Goal: Task Accomplishment & Management: Manage account settings

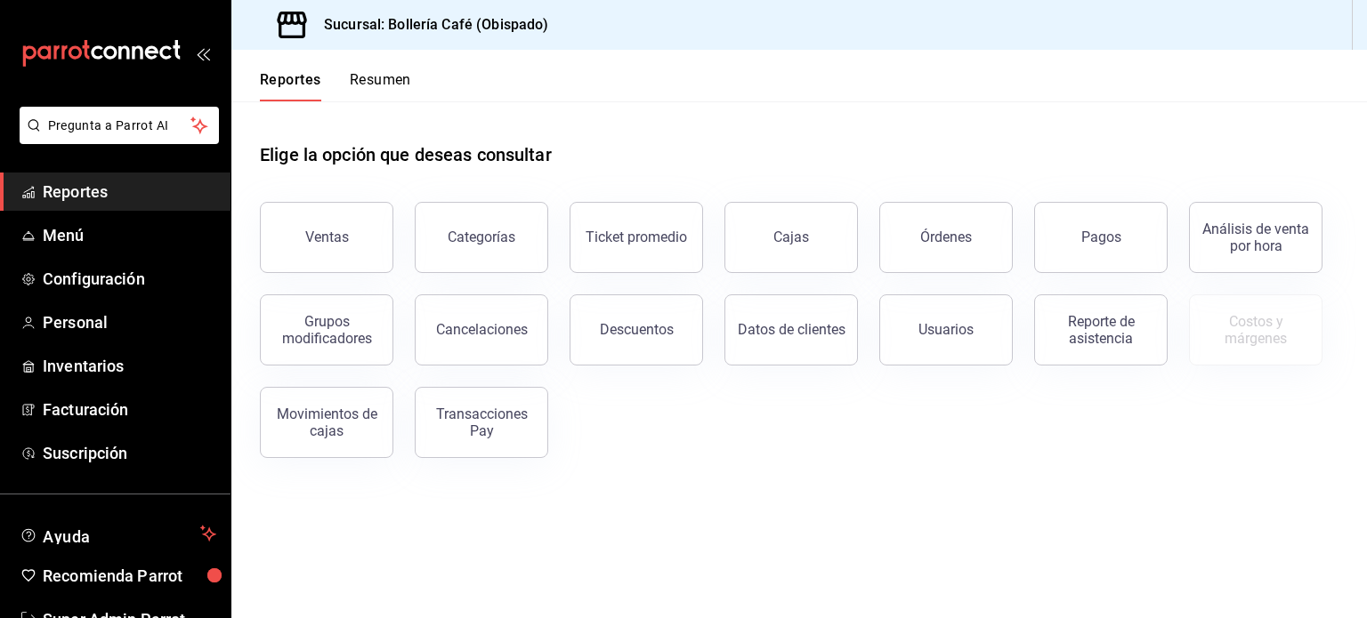
scroll to position [53, 0]
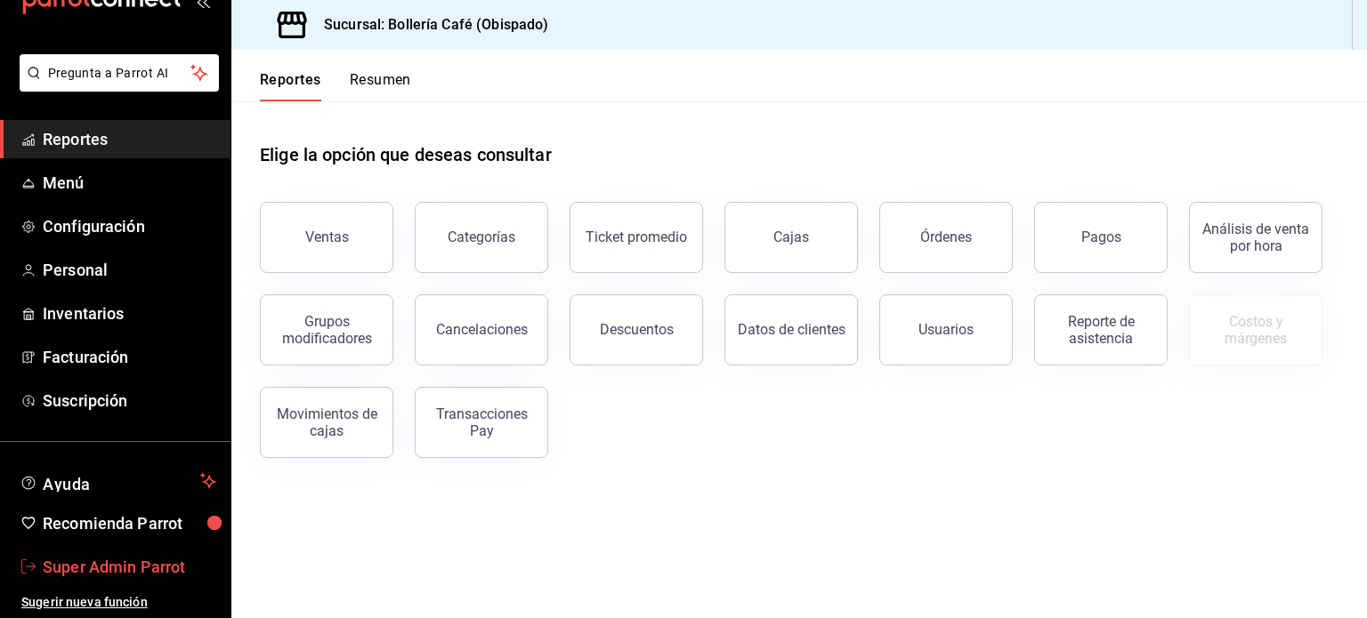
click at [119, 551] on link "Super Admin Parrot" at bounding box center [115, 567] width 230 height 38
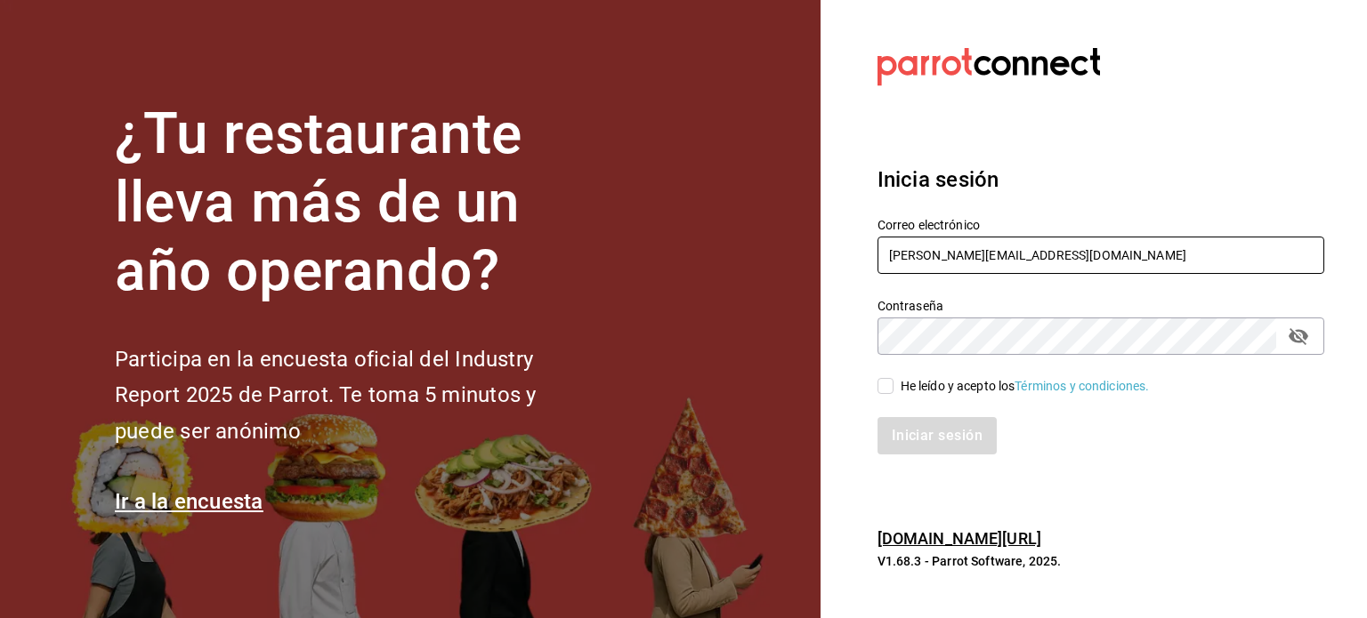
click at [964, 252] on input "enrique@hidalgo.com" at bounding box center [1100, 255] width 447 height 37
paste input "comamosempanadas@cun"
type input "[EMAIL_ADDRESS][DOMAIN_NAME]"
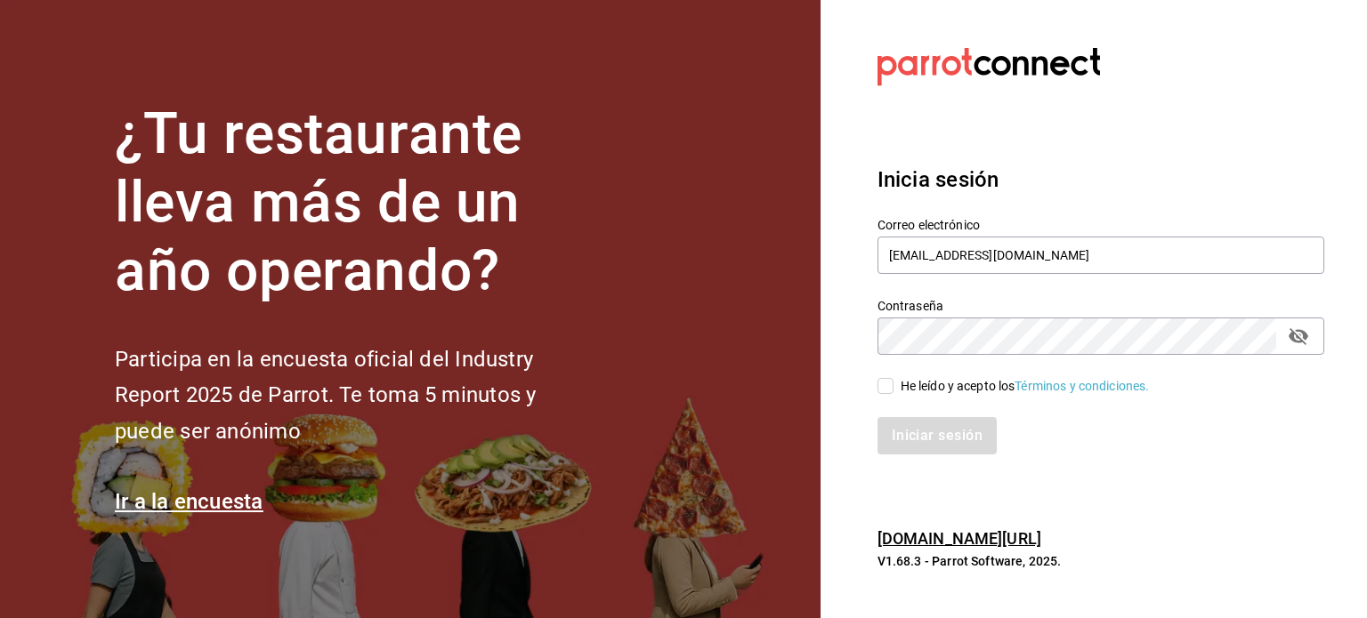
click at [941, 394] on div "He leído y acepto los Términos y condiciones." at bounding box center [1025, 386] width 249 height 19
click at [893, 394] on input "He leído y acepto los Términos y condiciones." at bounding box center [885, 386] width 16 height 16
checkbox input "true"
click at [948, 421] on button "Iniciar sesión" at bounding box center [937, 435] width 121 height 37
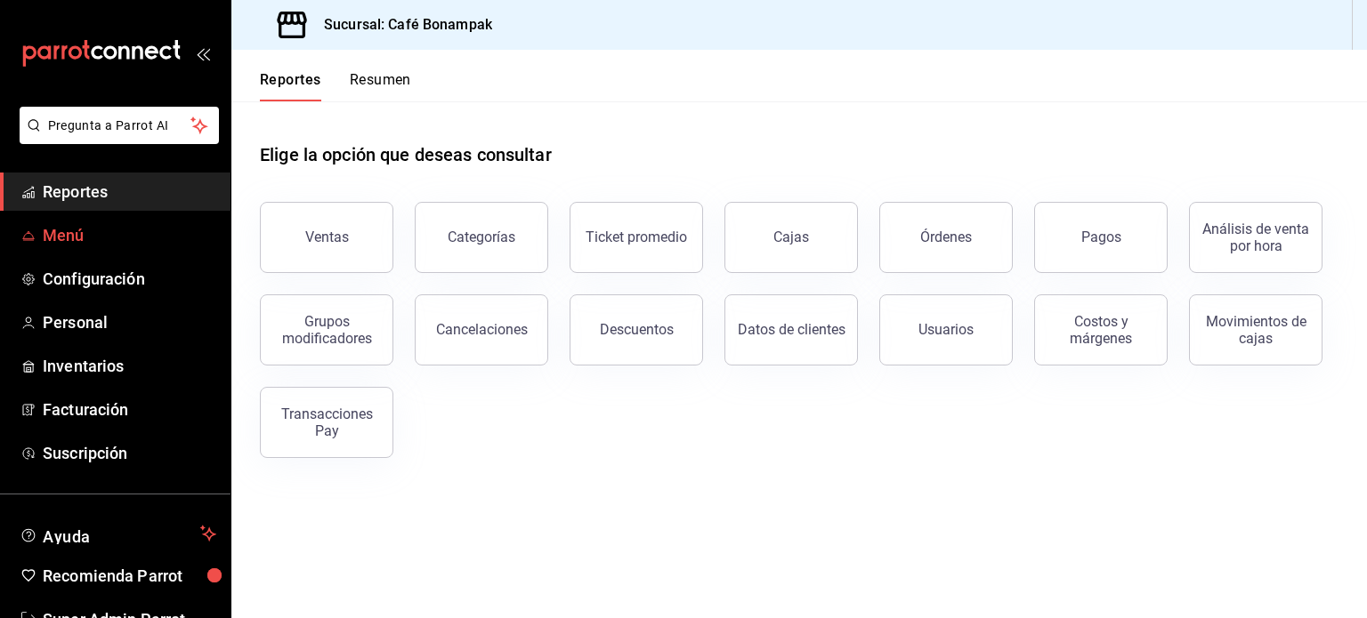
click at [52, 218] on link "Menú" at bounding box center [115, 235] width 230 height 38
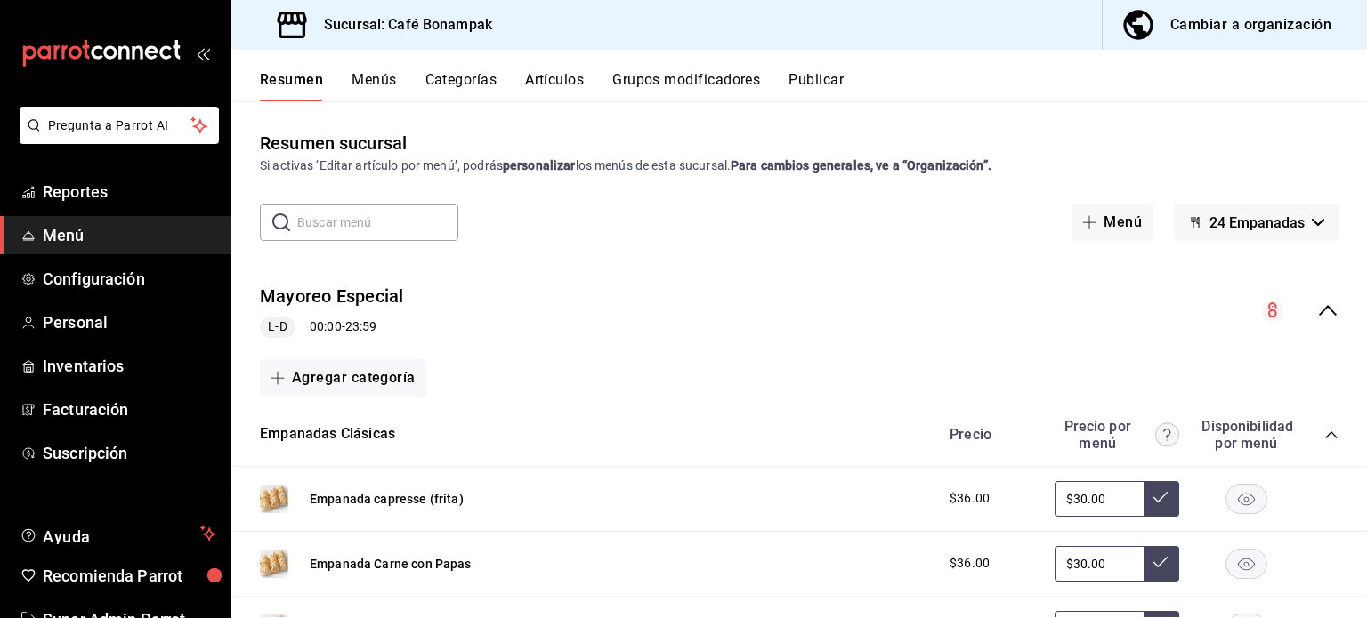
click at [1317, 311] on icon "collapse-menu-row" at bounding box center [1327, 310] width 21 height 21
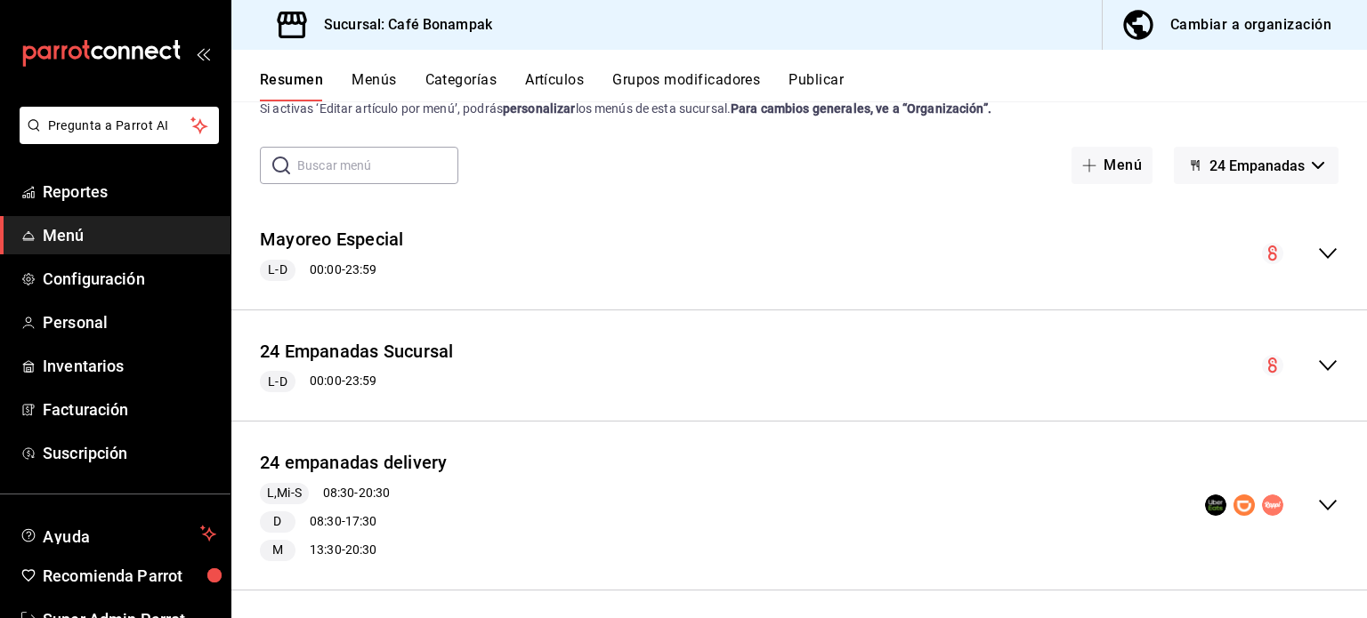
scroll to position [64, 0]
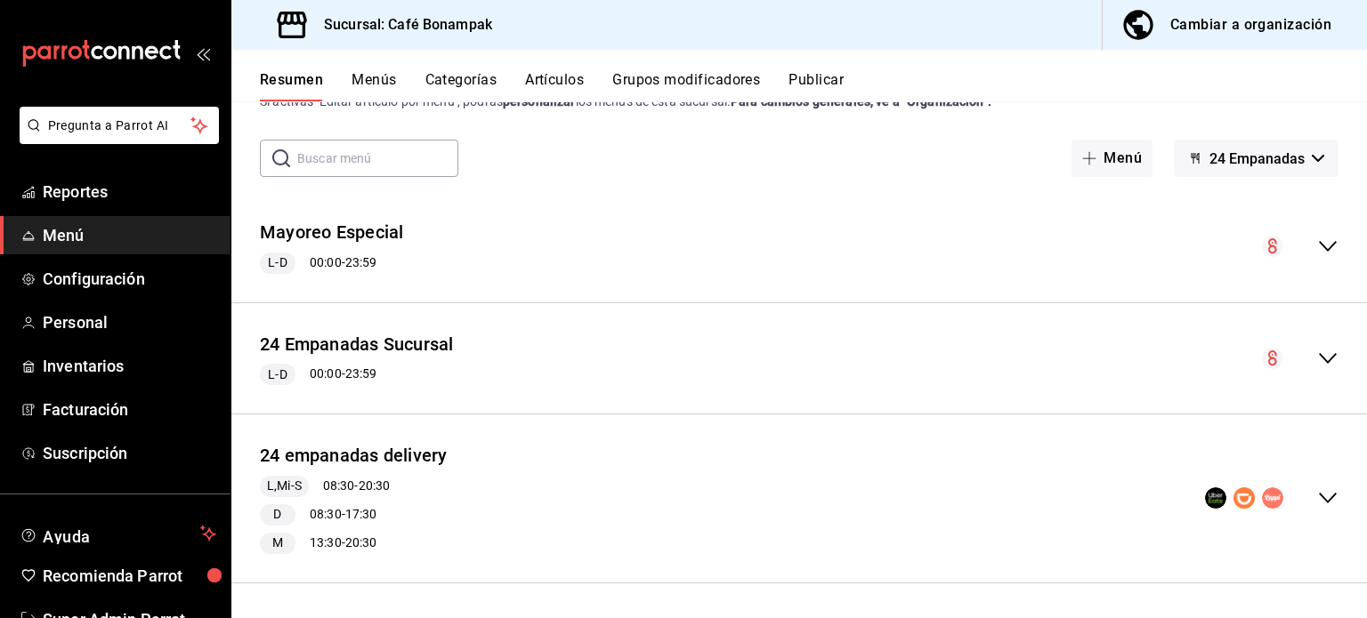
click at [674, 481] on div "24 empanadas delivery L,Mi-S 08:30 - 20:30 D 08:30 - 17:30 M 13:30 - 20:30" at bounding box center [799, 499] width 1136 height 140
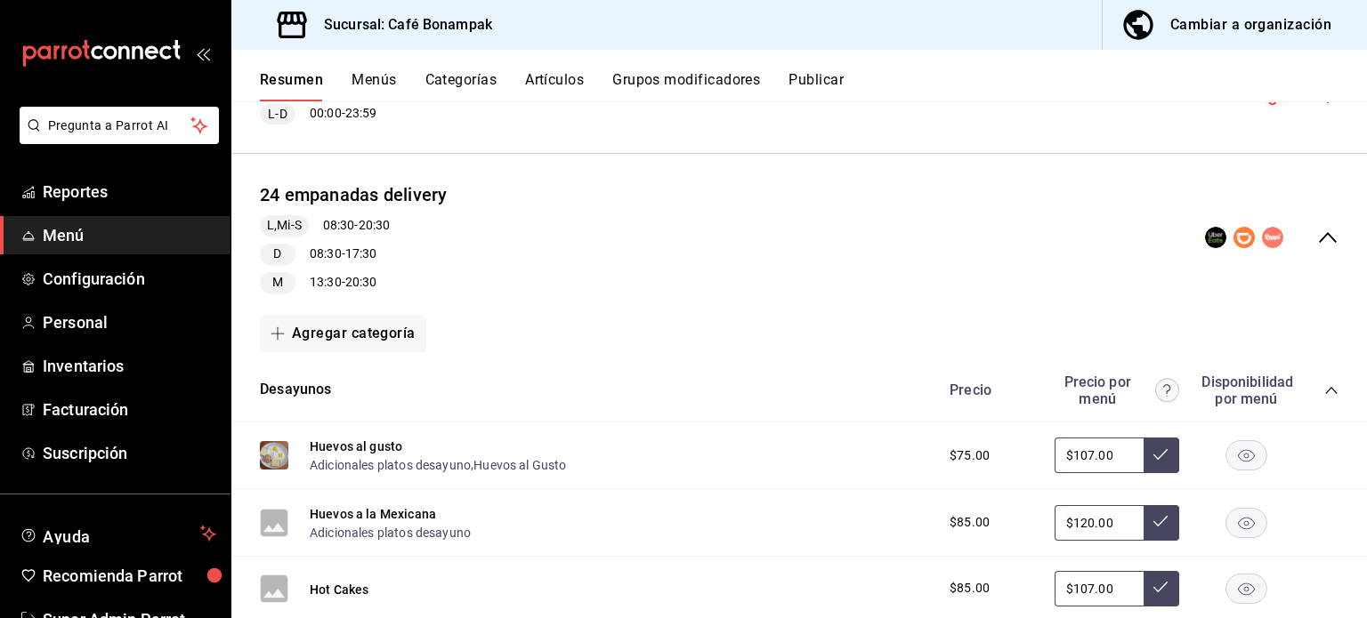
scroll to position [327, 0]
click at [1317, 238] on icon "collapse-menu-row" at bounding box center [1327, 235] width 21 height 21
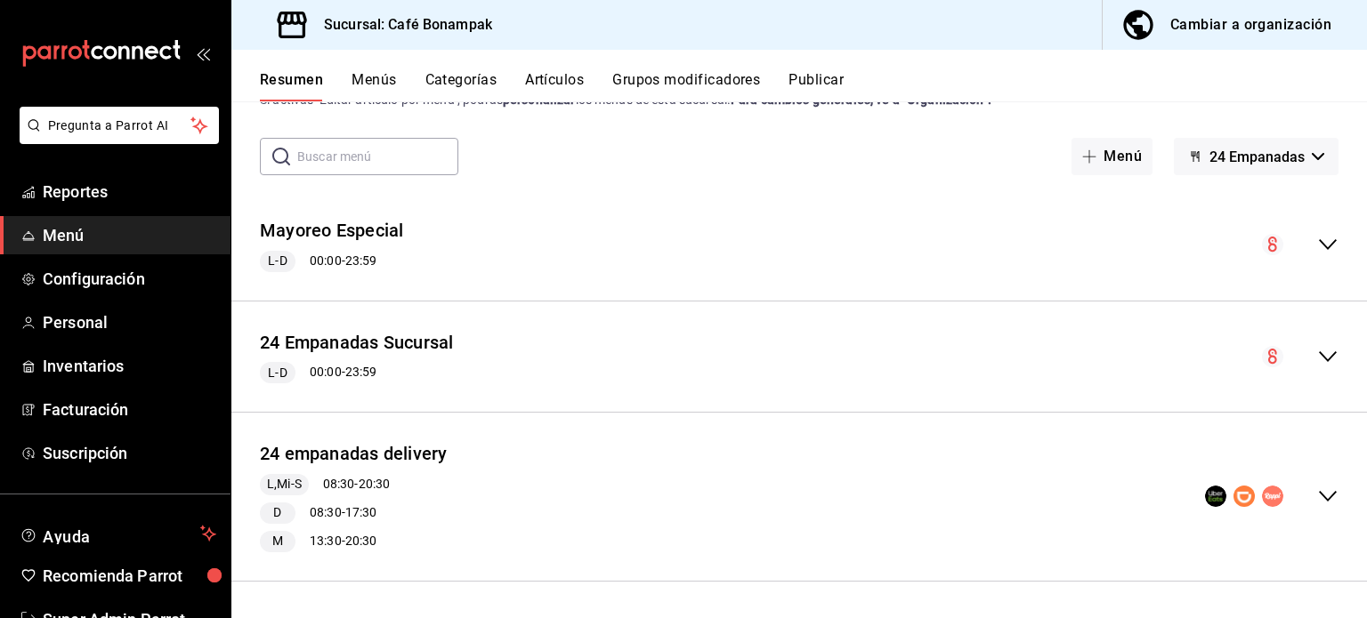
scroll to position [65, 0]
click at [424, 444] on button "24 empanadas delivery" at bounding box center [354, 455] width 188 height 26
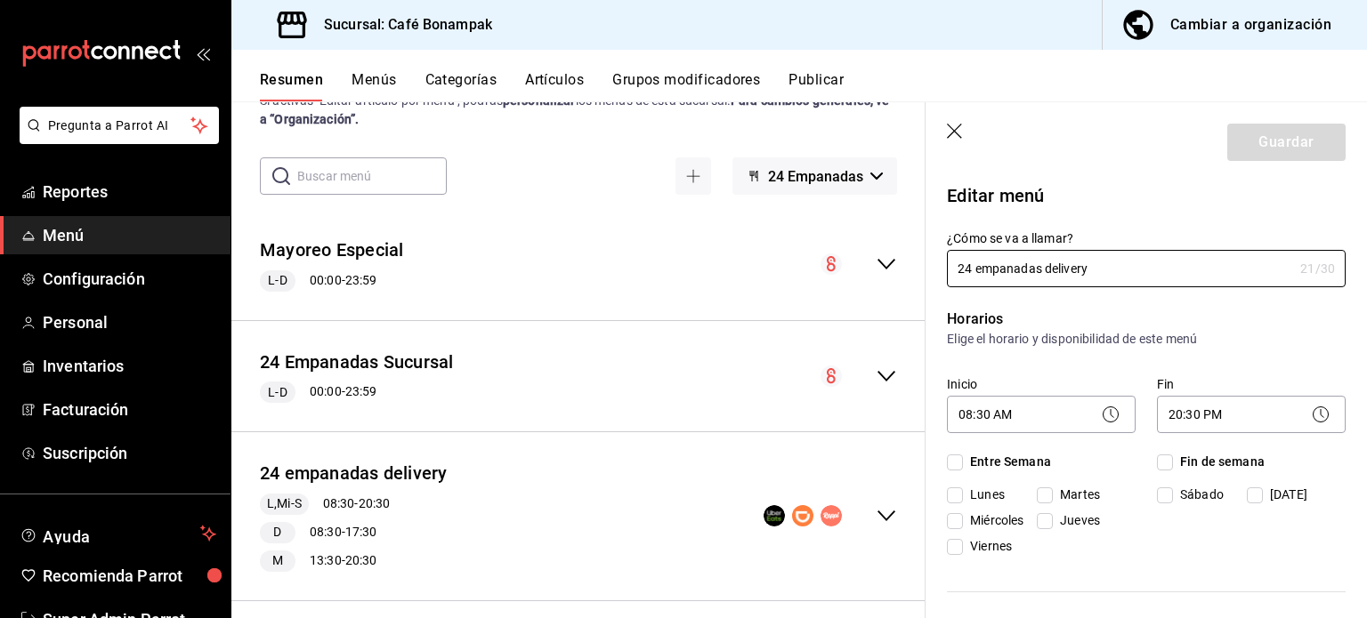
checkbox input "true"
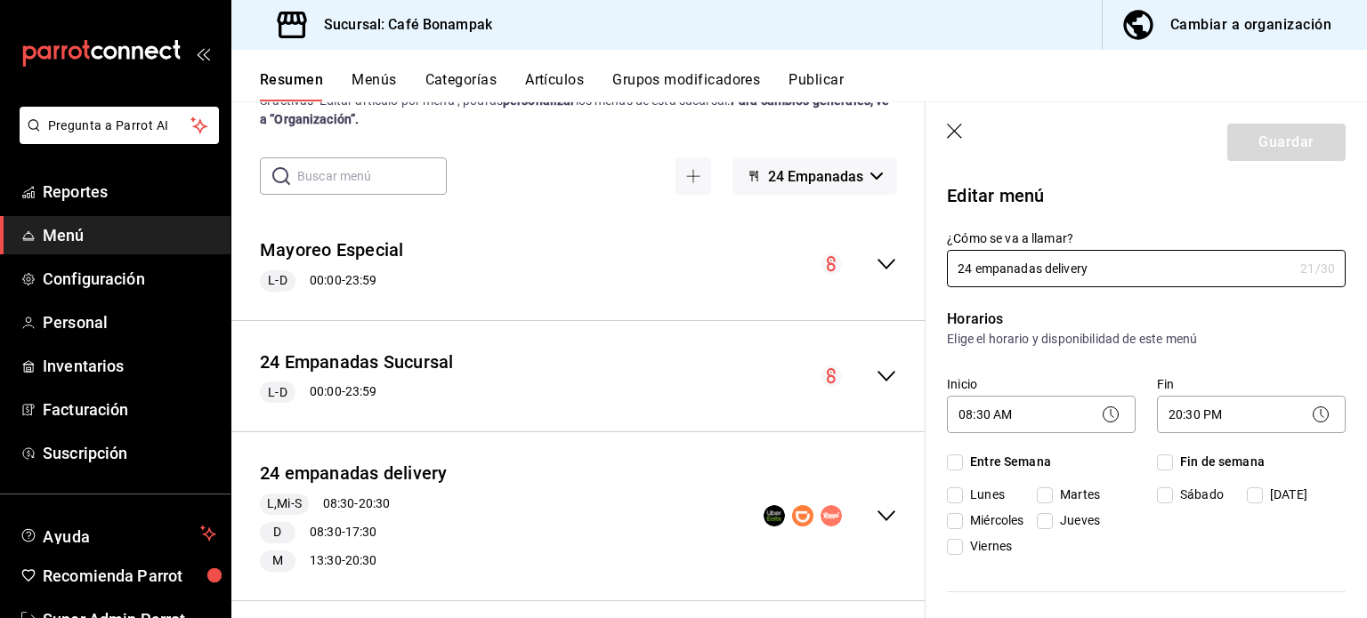
checkbox input "true"
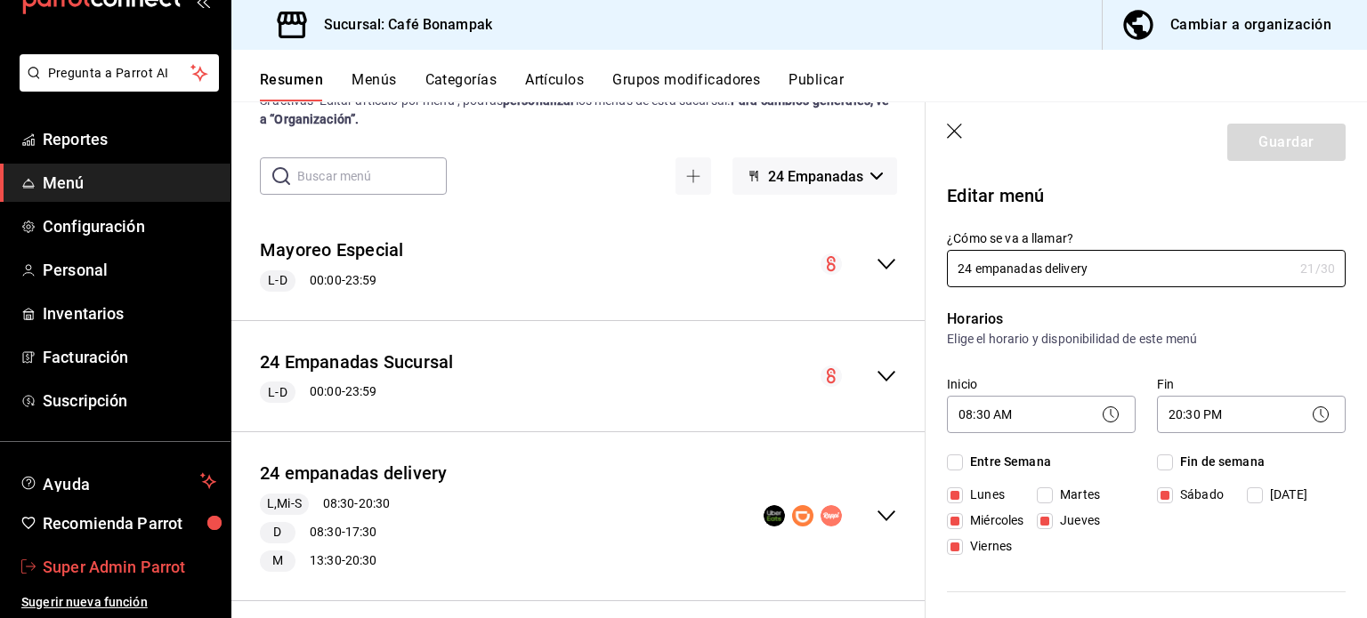
click at [147, 571] on span "Super Admin Parrot" at bounding box center [130, 567] width 174 height 24
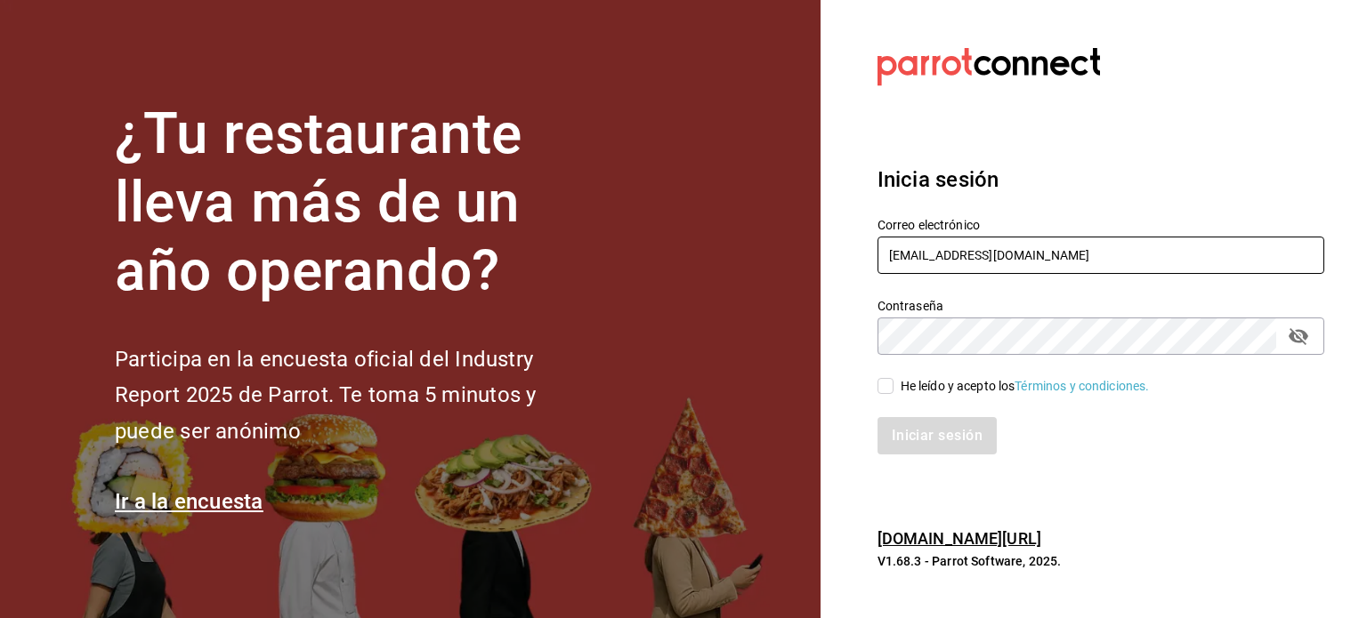
click at [995, 251] on input "[EMAIL_ADDRESS][DOMAIN_NAME]" at bounding box center [1100, 255] width 447 height 37
click at [950, 386] on div "He leído y acepto los Términos y condiciones." at bounding box center [1025, 386] width 249 height 19
click at [893, 386] on input "He leído y acepto los Términos y condiciones." at bounding box center [885, 386] width 16 height 16
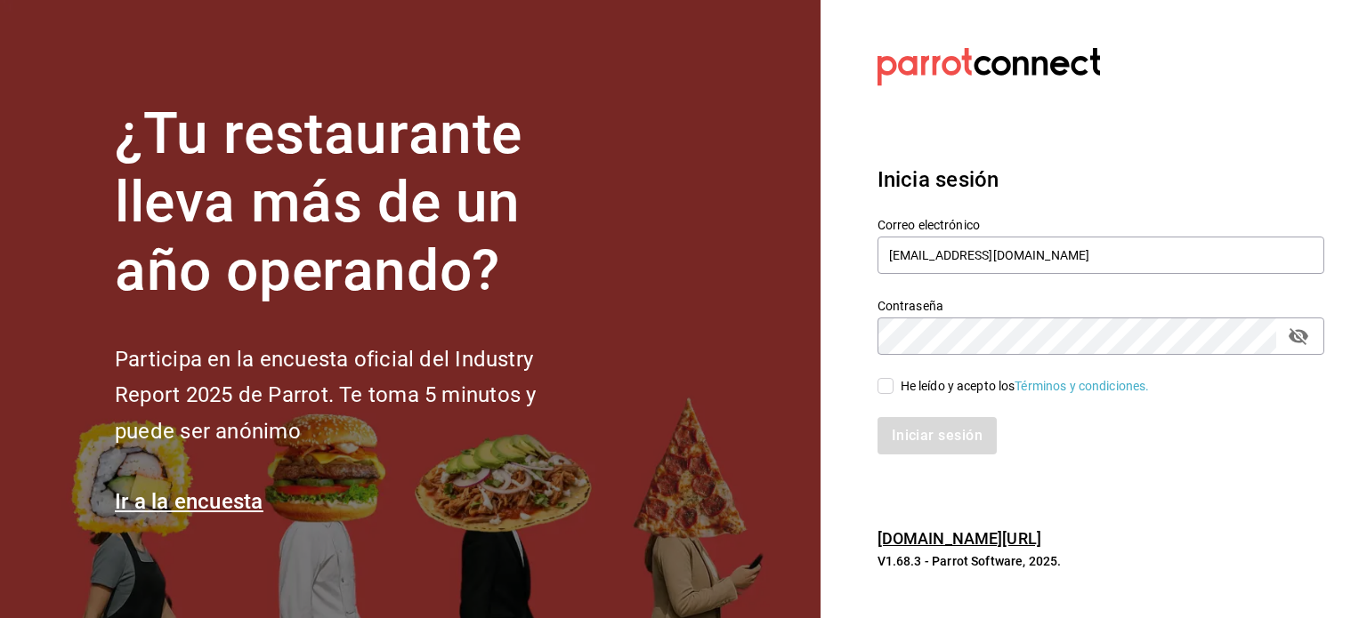
checkbox input "true"
click at [945, 433] on button "Iniciar sesión" at bounding box center [937, 435] width 121 height 37
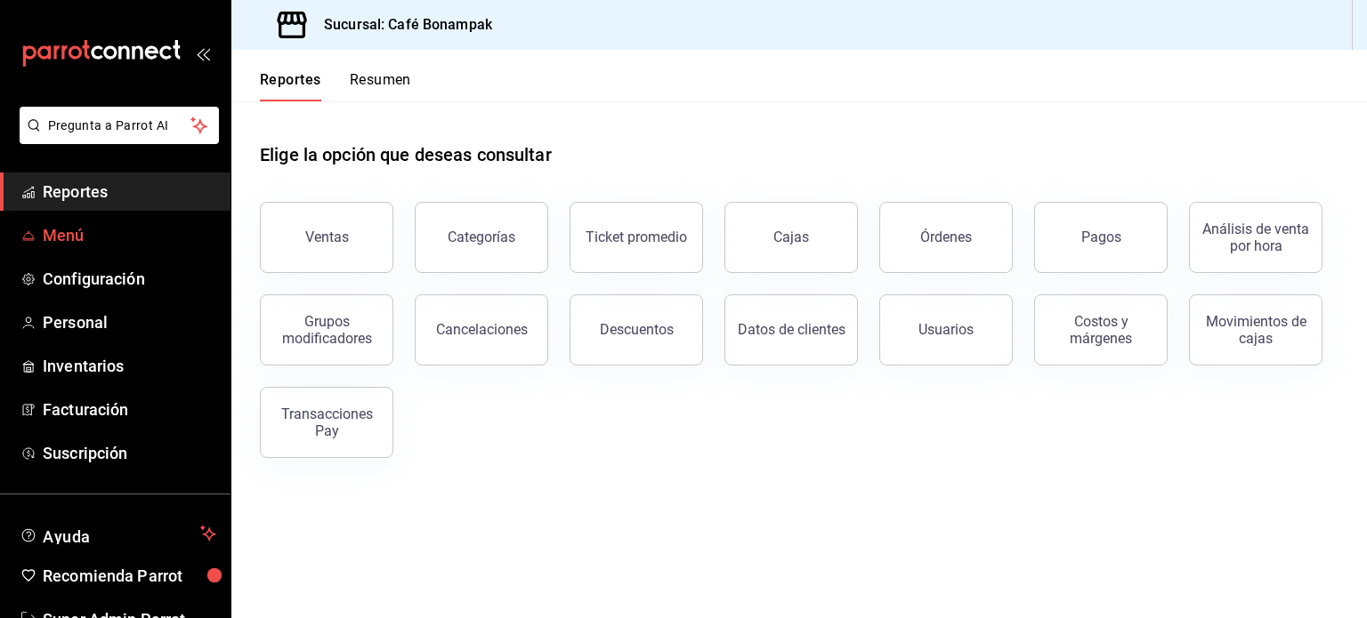
click at [37, 228] on link "Menú" at bounding box center [115, 235] width 230 height 38
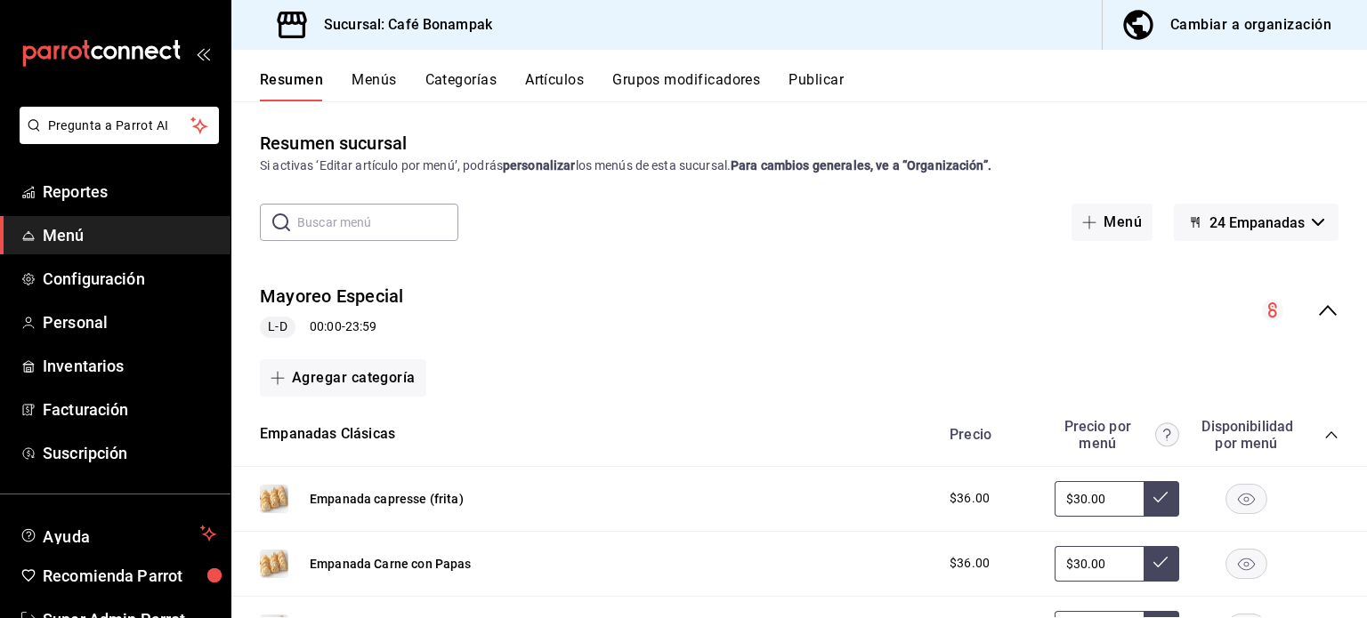
click at [1317, 312] on icon "collapse-menu-row" at bounding box center [1327, 310] width 21 height 21
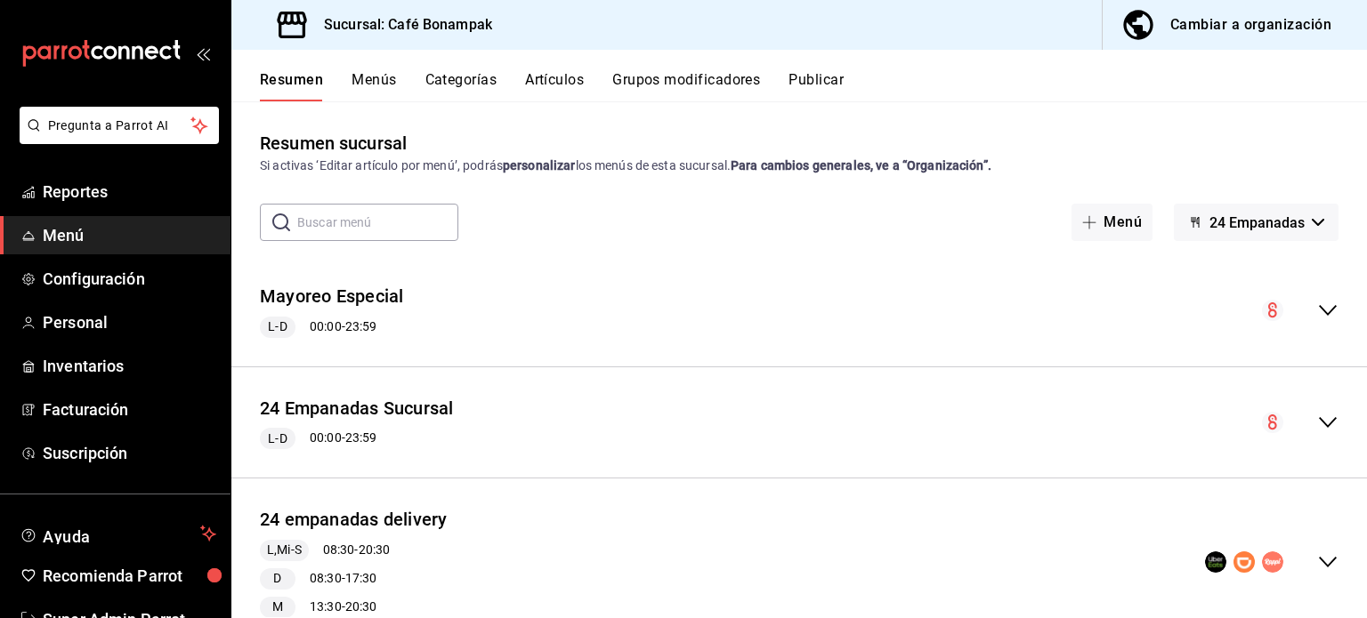
scroll to position [64, 0]
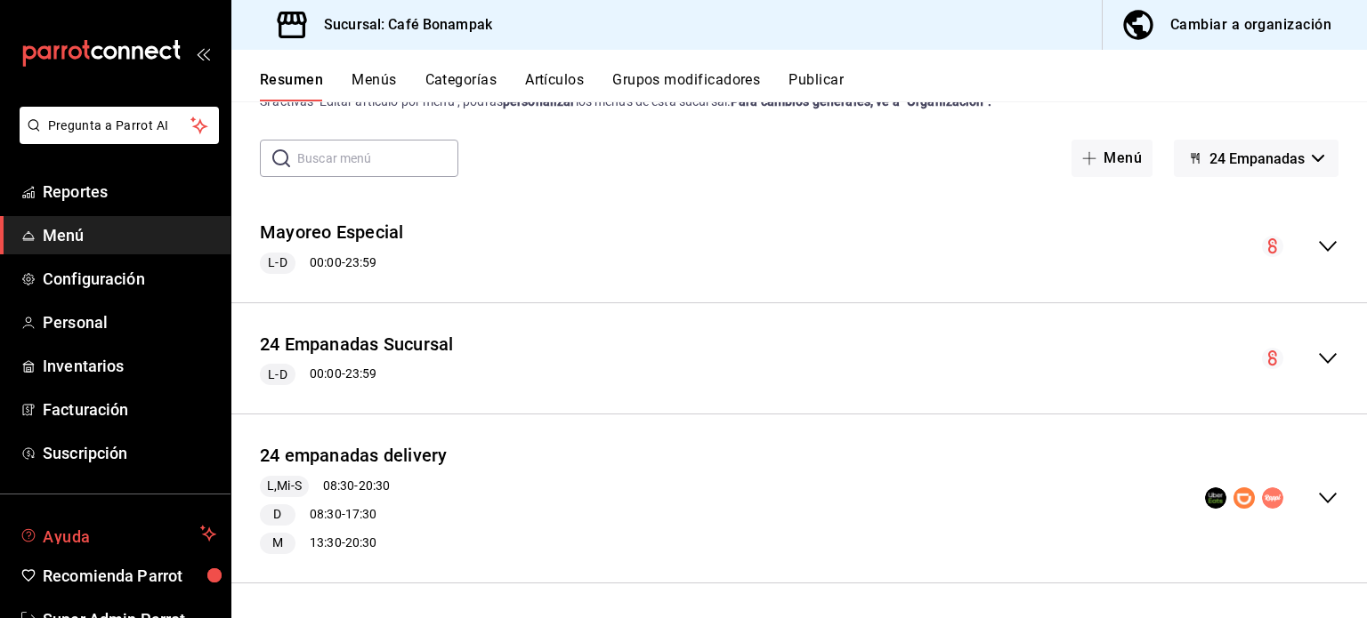
click at [56, 538] on span "Ayuda" at bounding box center [118, 533] width 150 height 21
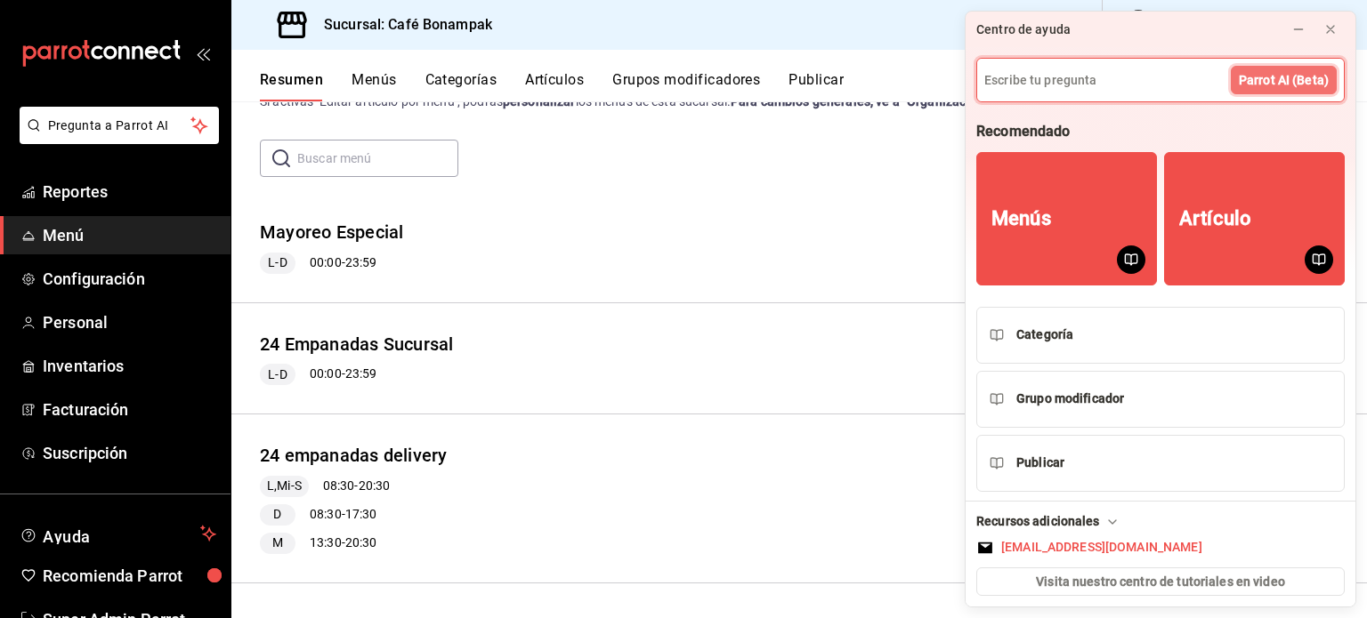
click at [1273, 81] on span "Parrot AI (Beta)" at bounding box center [1284, 80] width 90 height 19
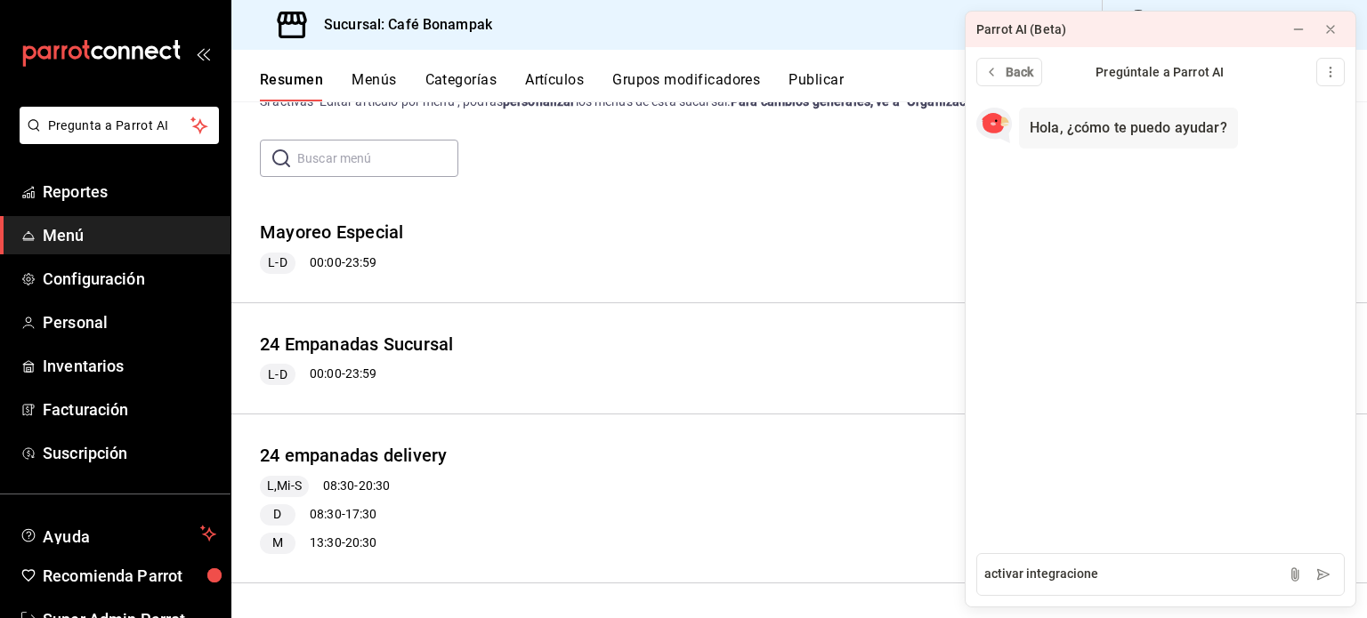
type textarea "activar integraciones"
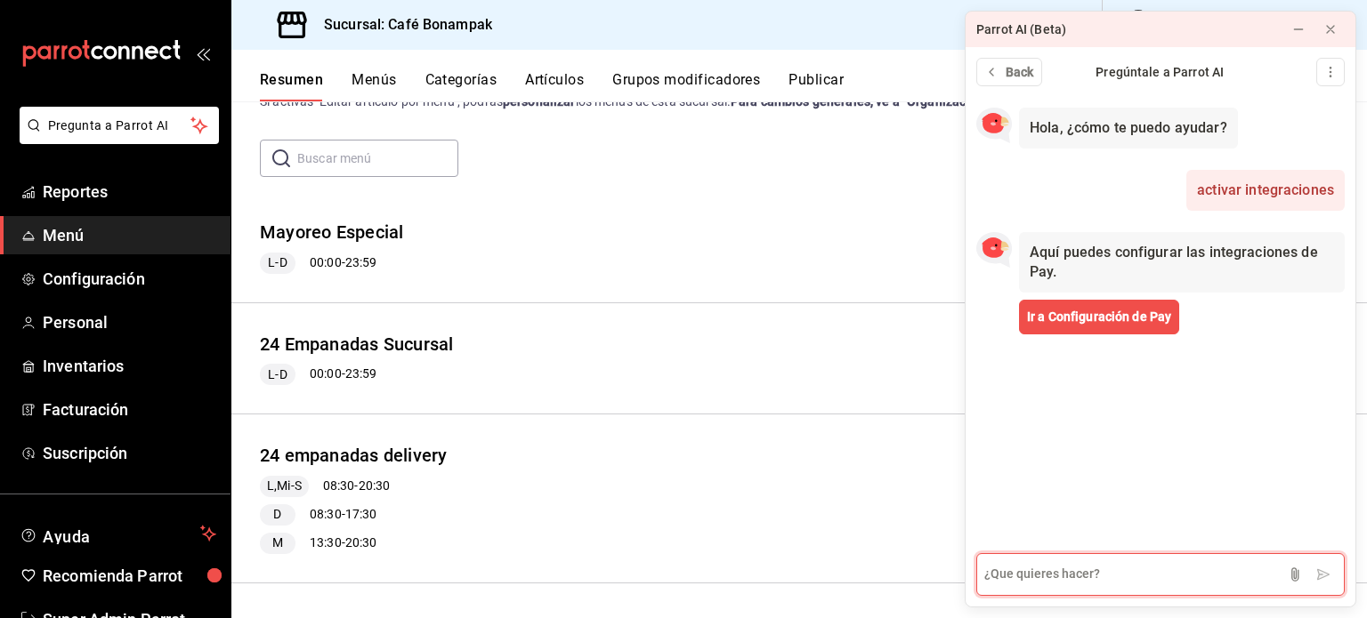
click at [1145, 570] on textarea at bounding box center [1160, 575] width 368 height 43
type textarea "activar integraciones de 24 emanadas"
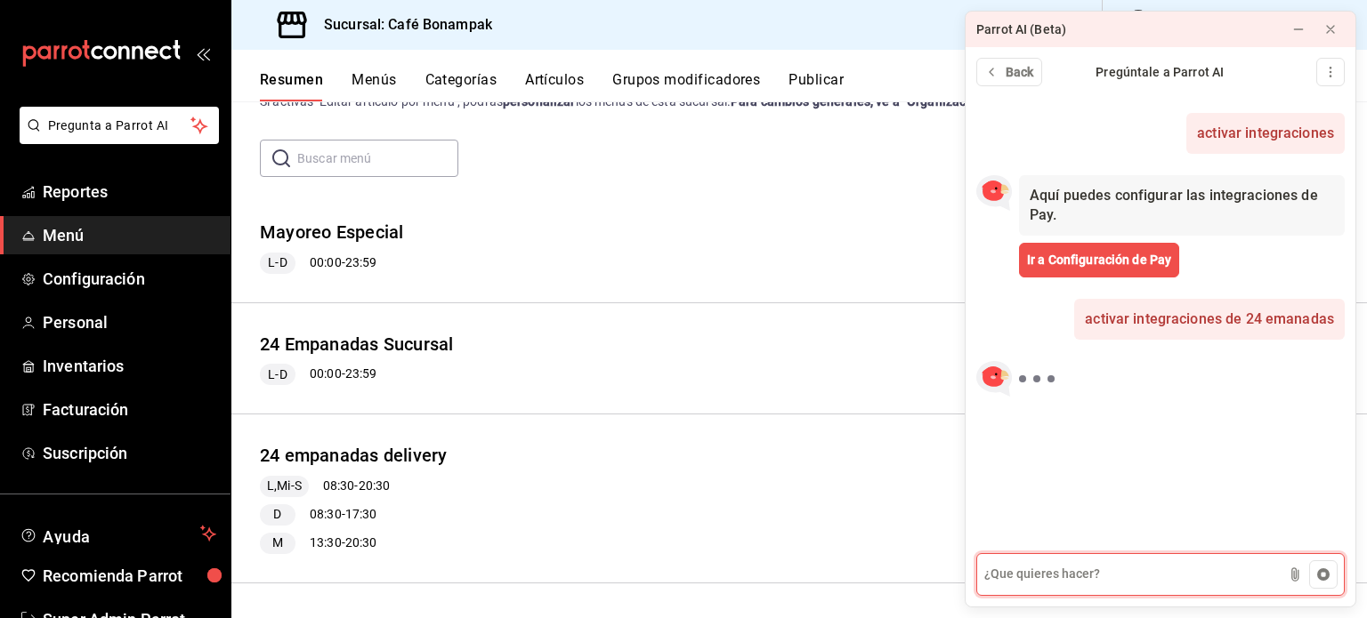
scroll to position [69, 0]
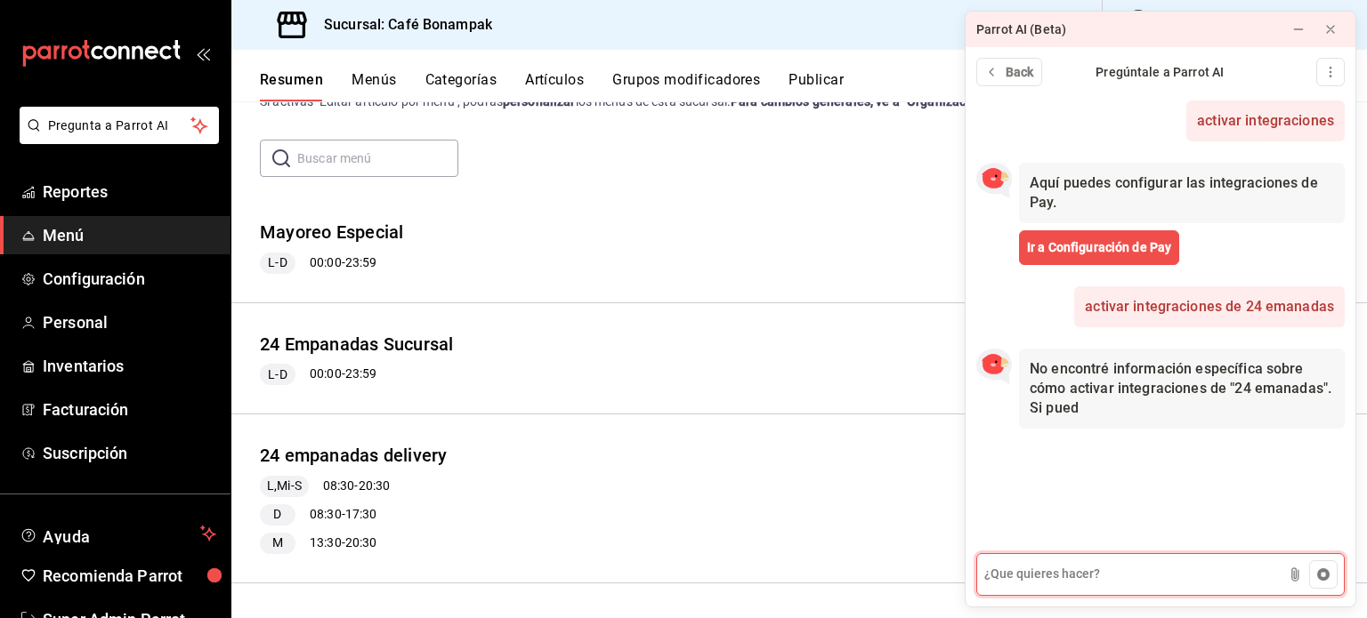
click at [1169, 566] on textarea at bounding box center [1160, 575] width 368 height 43
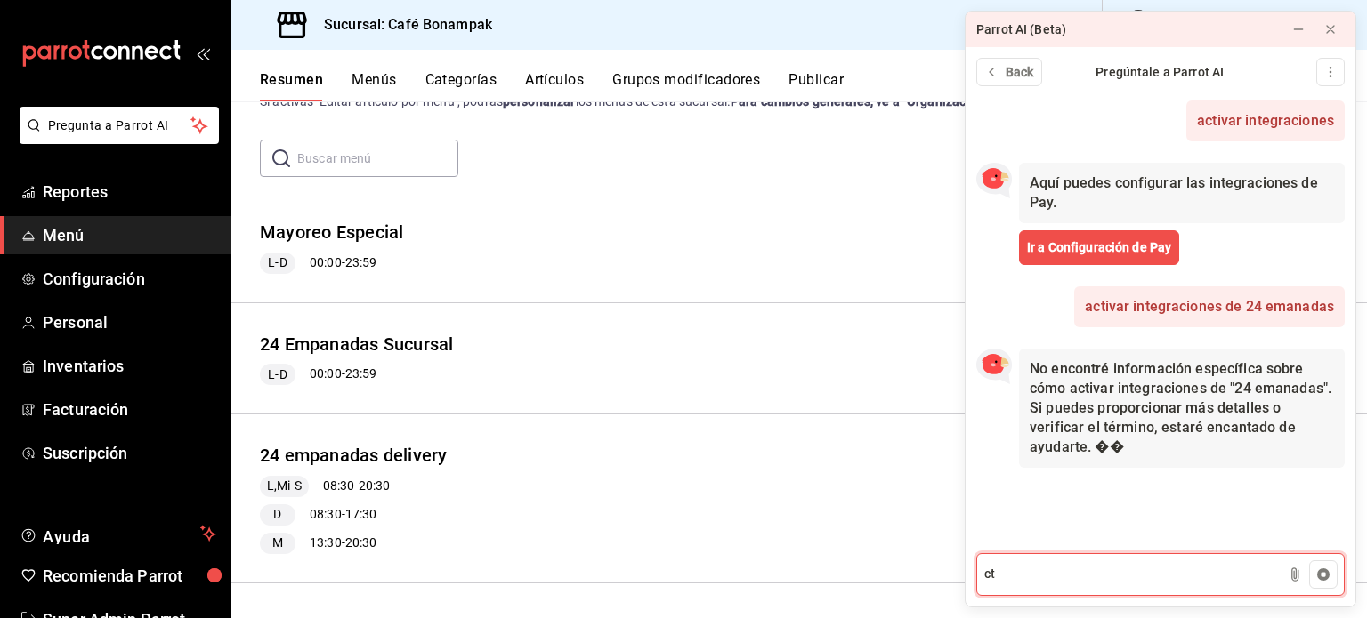
type textarea "c"
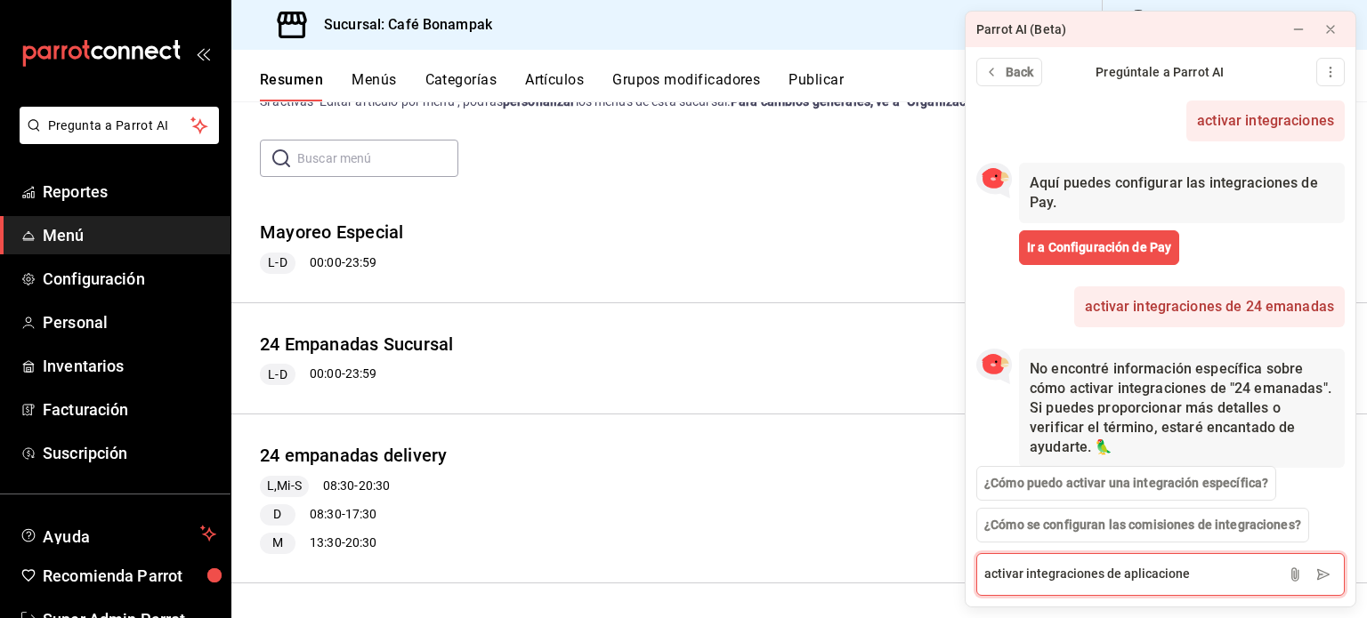
type textarea "activar integraciones de aplicaciones"
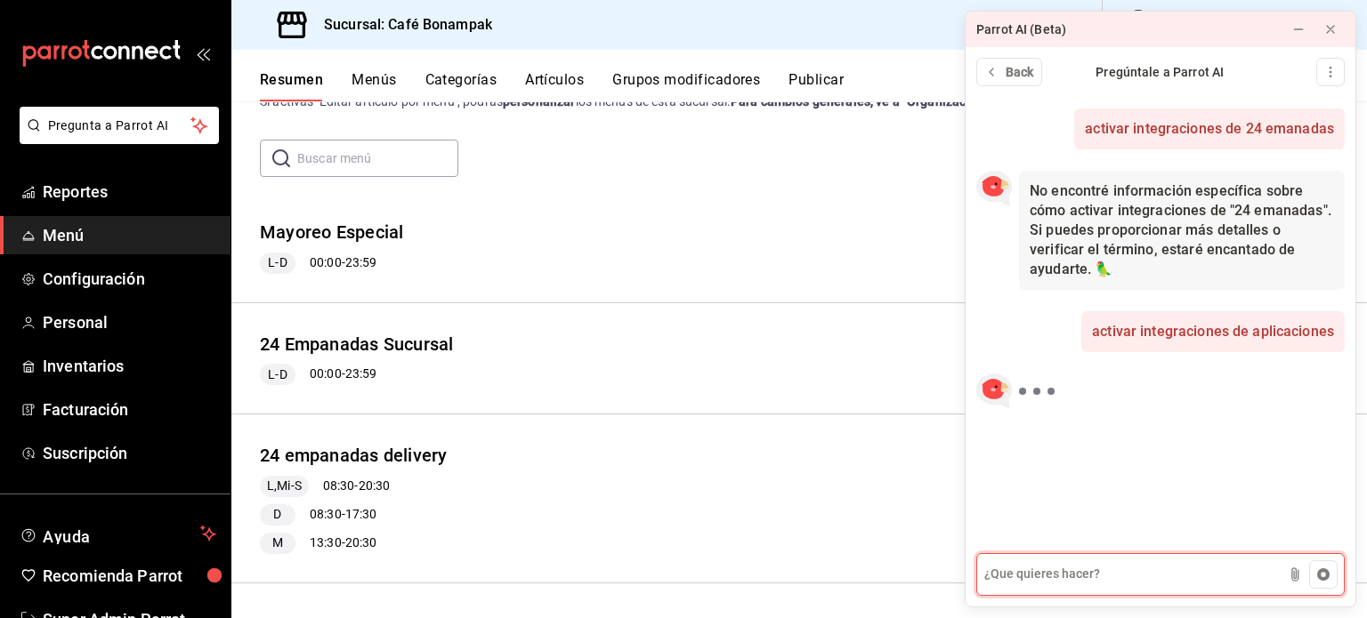
scroll to position [272, 0]
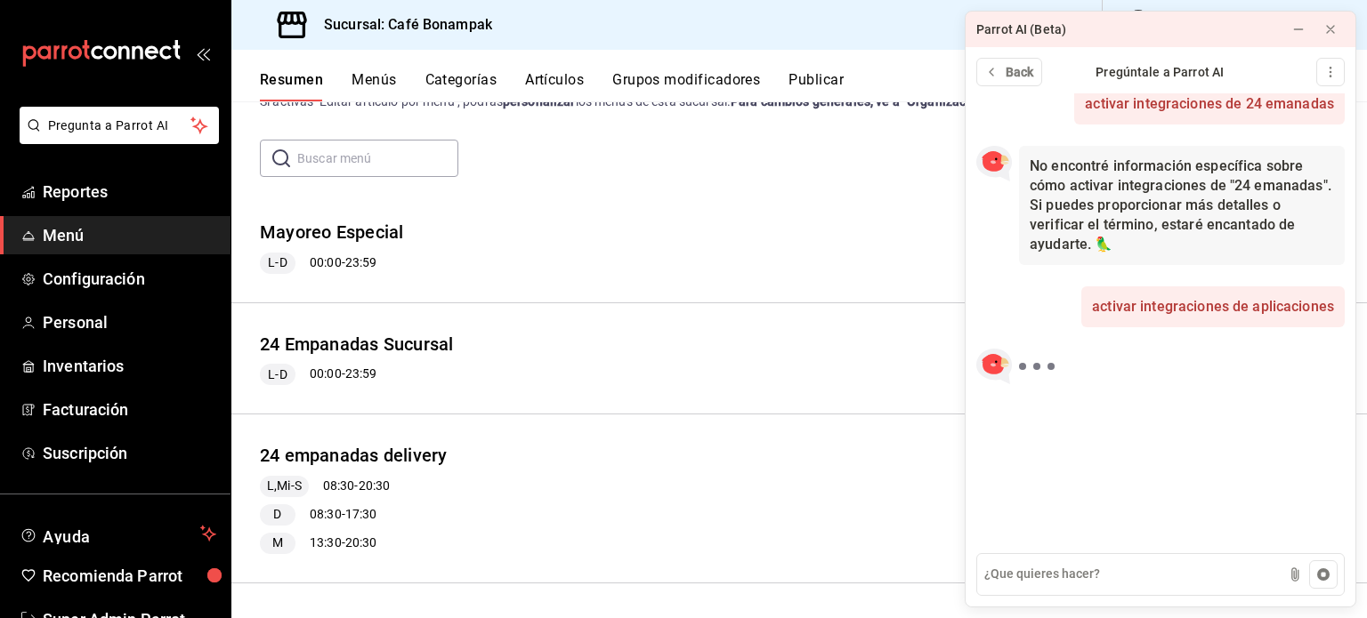
click at [808, 77] on button "Publicar" at bounding box center [815, 86] width 55 height 30
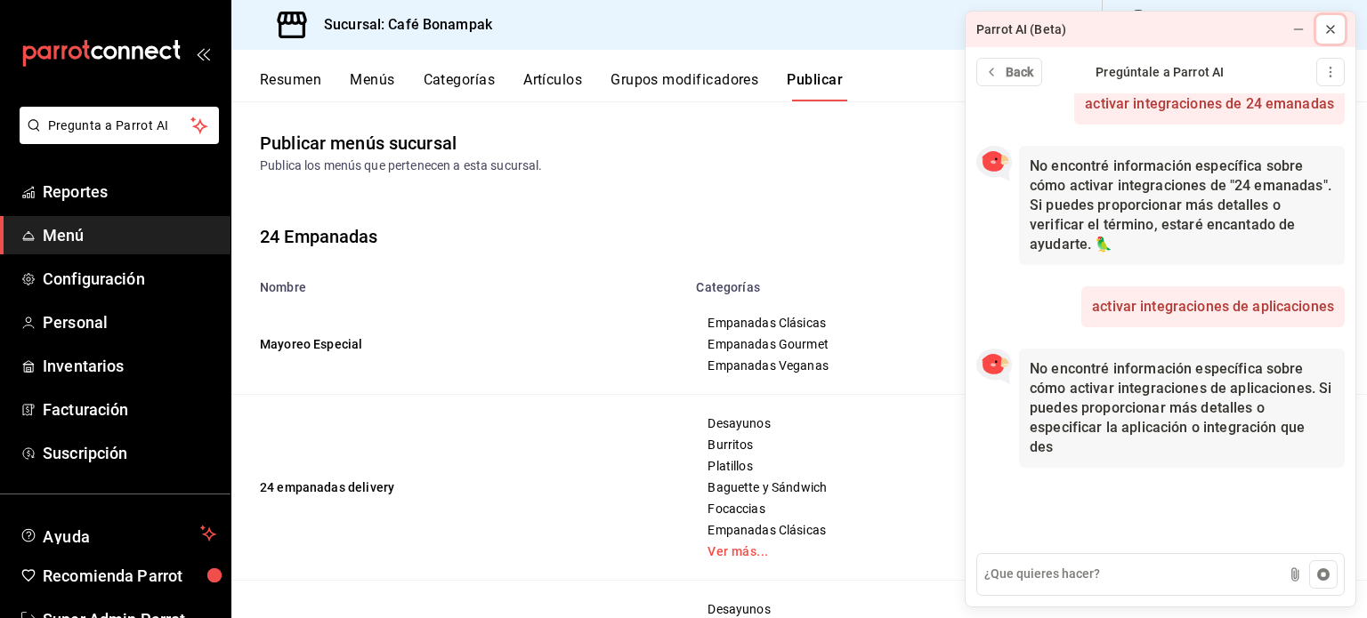
click at [1326, 28] on icon at bounding box center [1330, 29] width 14 height 14
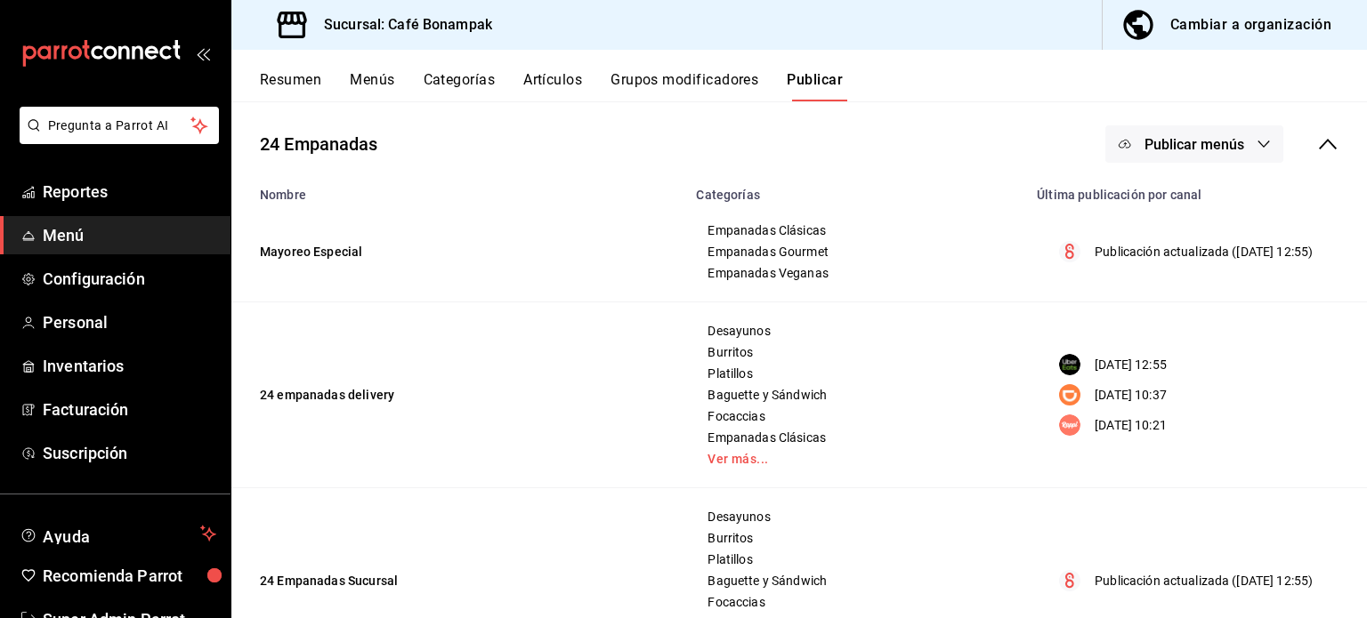
scroll to position [101, 0]
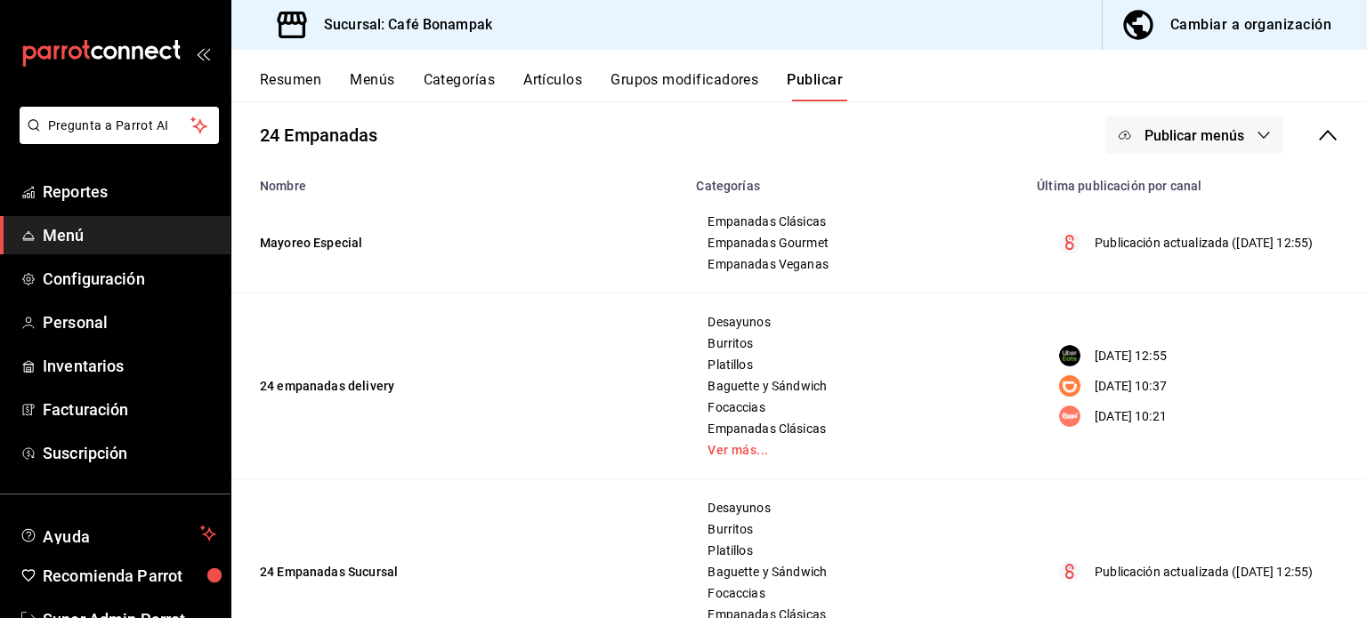
click at [1171, 147] on button "Publicar menús" at bounding box center [1194, 135] width 178 height 37
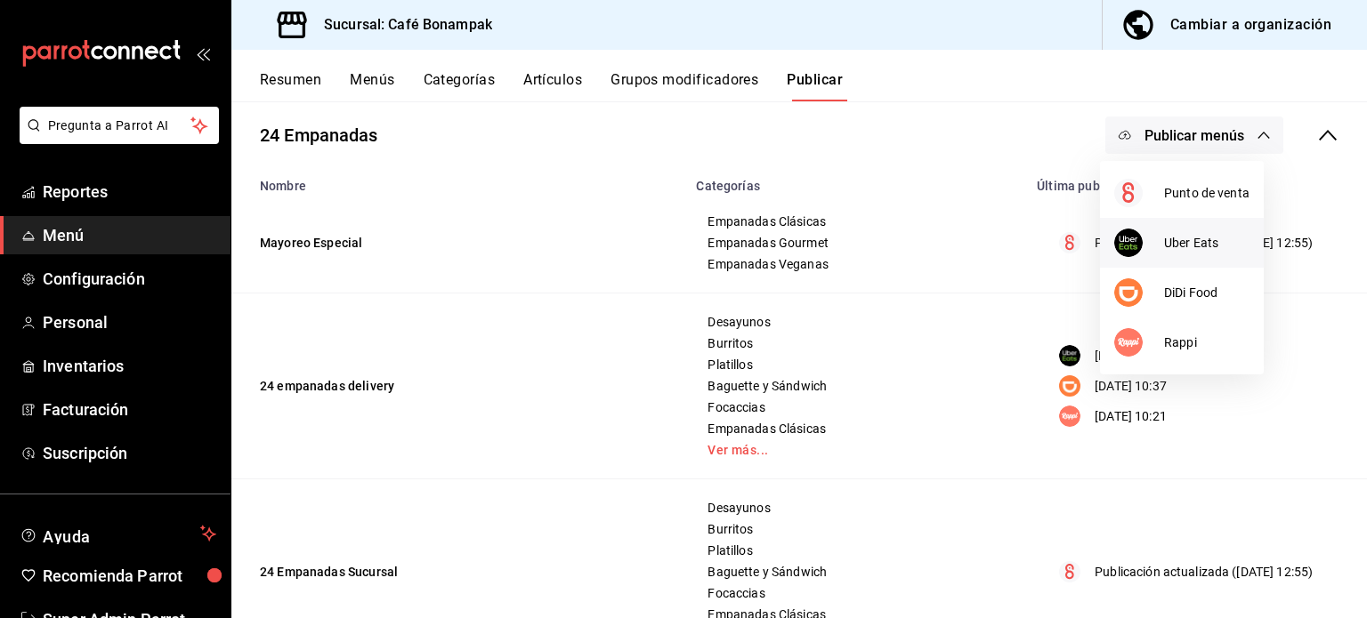
click at [1178, 236] on span "Uber Eats" at bounding box center [1206, 243] width 85 height 19
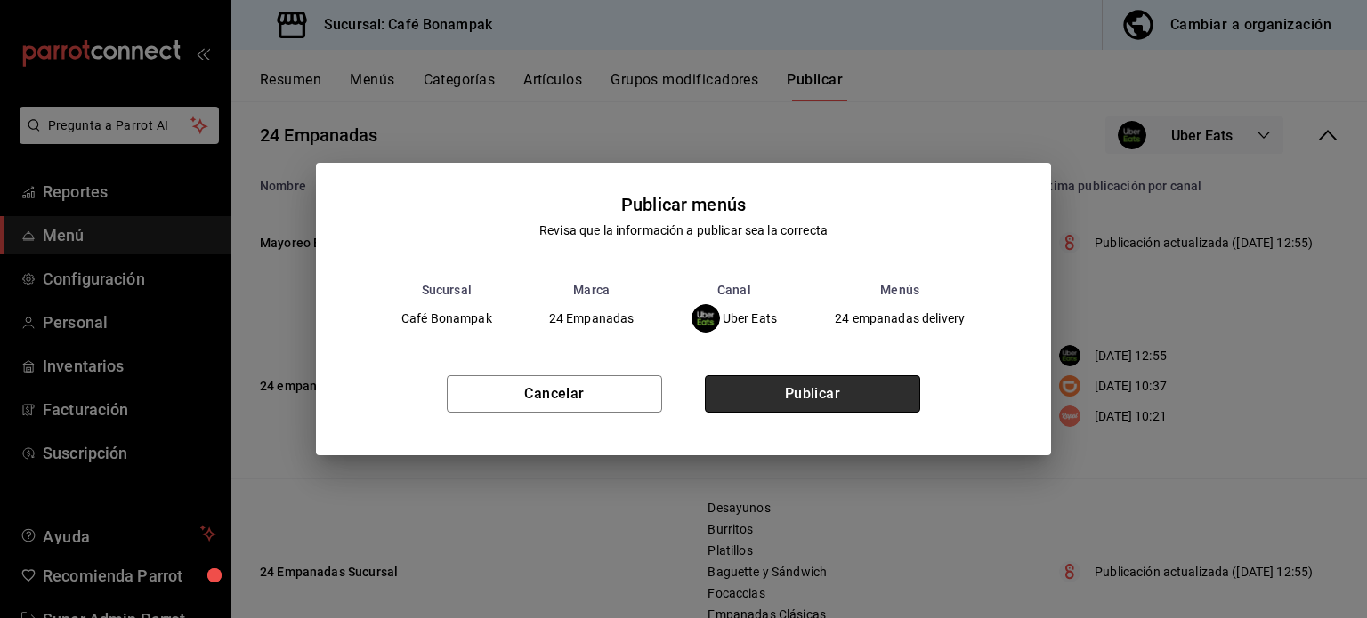
click at [833, 405] on button "Publicar" at bounding box center [812, 394] width 215 height 37
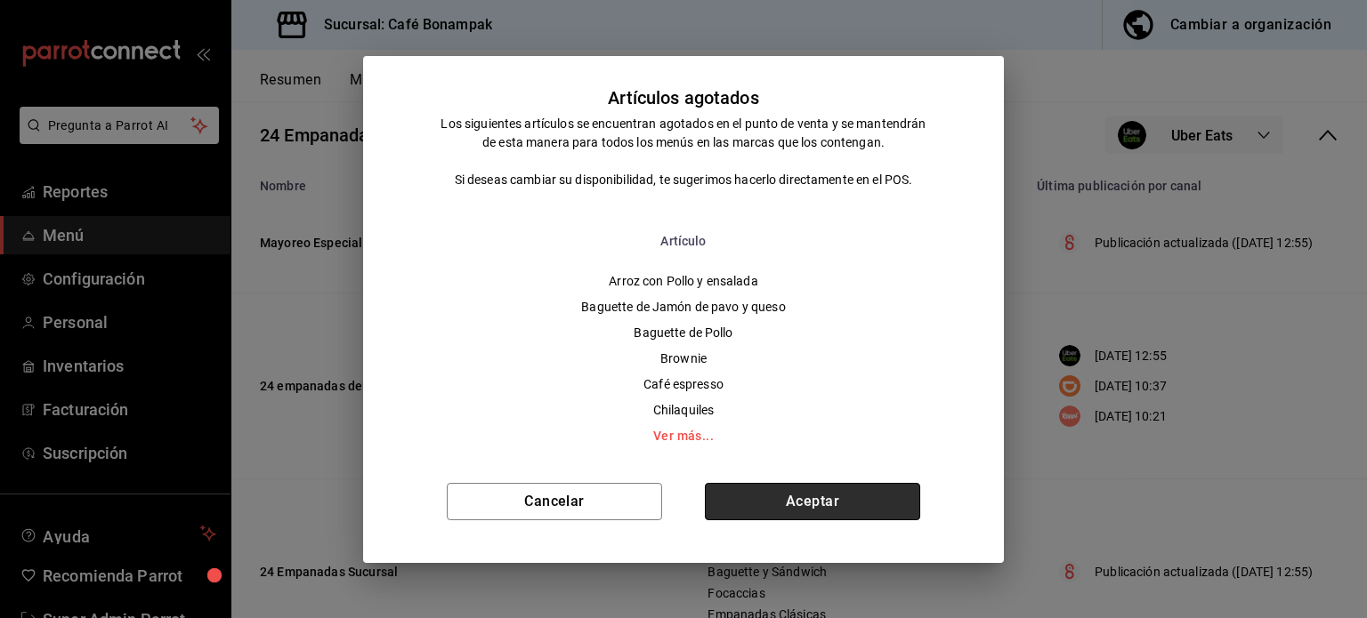
click at [835, 496] on button "Aceptar" at bounding box center [812, 501] width 215 height 37
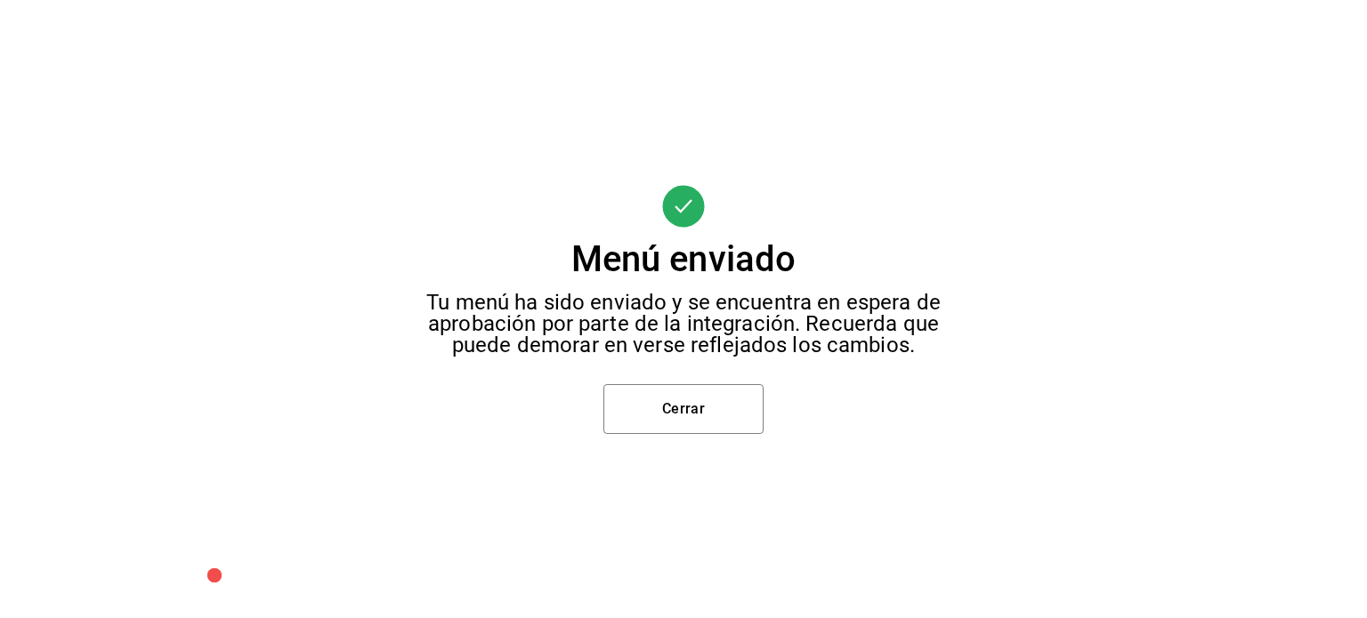
scroll to position [0, 0]
click at [721, 421] on button "Cerrar" at bounding box center [683, 409] width 160 height 50
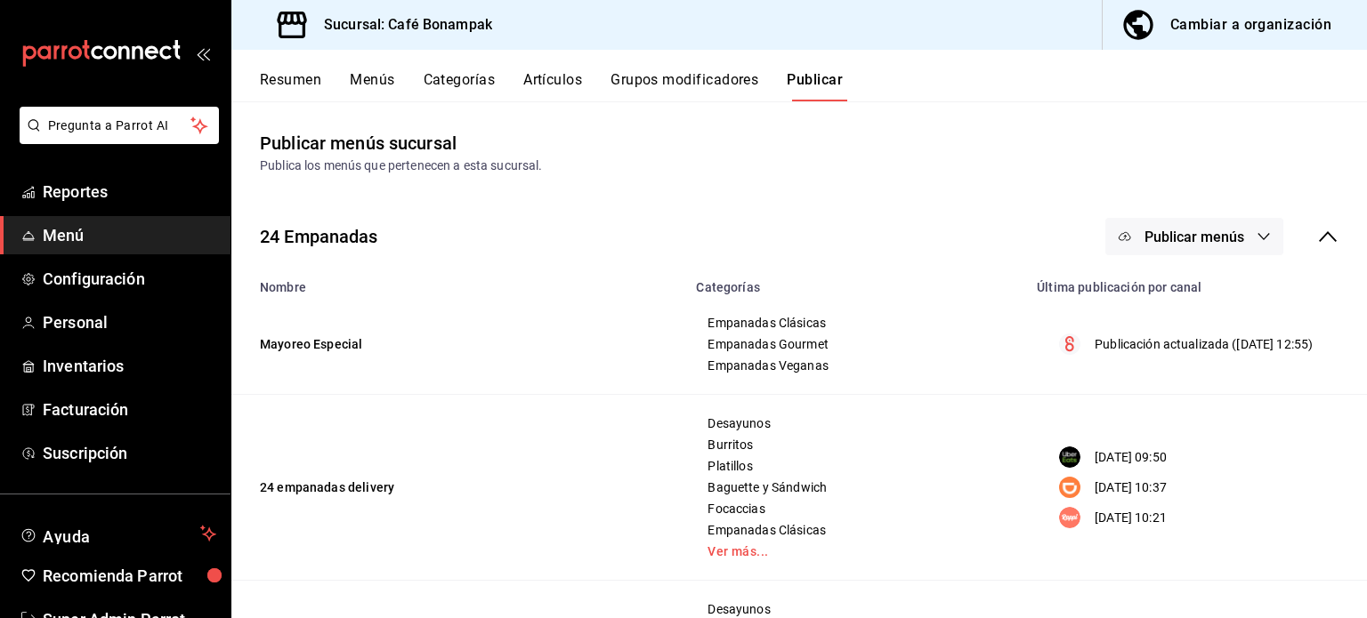
click at [1190, 233] on span "Publicar menús" at bounding box center [1194, 237] width 100 height 17
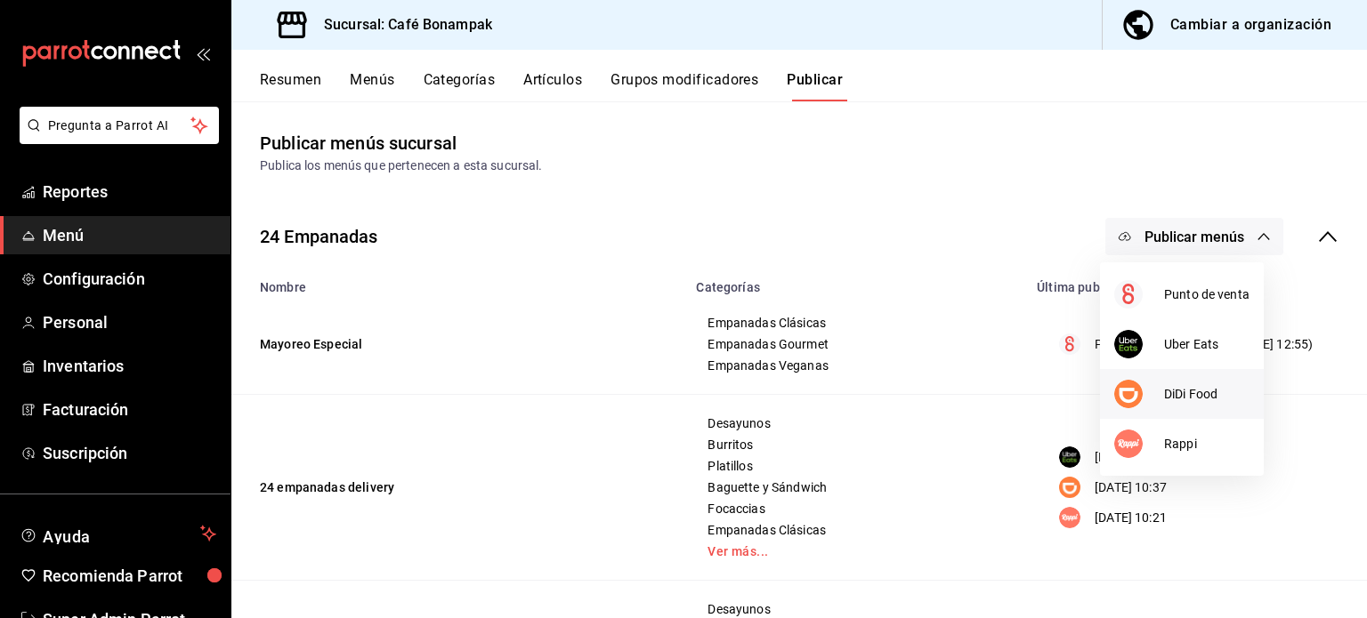
click at [1154, 403] on div at bounding box center [1139, 394] width 50 height 28
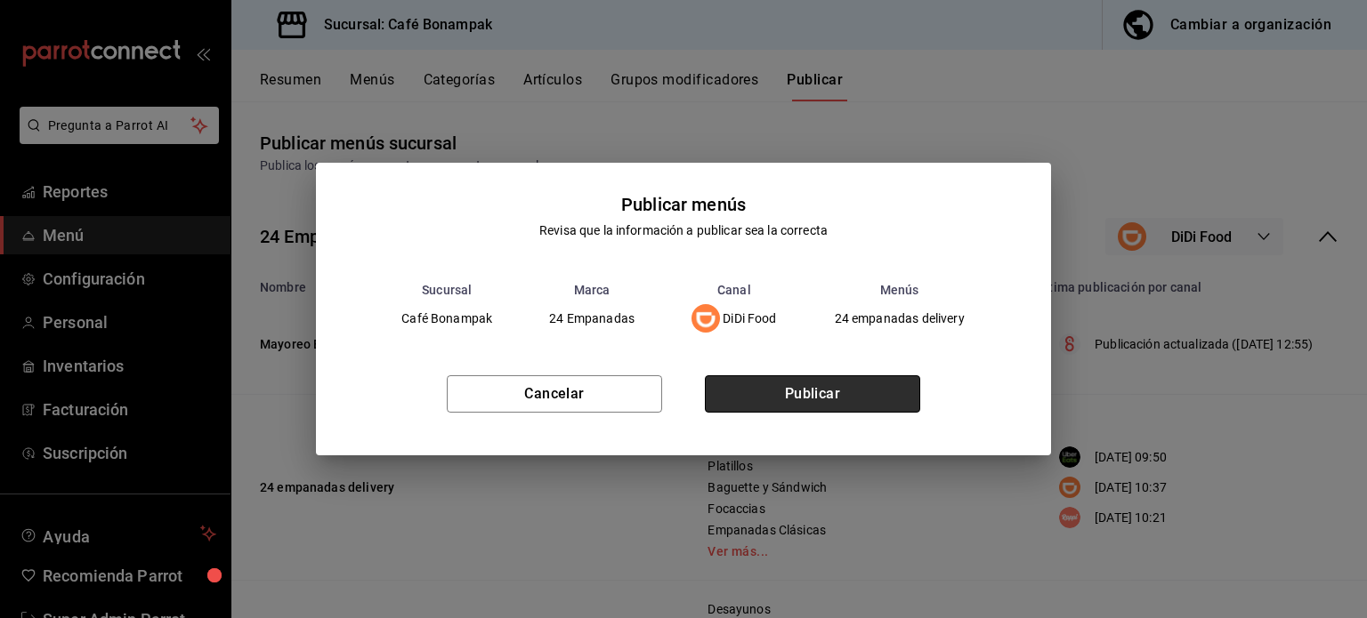
click at [804, 396] on button "Publicar" at bounding box center [812, 394] width 215 height 37
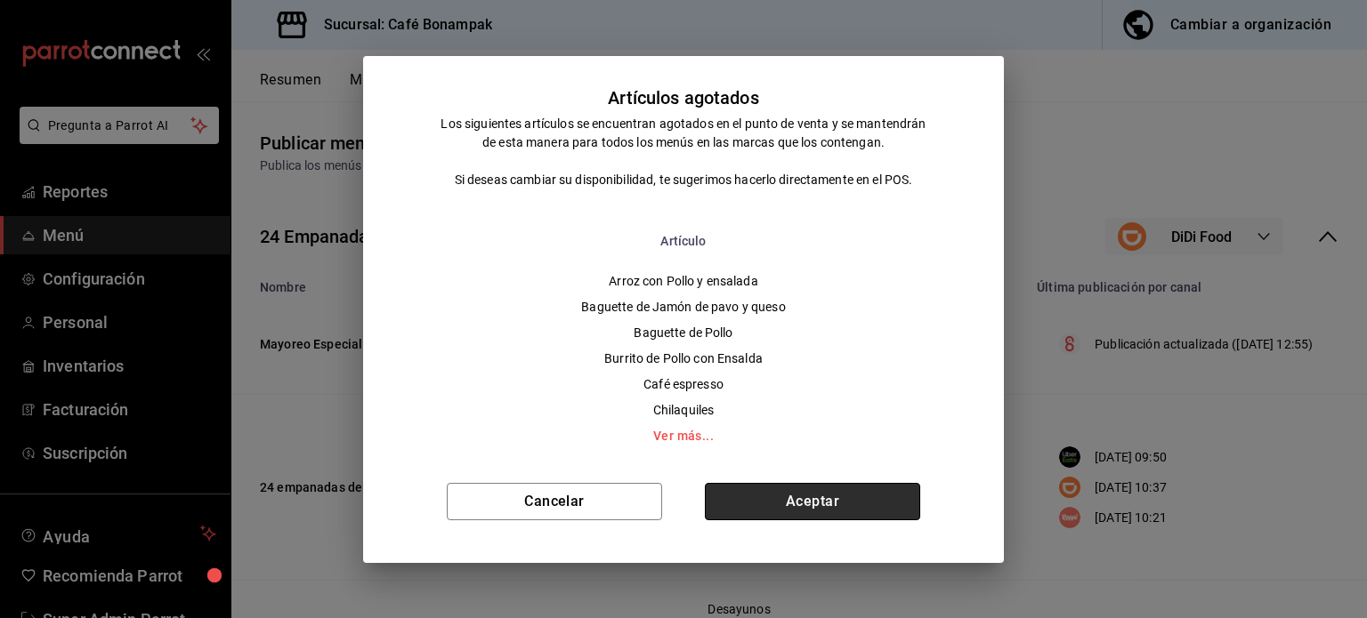
click at [807, 503] on button "Aceptar" at bounding box center [812, 501] width 215 height 37
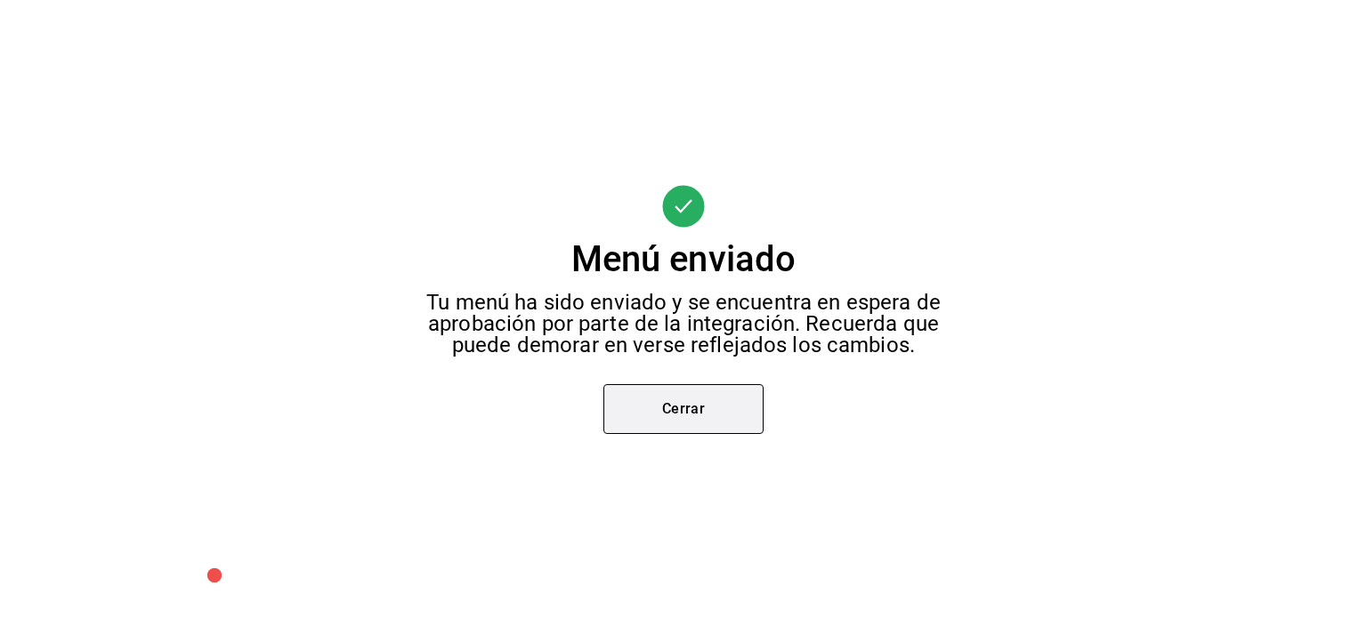
click at [711, 429] on button "Cerrar" at bounding box center [683, 409] width 160 height 50
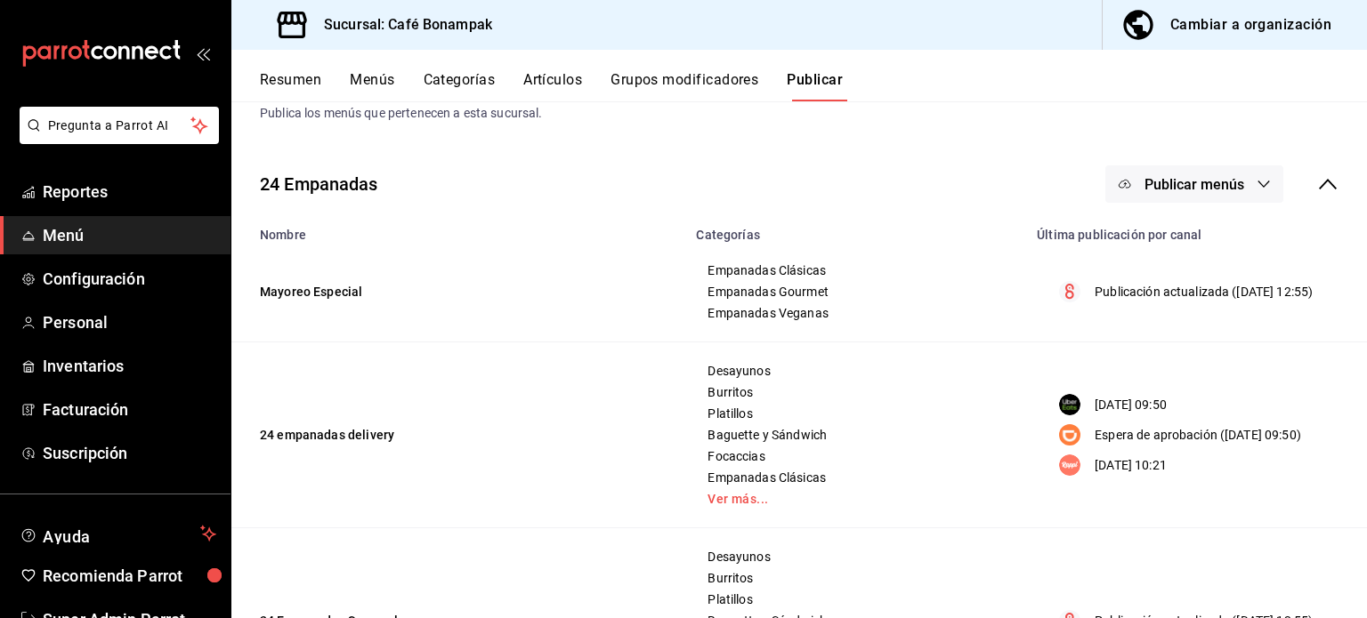
scroll to position [50, 0]
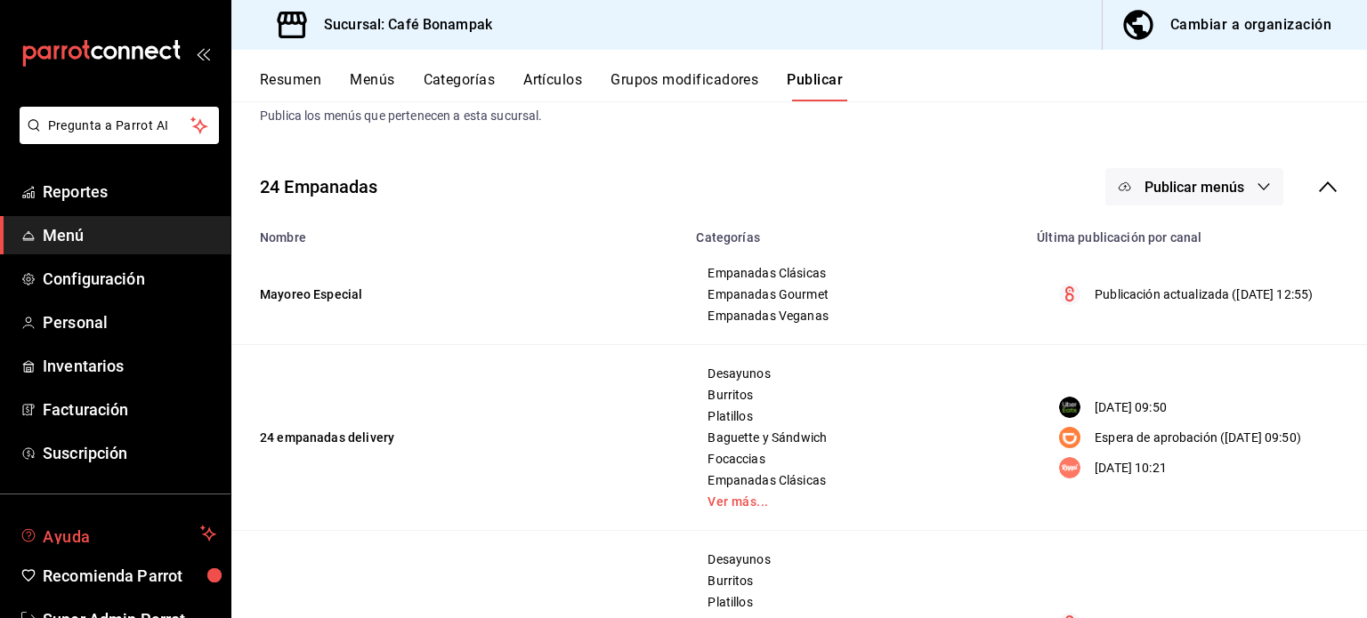
click at [104, 535] on span "Ayuda" at bounding box center [118, 533] width 150 height 21
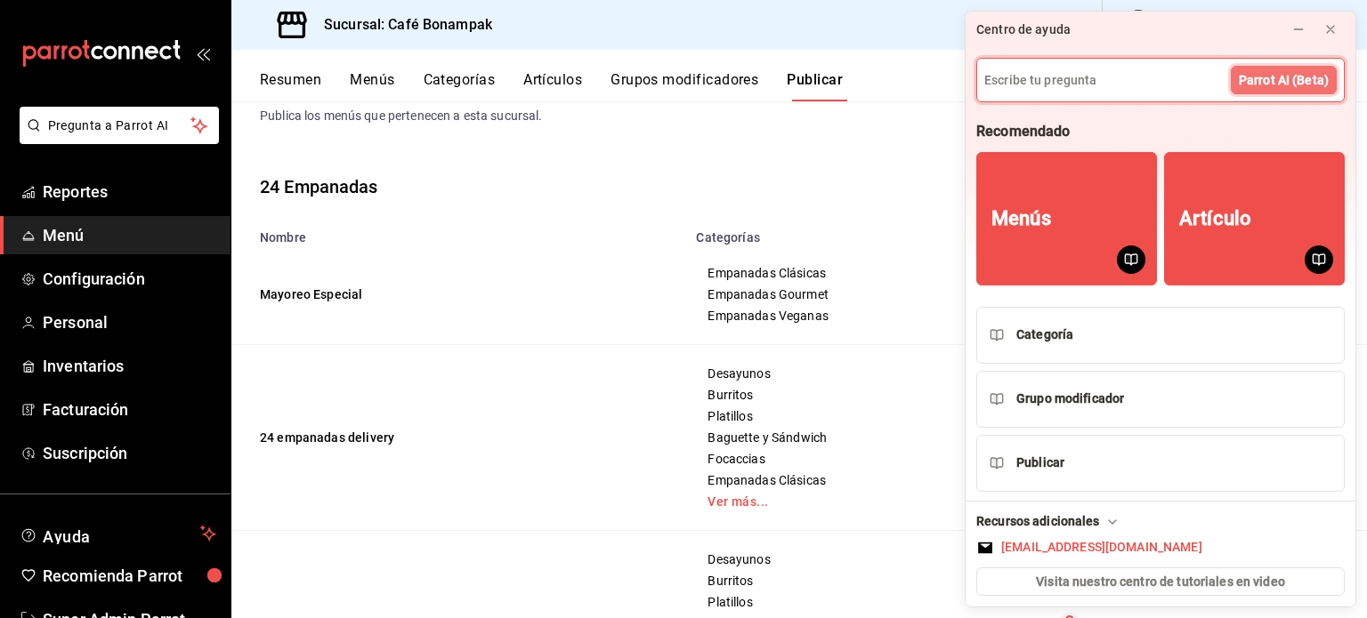
click at [1301, 81] on span "Parrot AI (Beta)" at bounding box center [1284, 80] width 90 height 19
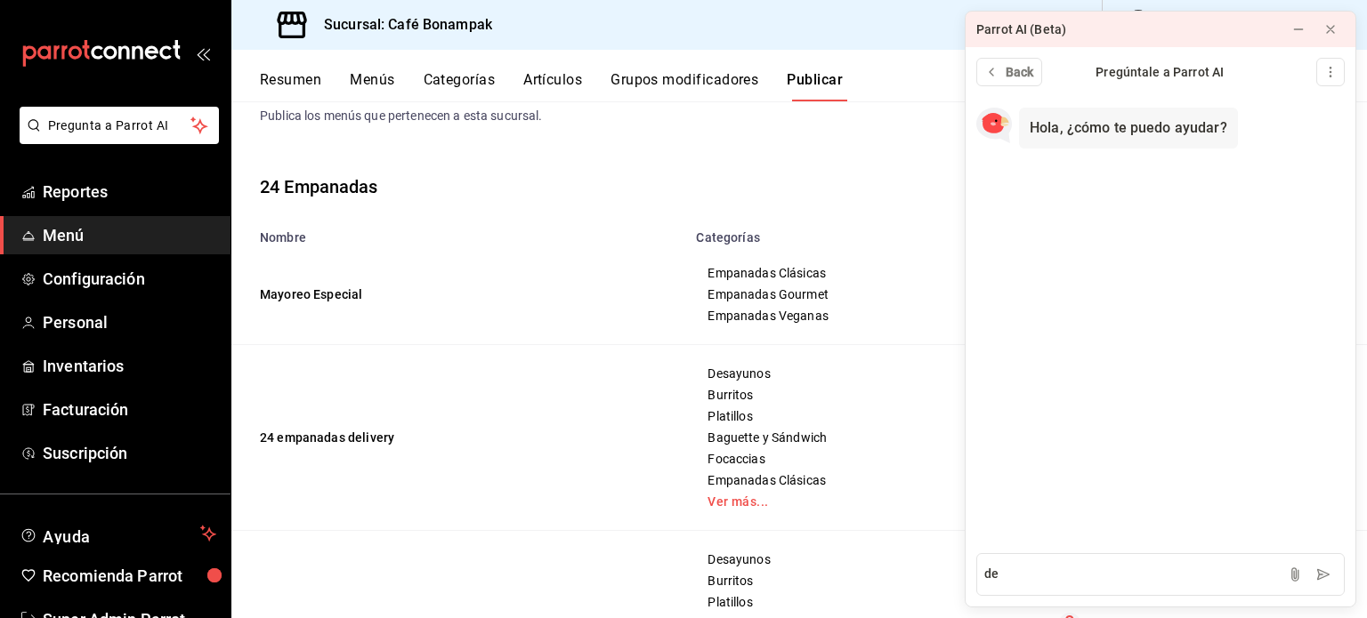
type textarea "d"
type textarea "apagar integraciones"
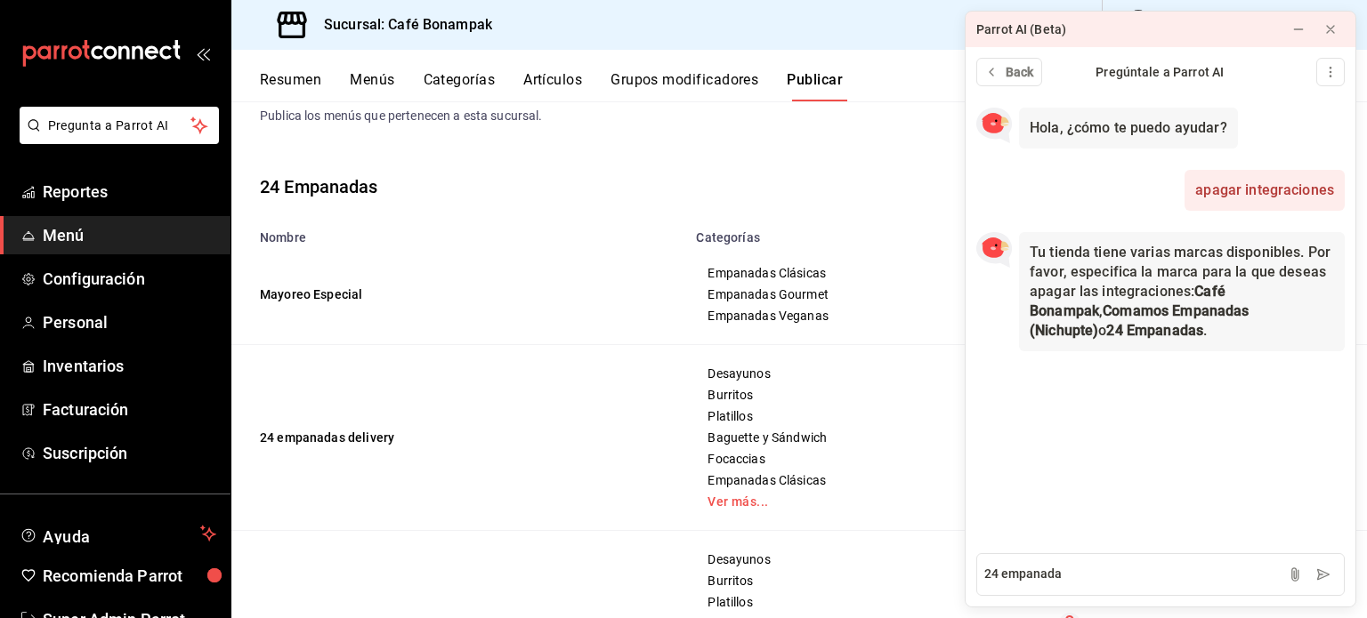
type textarea "24 empanadas"
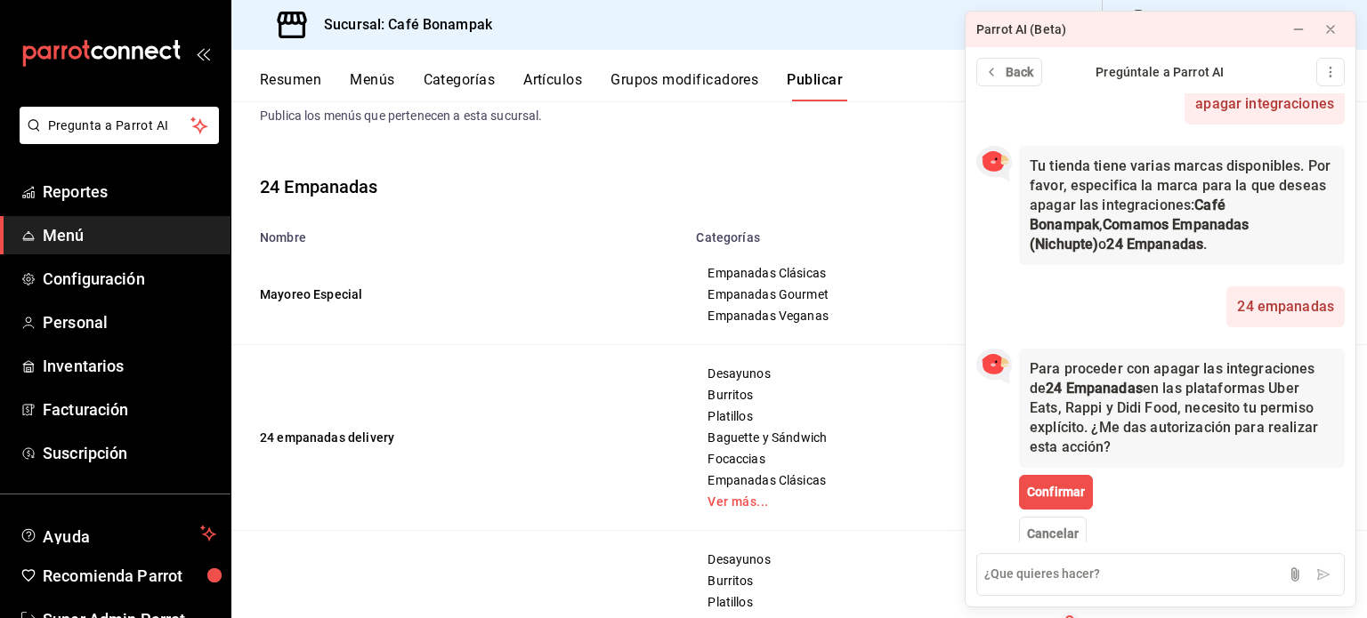
scroll to position [110, 0]
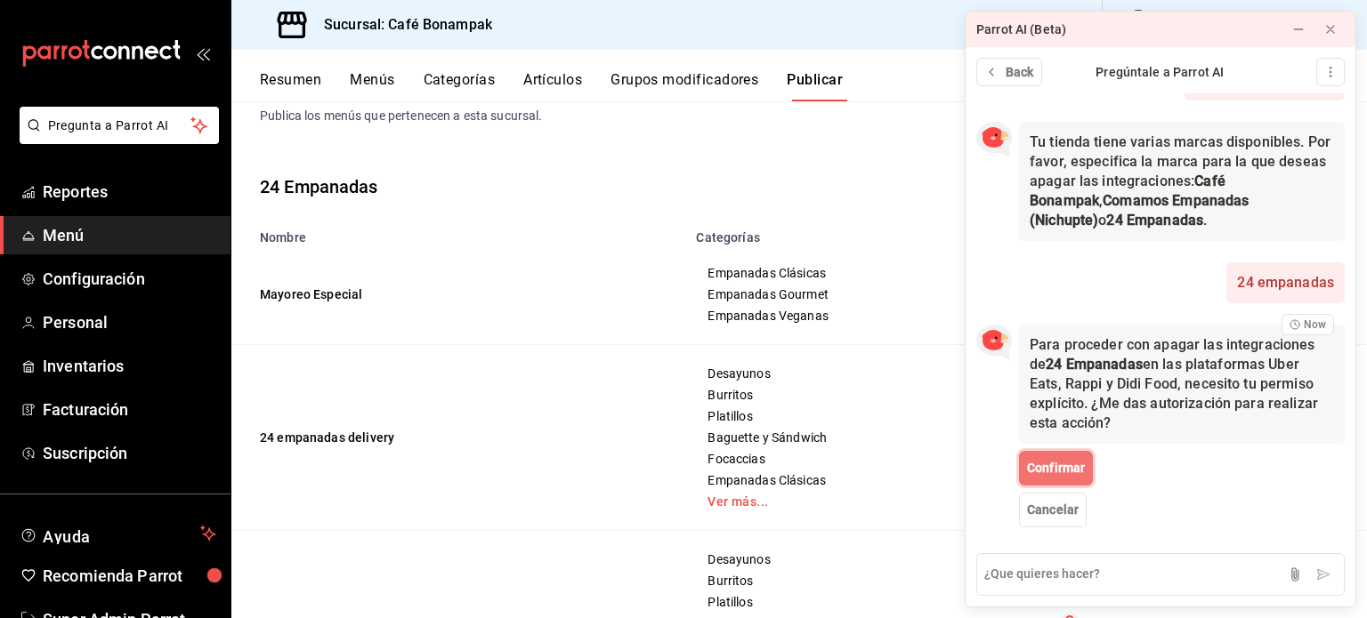
click at [1061, 460] on span "Confirmar" at bounding box center [1056, 468] width 58 height 19
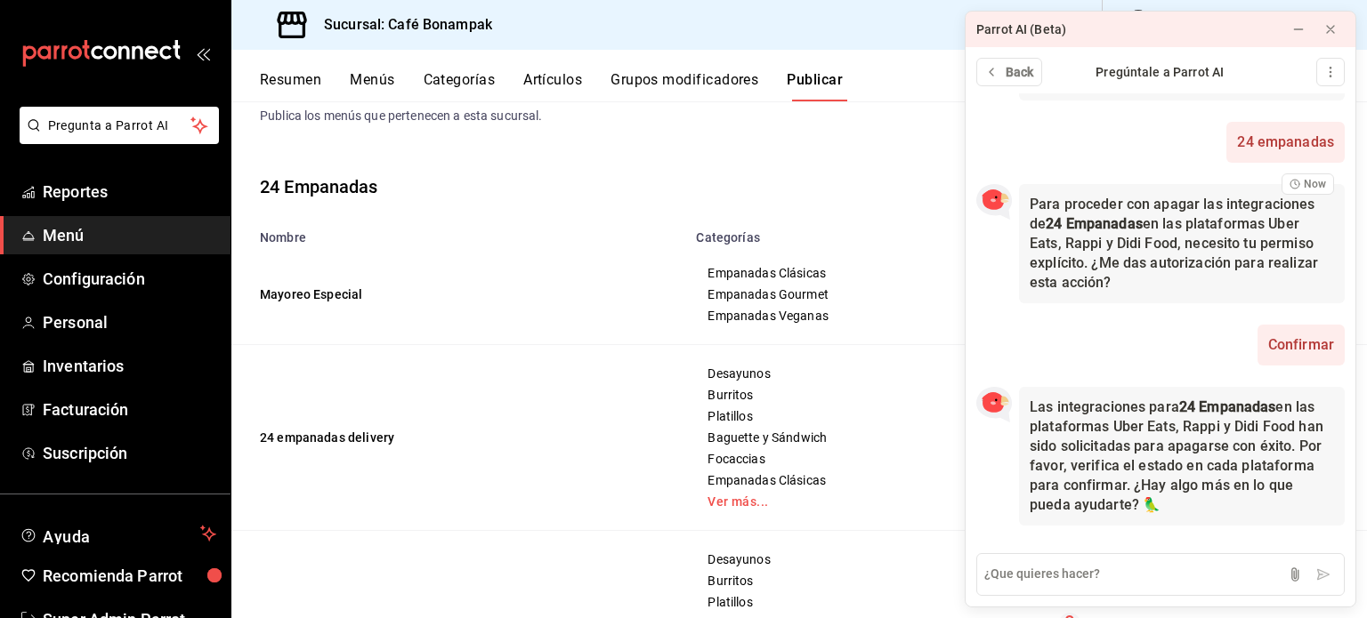
scroll to position [250, 0]
click at [1060, 579] on textarea at bounding box center [1160, 575] width 368 height 43
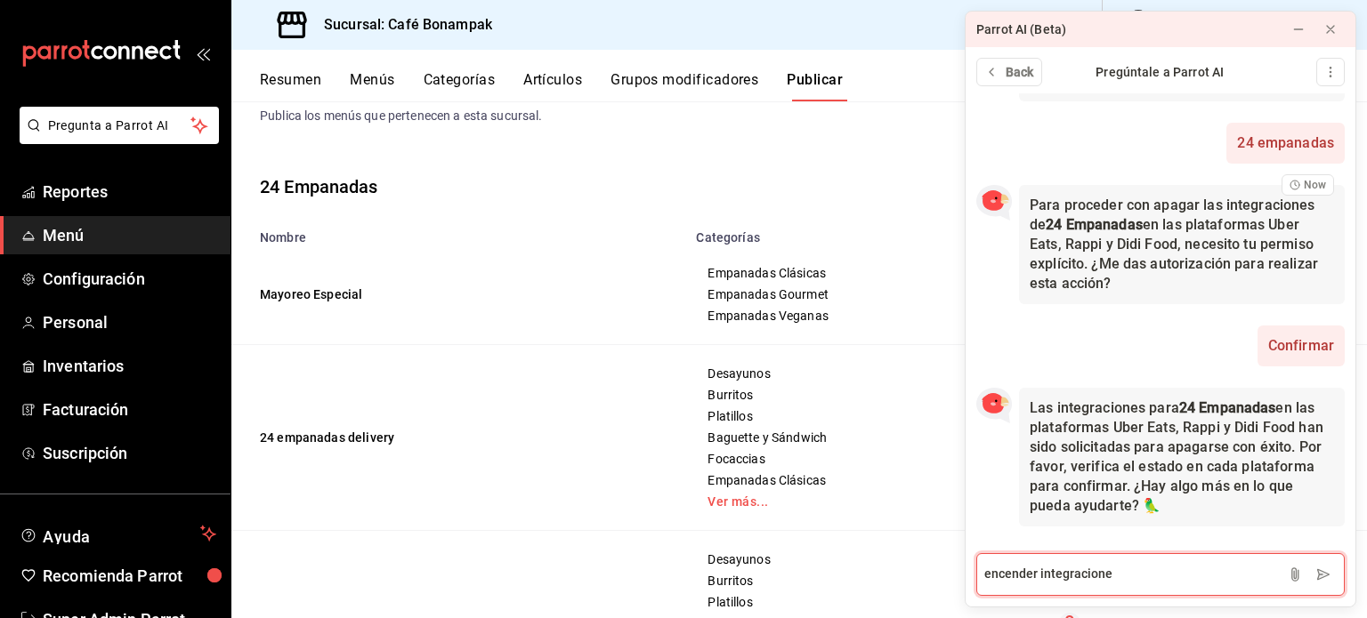
type textarea "encender integraciones"
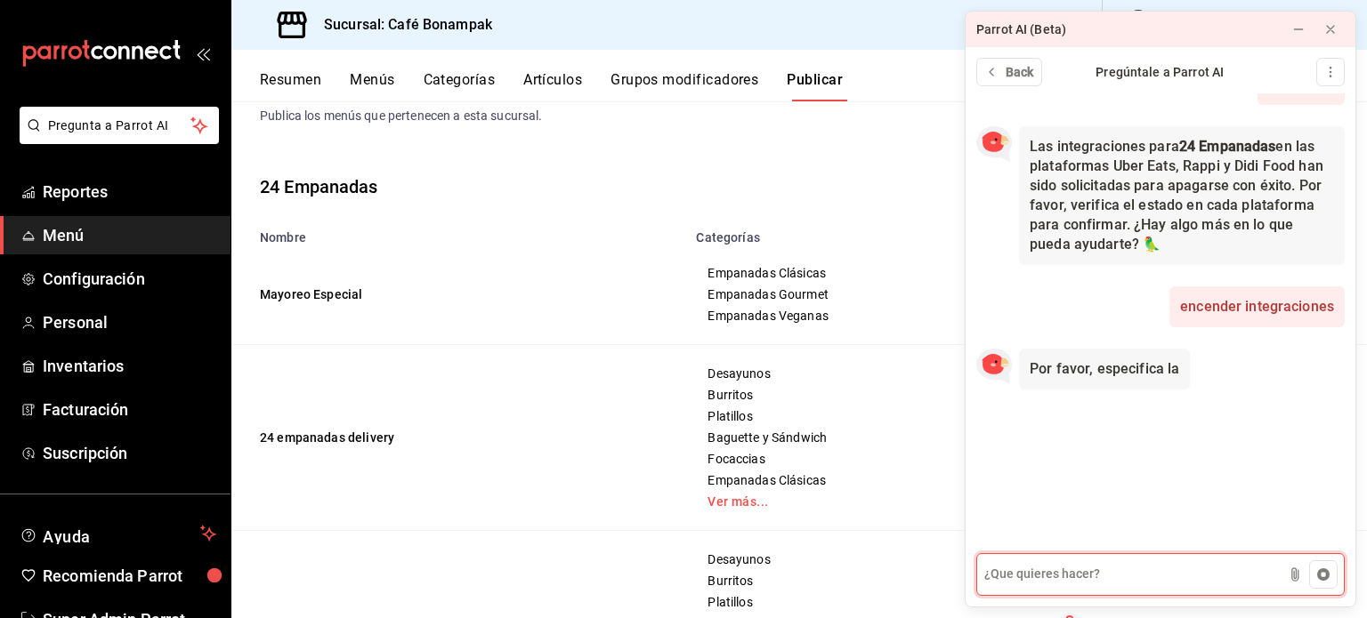
scroll to position [433, 0]
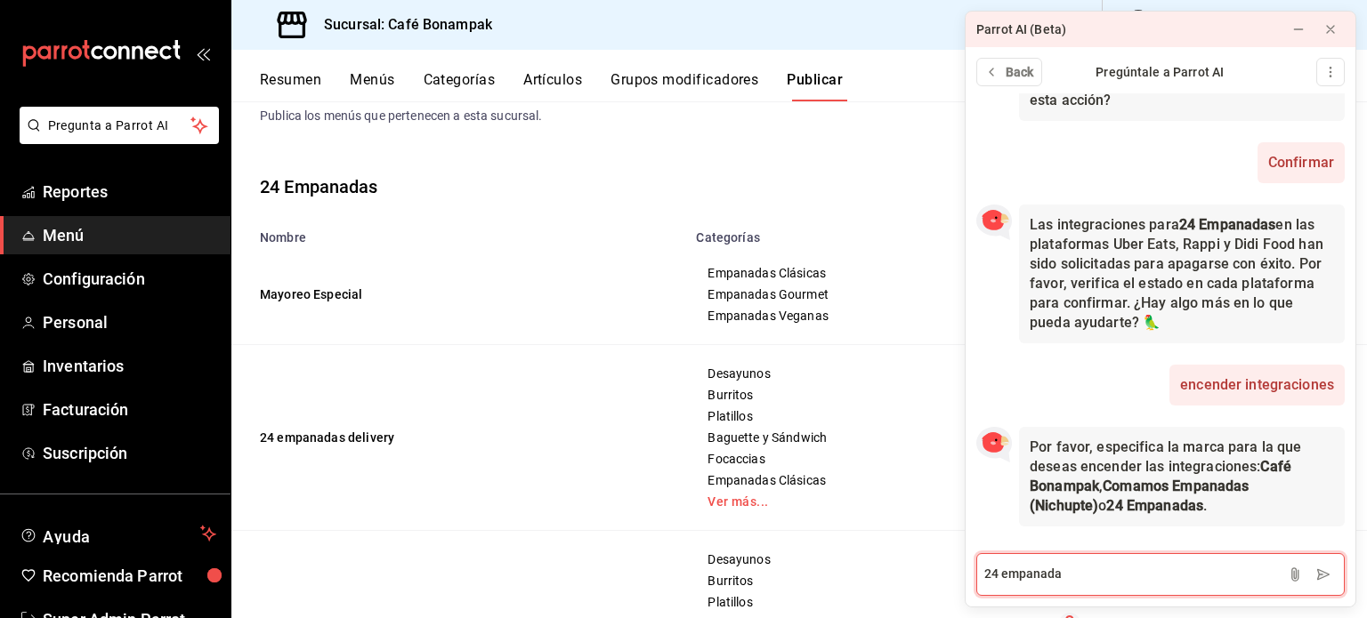
type textarea "24 empanadas"
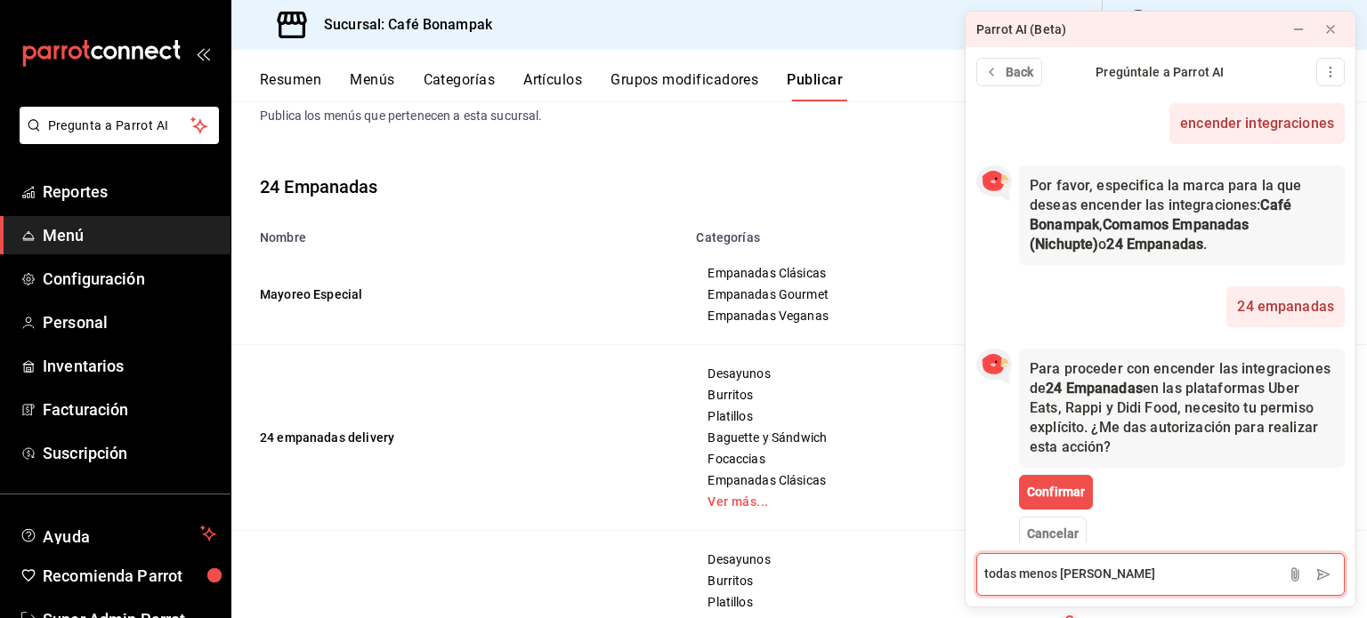
scroll to position [719, 0]
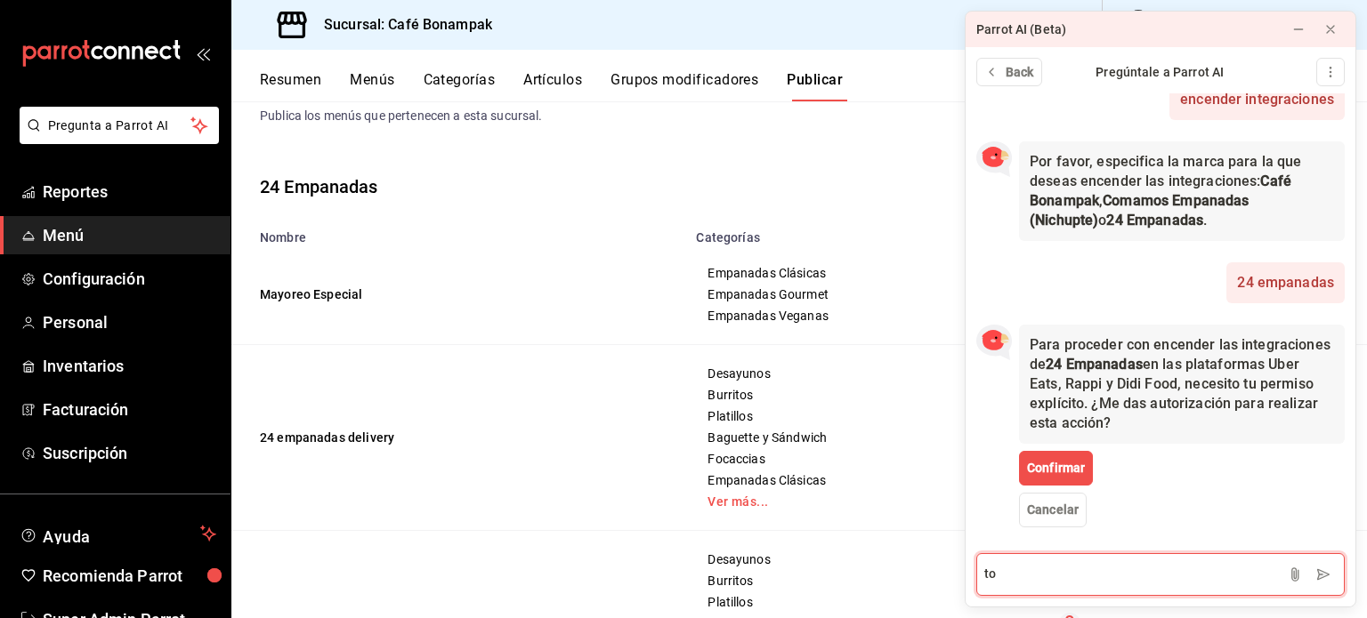
type textarea "t"
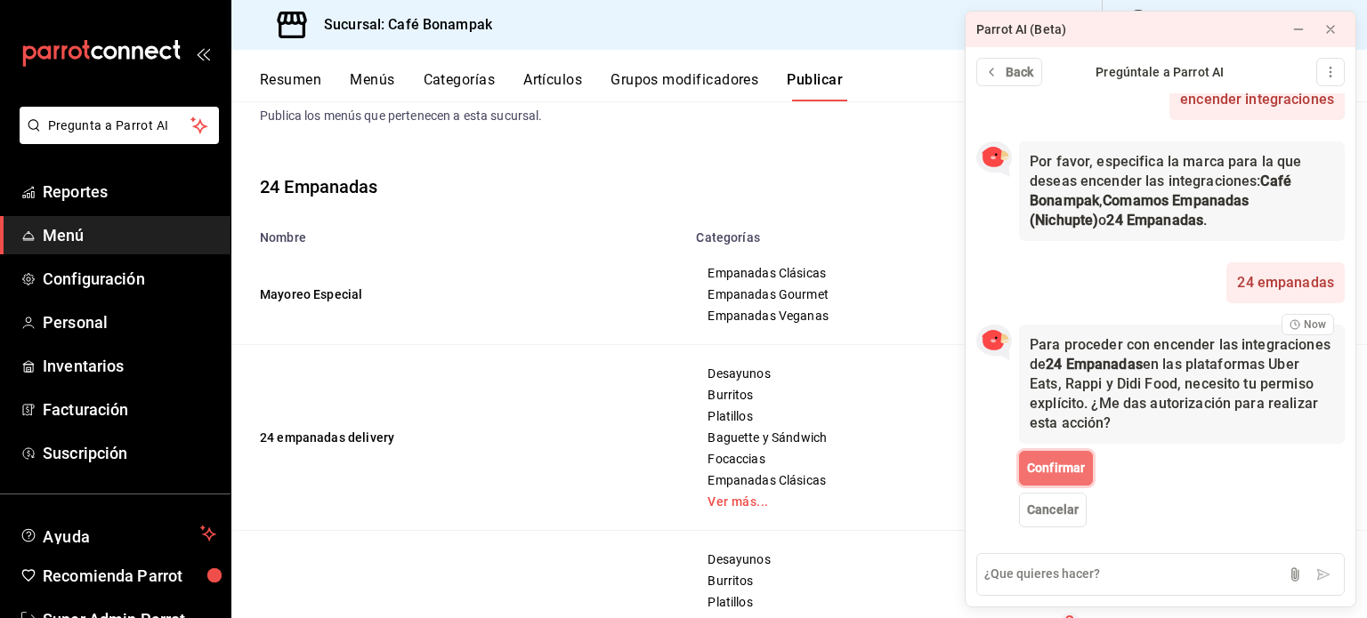
click at [1035, 459] on span "Confirmar" at bounding box center [1056, 468] width 58 height 19
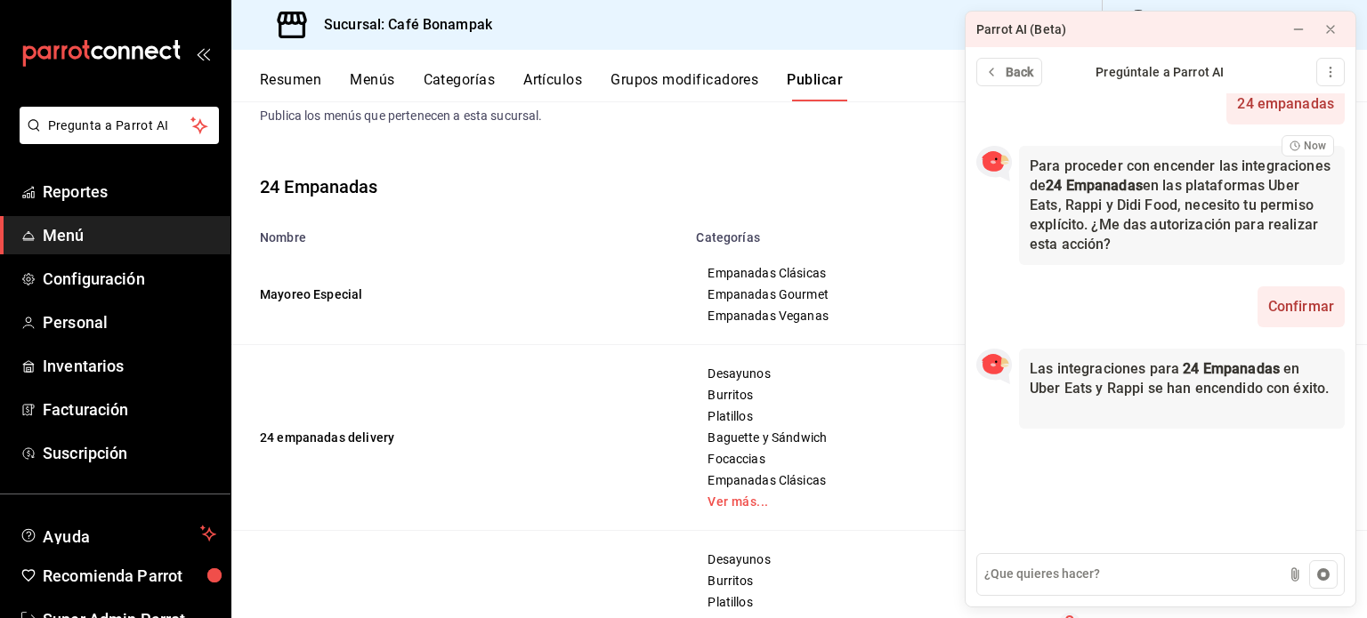
scroll to position [859, 0]
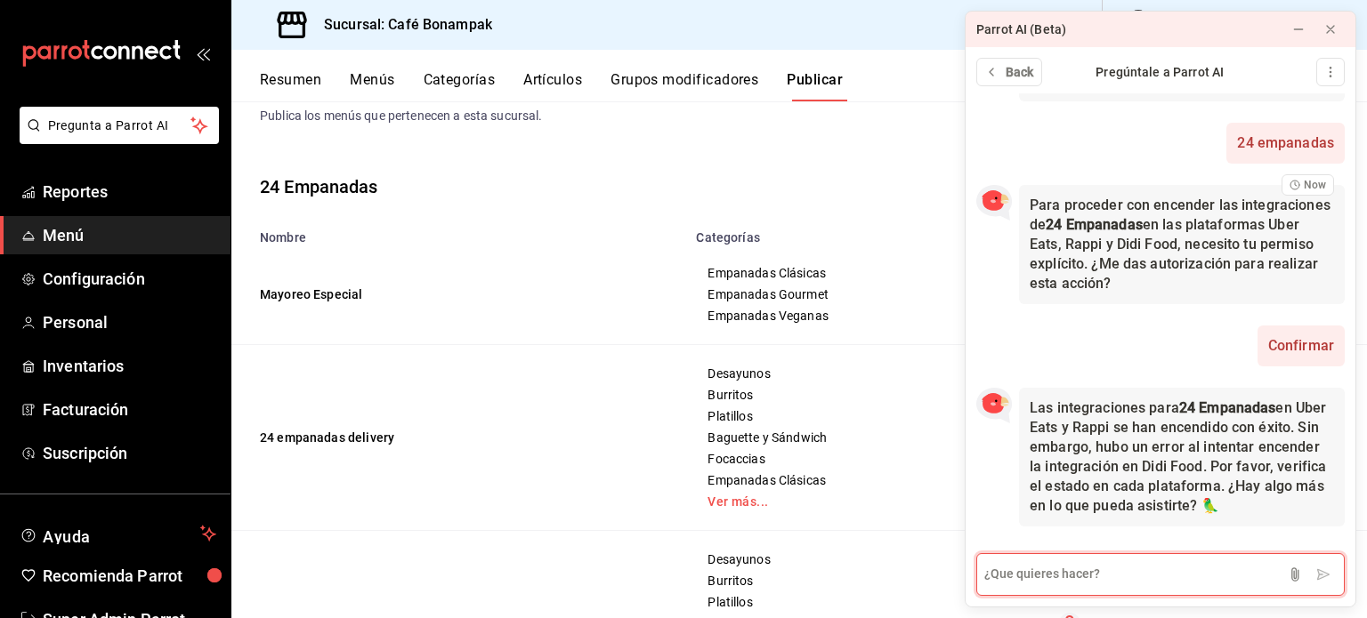
click at [1114, 577] on textarea at bounding box center [1160, 575] width 368 height 43
type textarea "desactivar rappi"
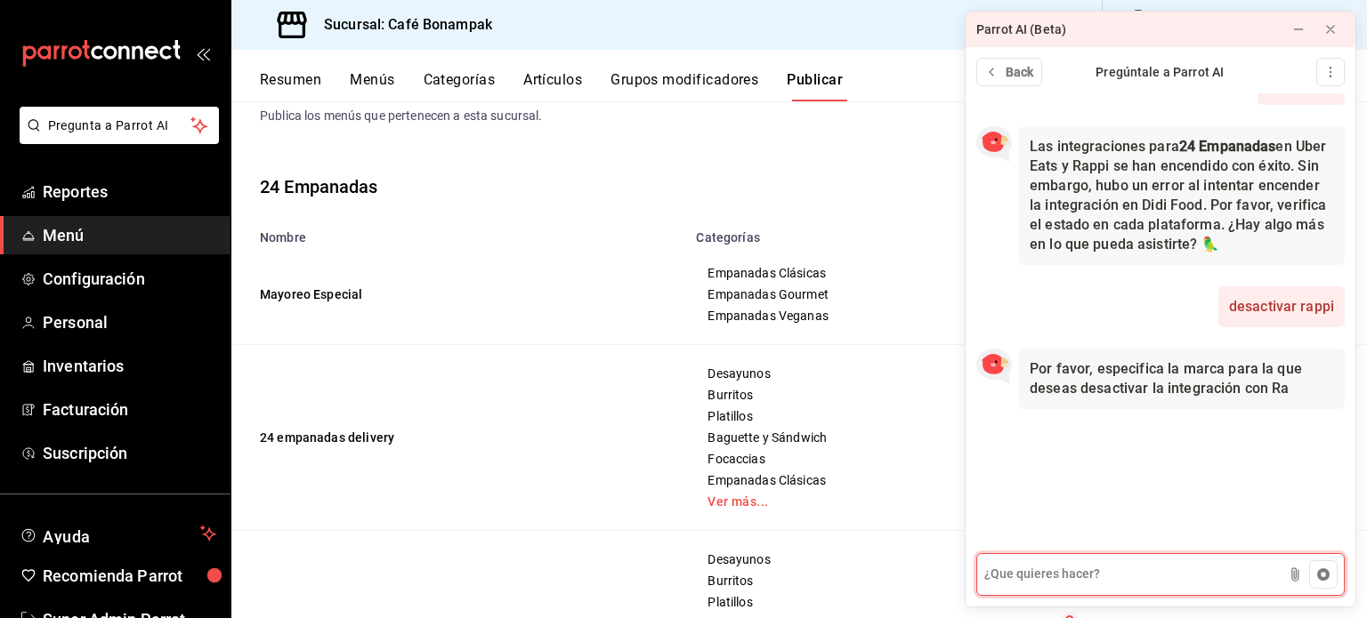
scroll to position [1042, 0]
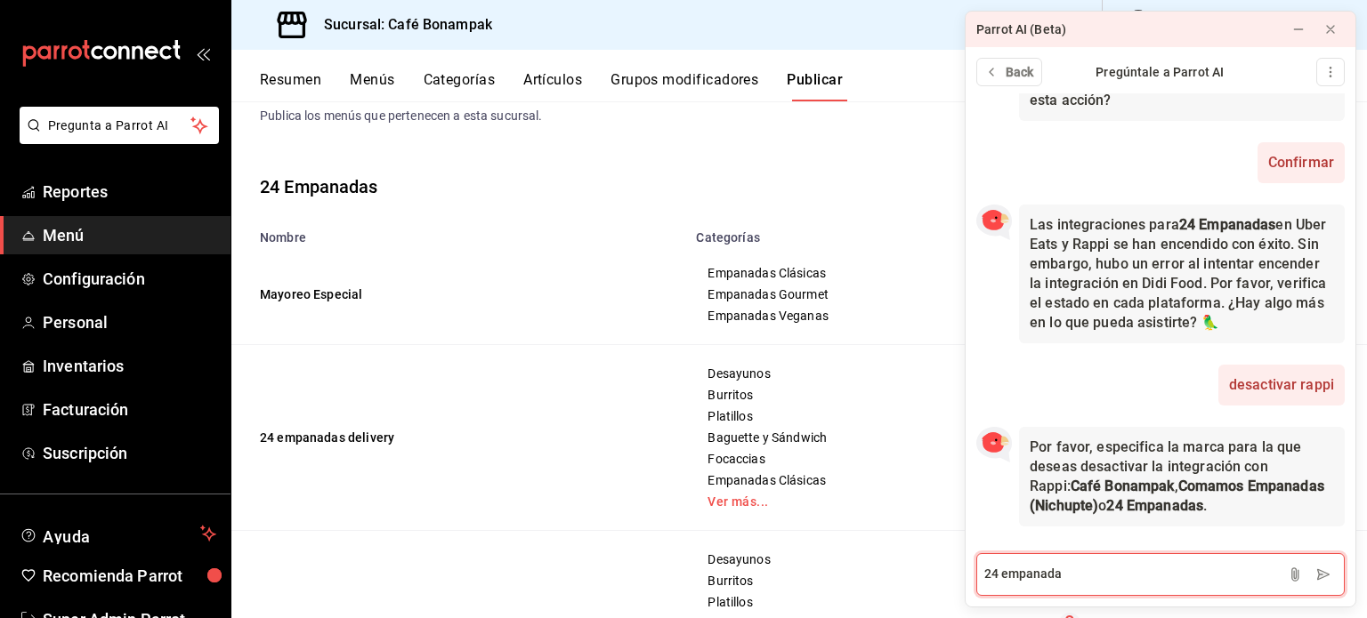
type textarea "24 empanadas"
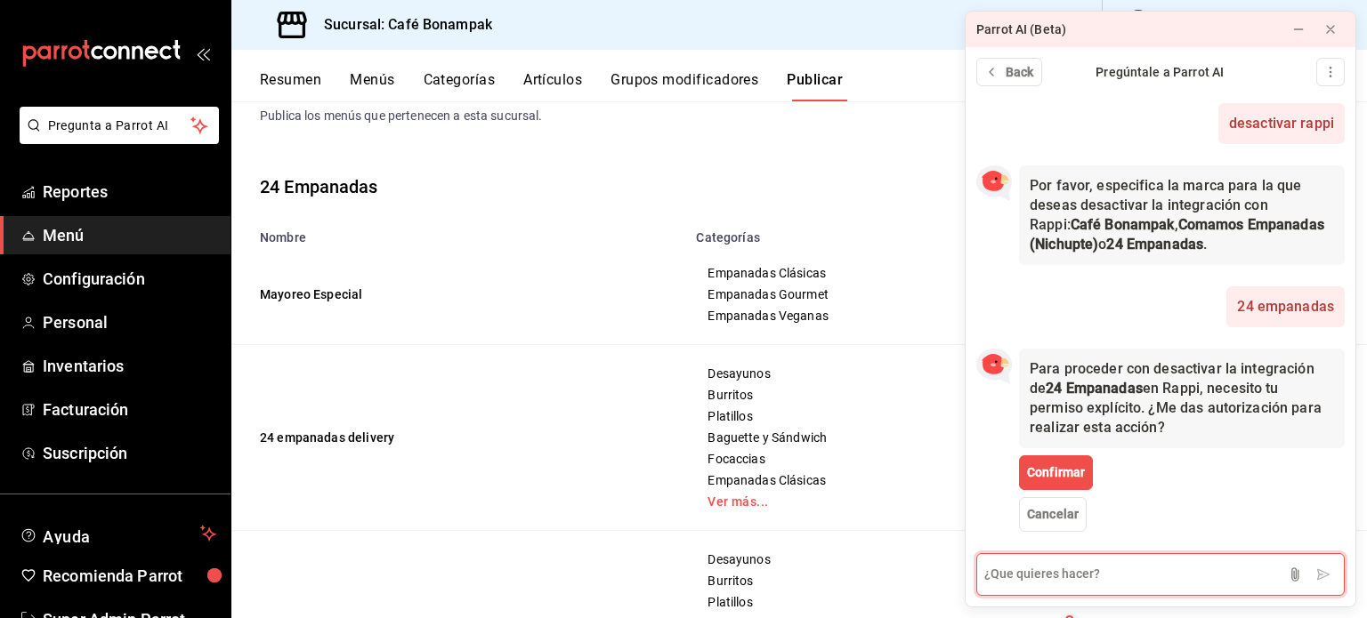
scroll to position [1308, 0]
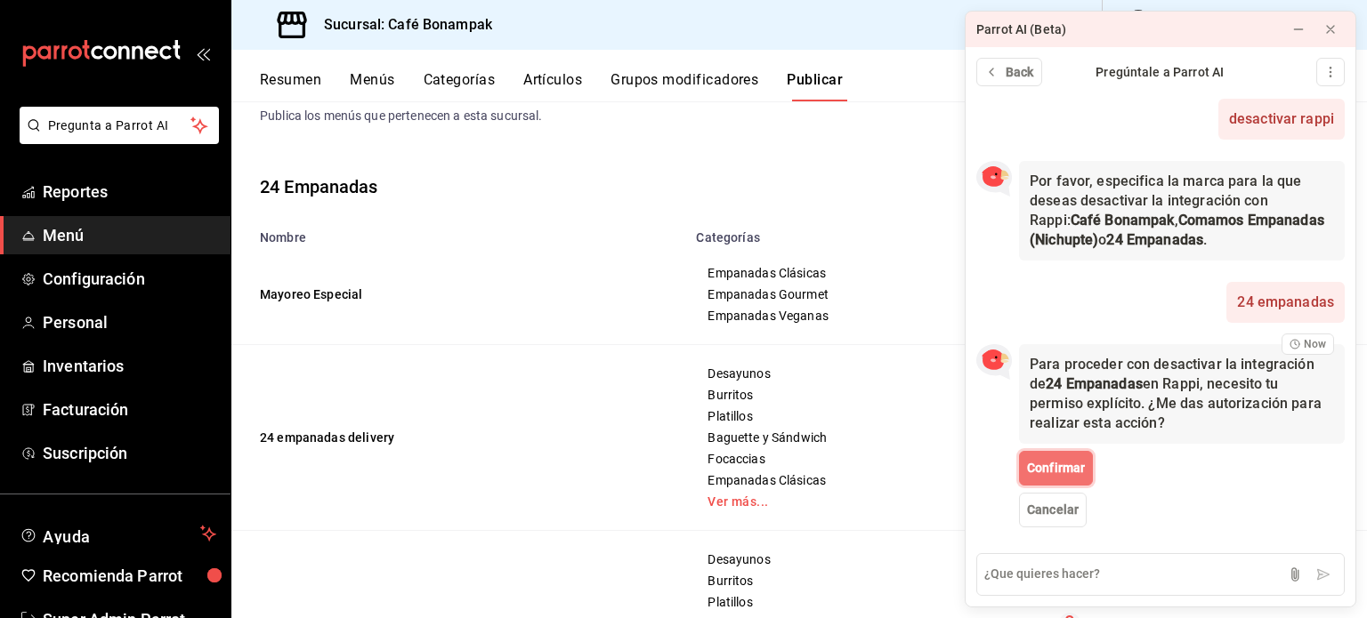
click at [1065, 473] on span "Confirmar" at bounding box center [1056, 468] width 58 height 19
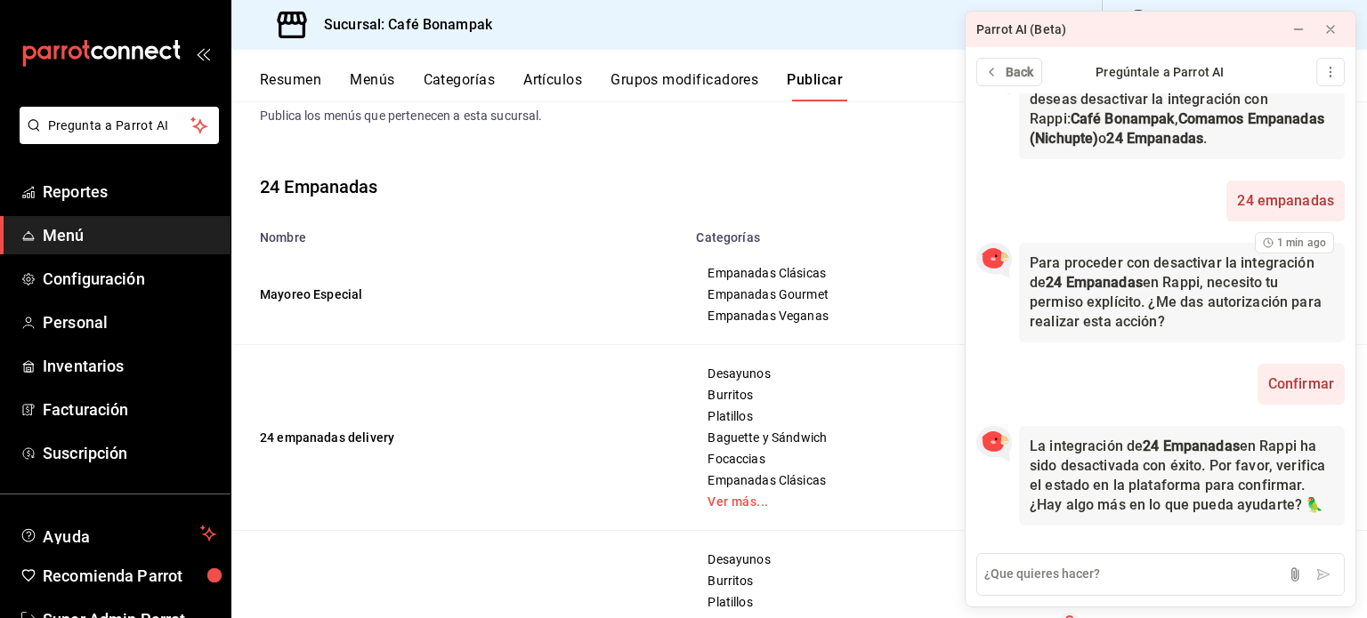
scroll to position [1428, 0]
click at [125, 446] on span "Suscripción" at bounding box center [130, 453] width 174 height 24
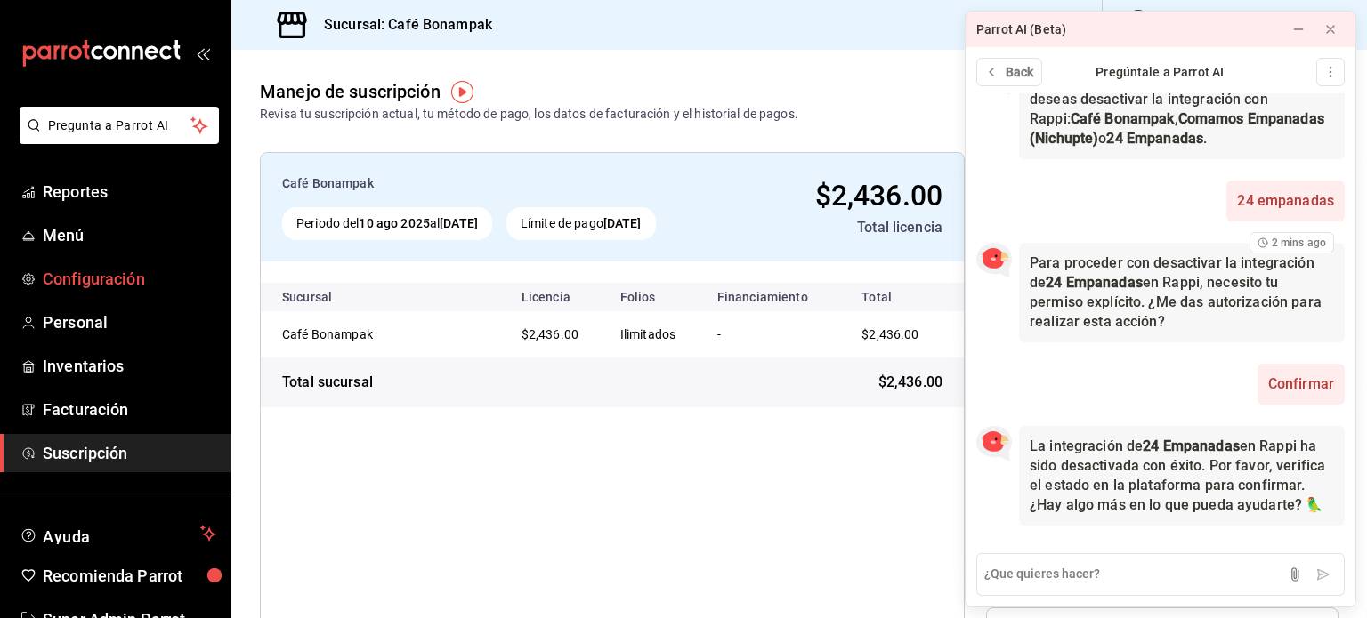
click at [117, 287] on span "Configuración" at bounding box center [130, 279] width 174 height 24
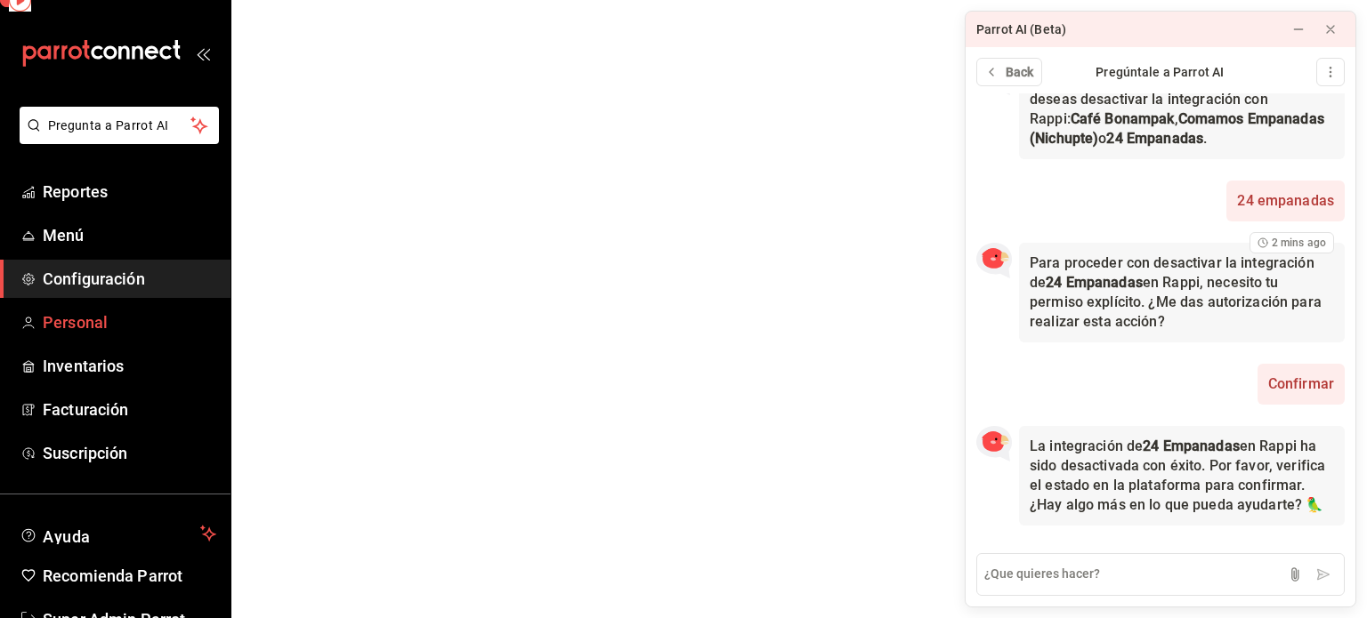
click at [107, 328] on span "Personal" at bounding box center [130, 323] width 174 height 24
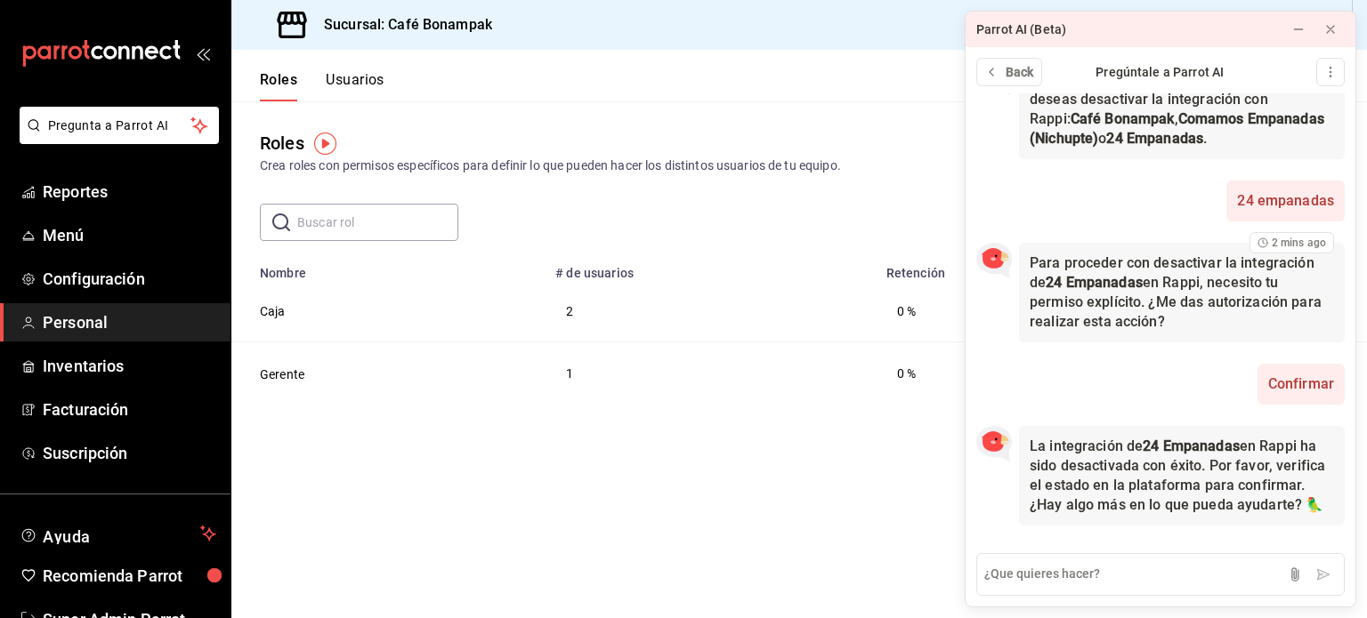
click at [370, 82] on button "Usuarios" at bounding box center [355, 86] width 59 height 30
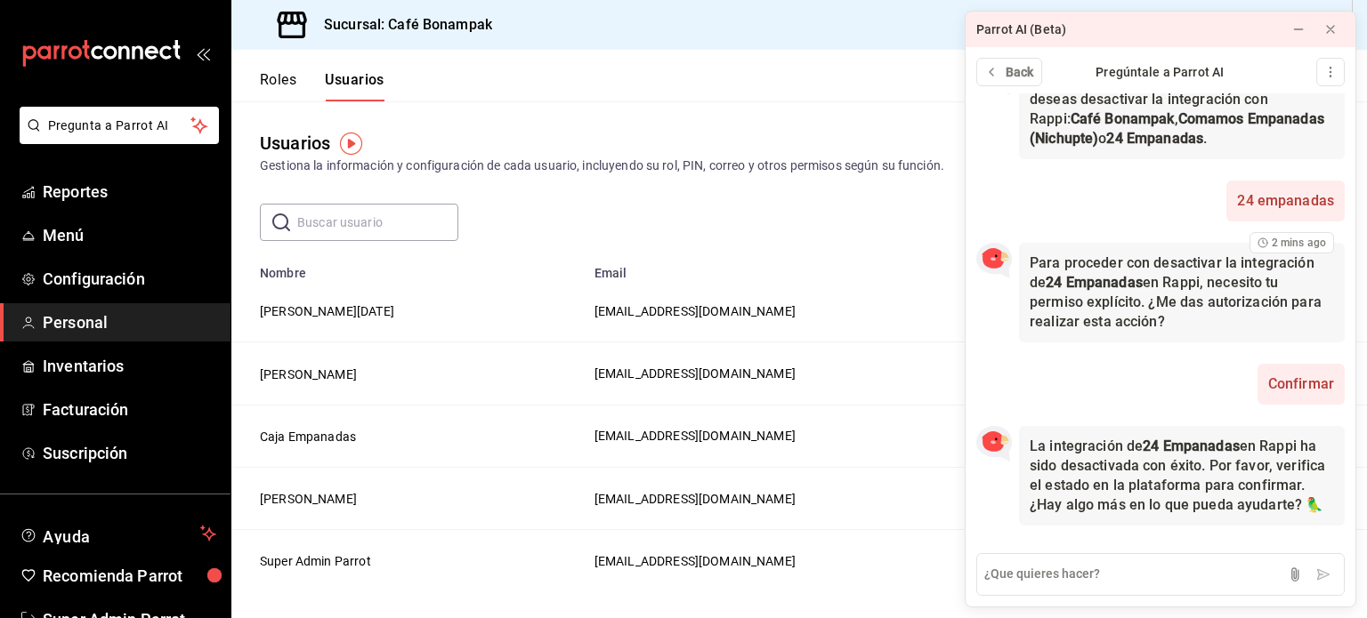
click at [403, 227] on input "text" at bounding box center [377, 223] width 161 height 36
type input "admin"
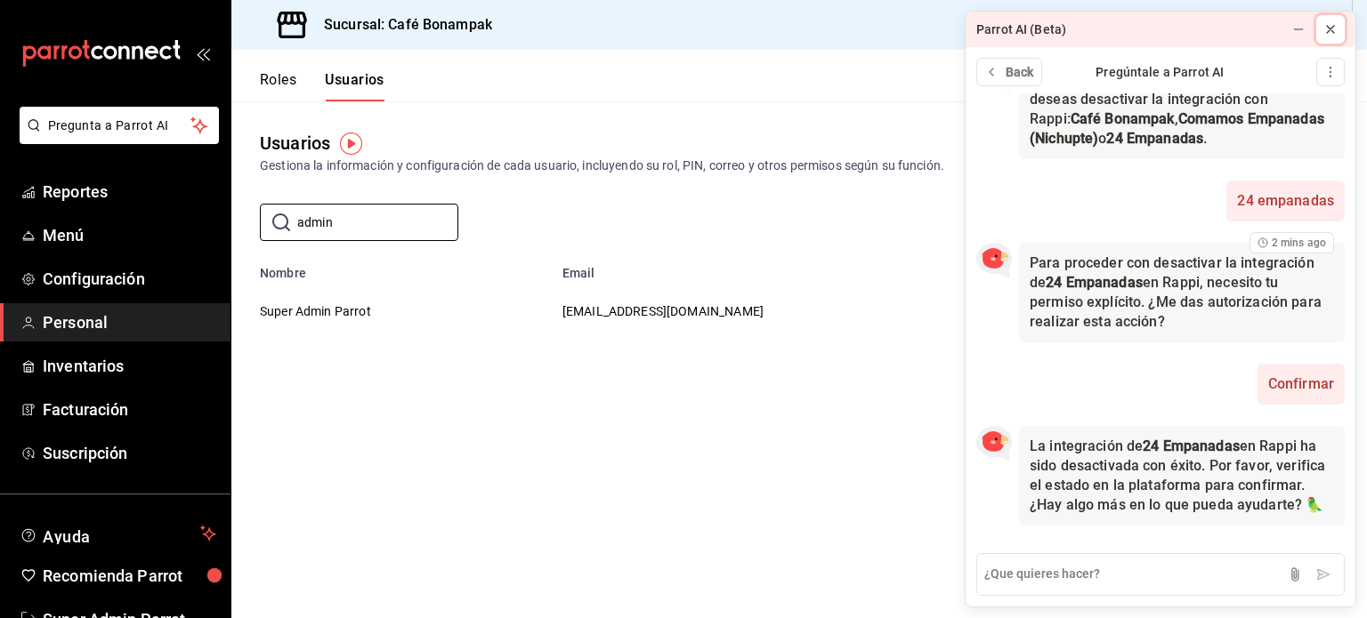
click at [1328, 28] on icon at bounding box center [1330, 29] width 14 height 14
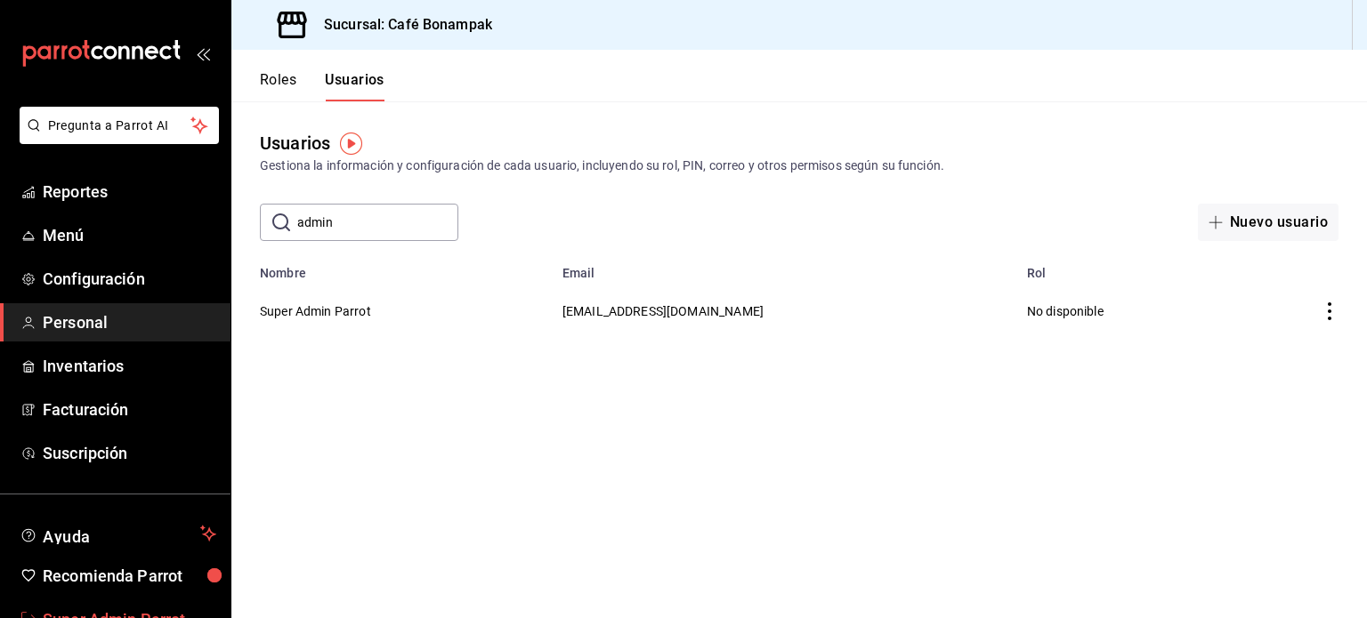
click at [82, 605] on link "Super Admin Parrot" at bounding box center [115, 620] width 230 height 38
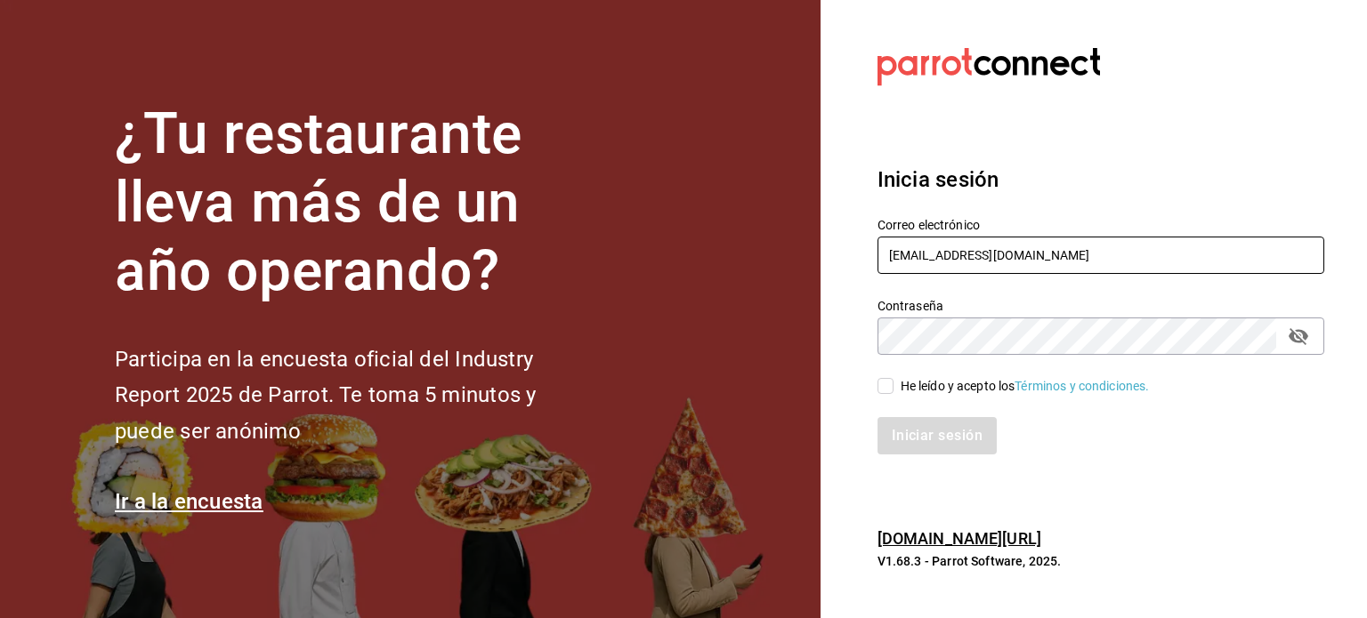
click at [947, 265] on input "comamosempanadas@cun.com" at bounding box center [1100, 255] width 447 height 37
paste input "lamarquetadel7@bonampak"
type input "lamarquetadel7@bonampak.com"
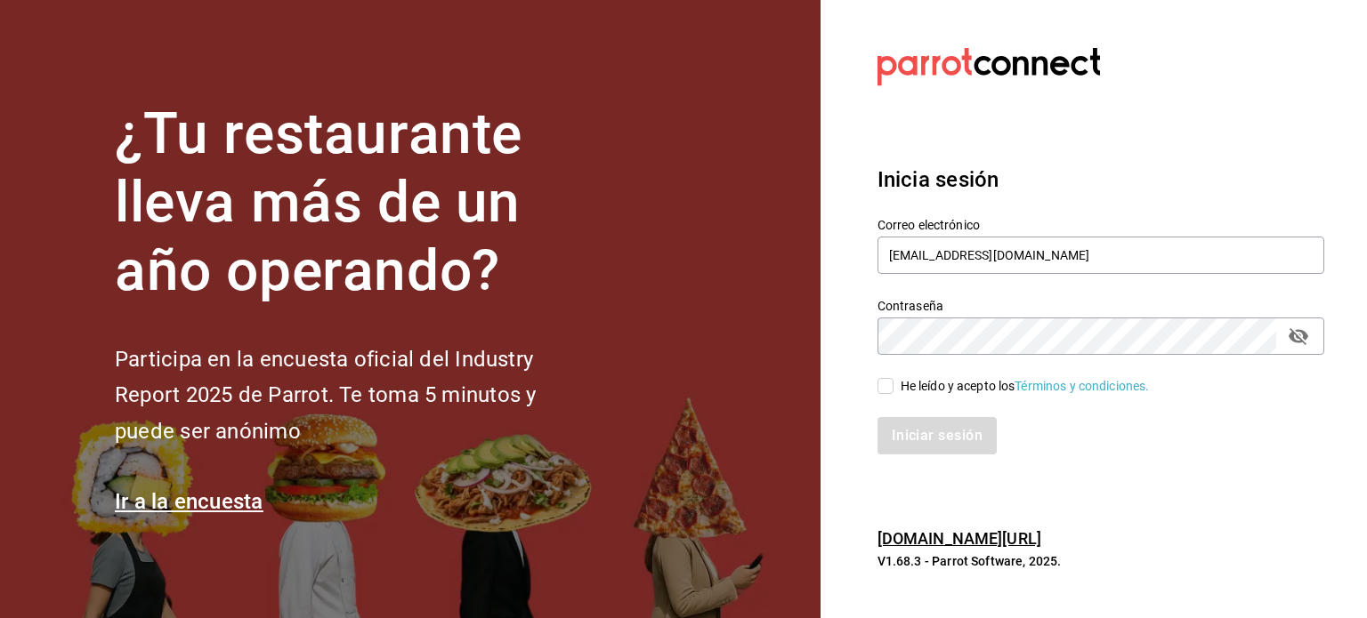
click at [929, 373] on div "He leído y acepto los Términos y condiciones." at bounding box center [1090, 375] width 468 height 41
click at [934, 386] on div "He leído y acepto los Términos y condiciones." at bounding box center [1025, 386] width 249 height 19
click at [893, 386] on input "He leído y acepto los Términos y condiciones." at bounding box center [885, 386] width 16 height 16
checkbox input "true"
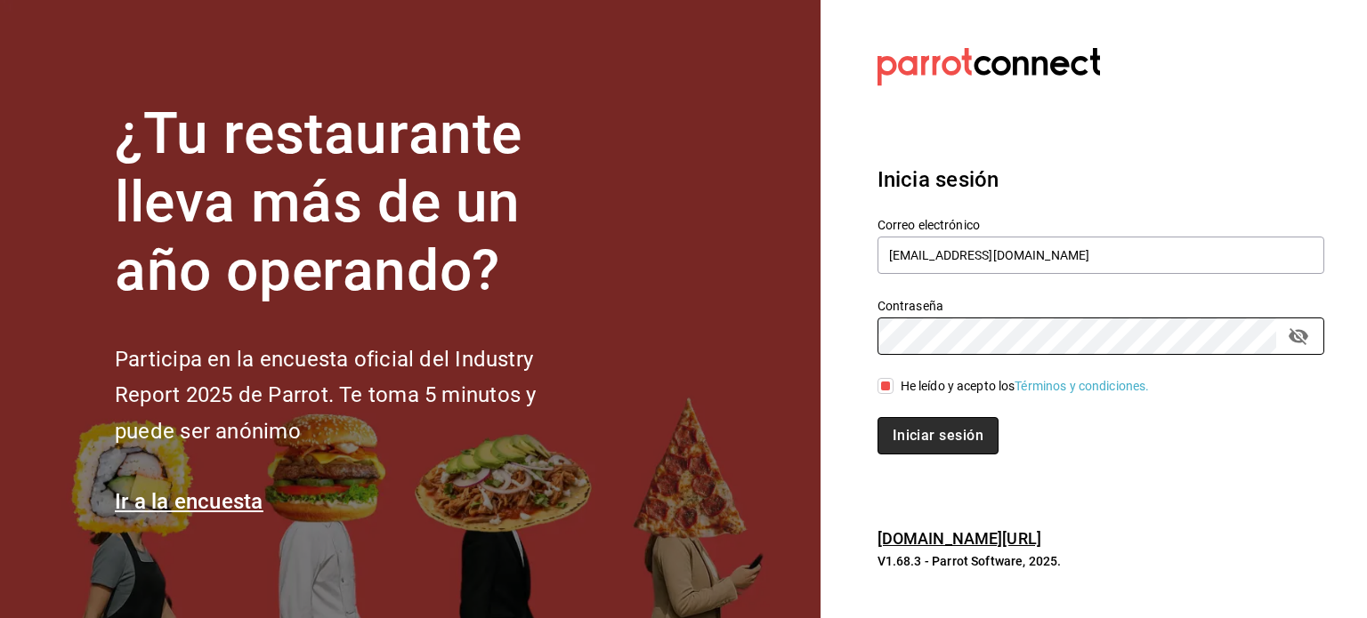
click at [933, 443] on button "Iniciar sesión" at bounding box center [937, 435] width 121 height 37
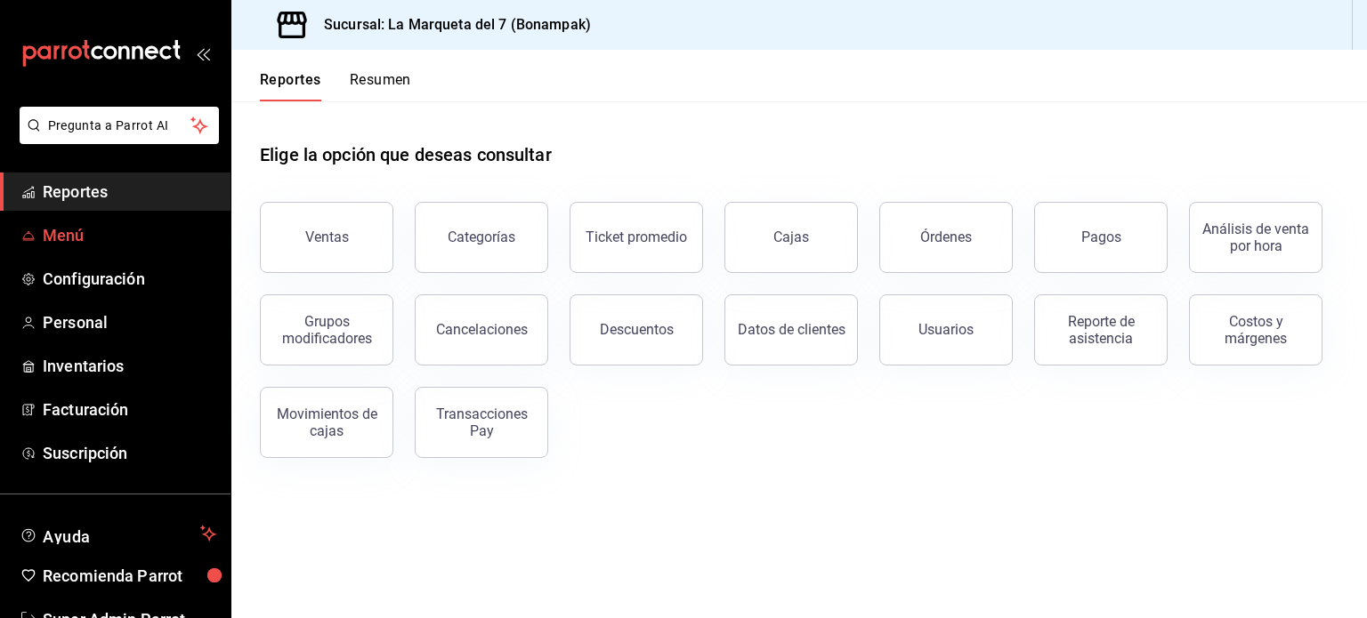
click at [65, 241] on span "Menú" at bounding box center [130, 235] width 174 height 24
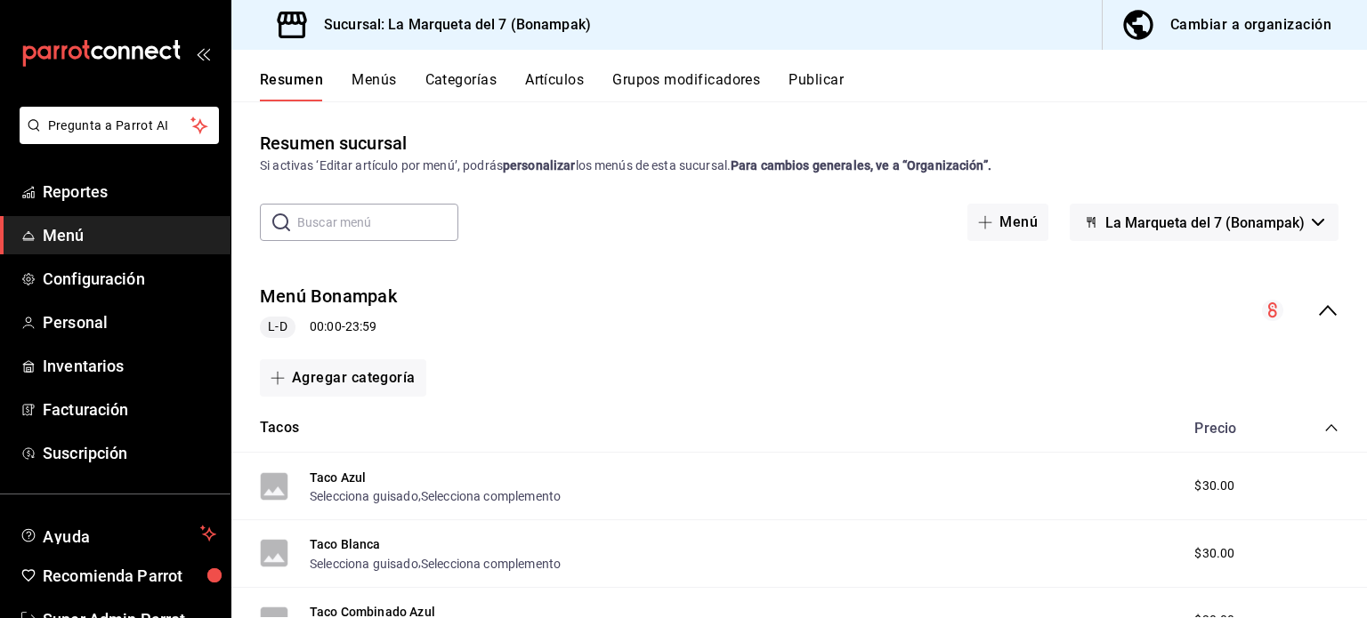
click at [1328, 294] on div "Menú Bonampak L-D 00:00 - 23:59" at bounding box center [799, 311] width 1136 height 83
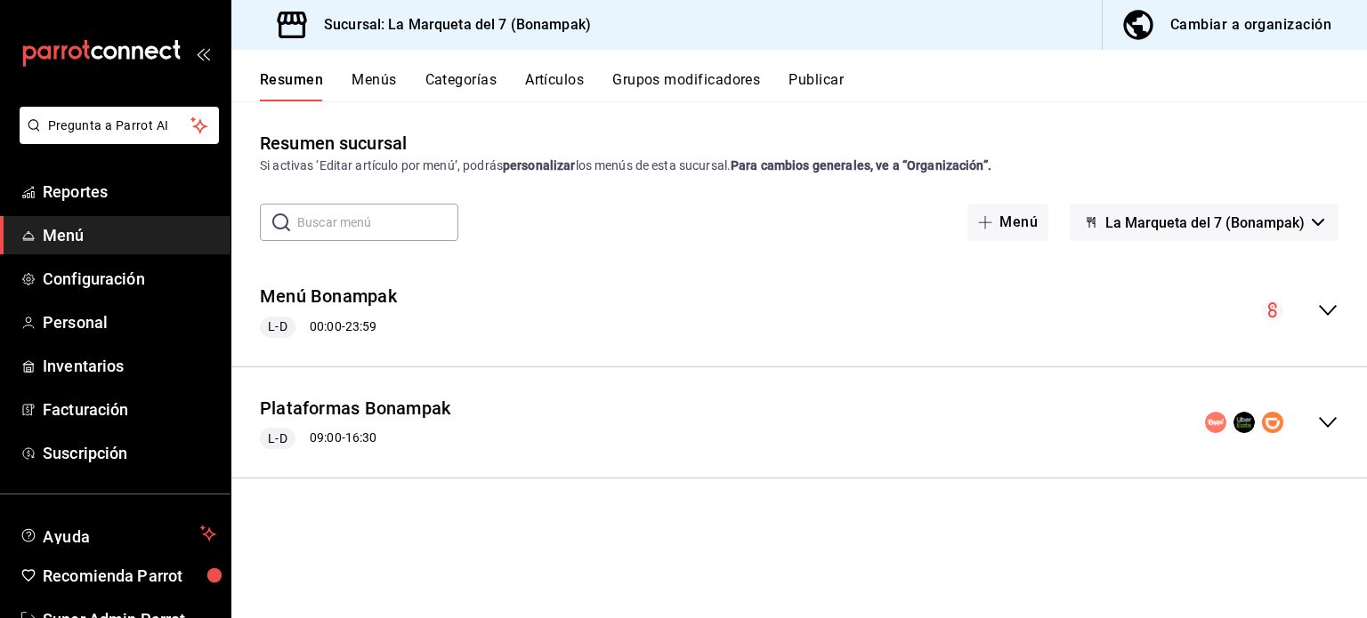
click at [1292, 222] on span "La Marqueta del 7 (Bonampak)" at bounding box center [1204, 222] width 199 height 17
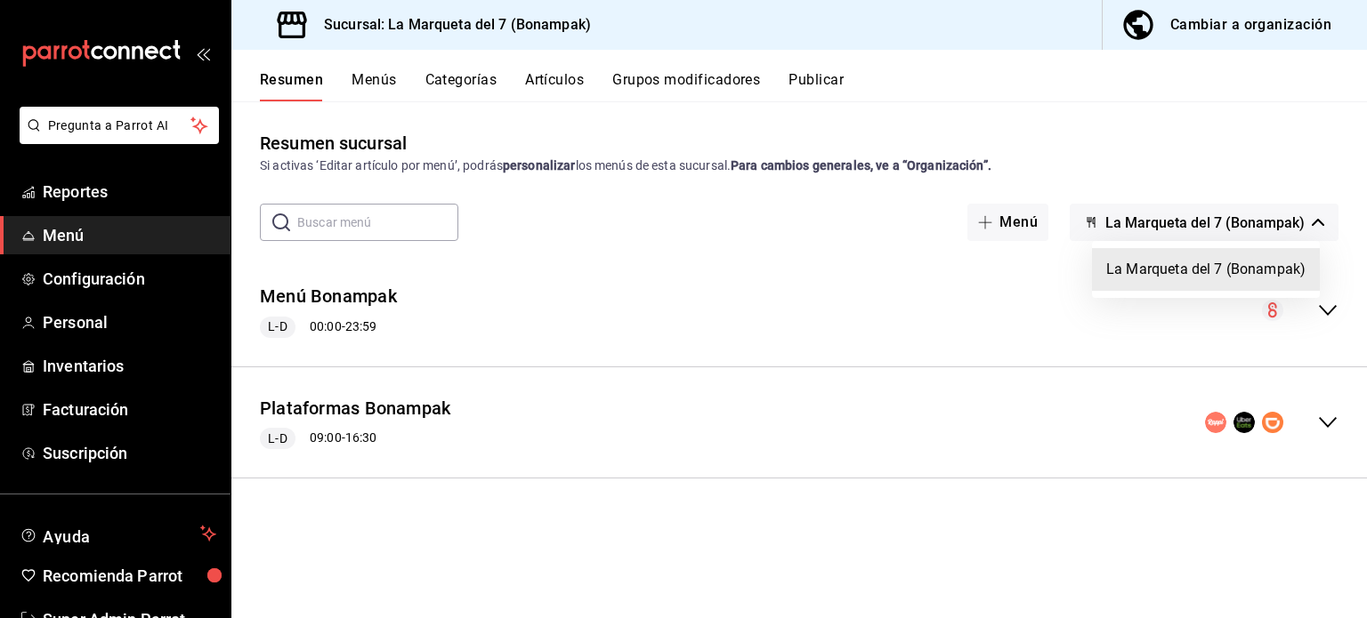
click at [973, 515] on div at bounding box center [683, 309] width 1367 height 618
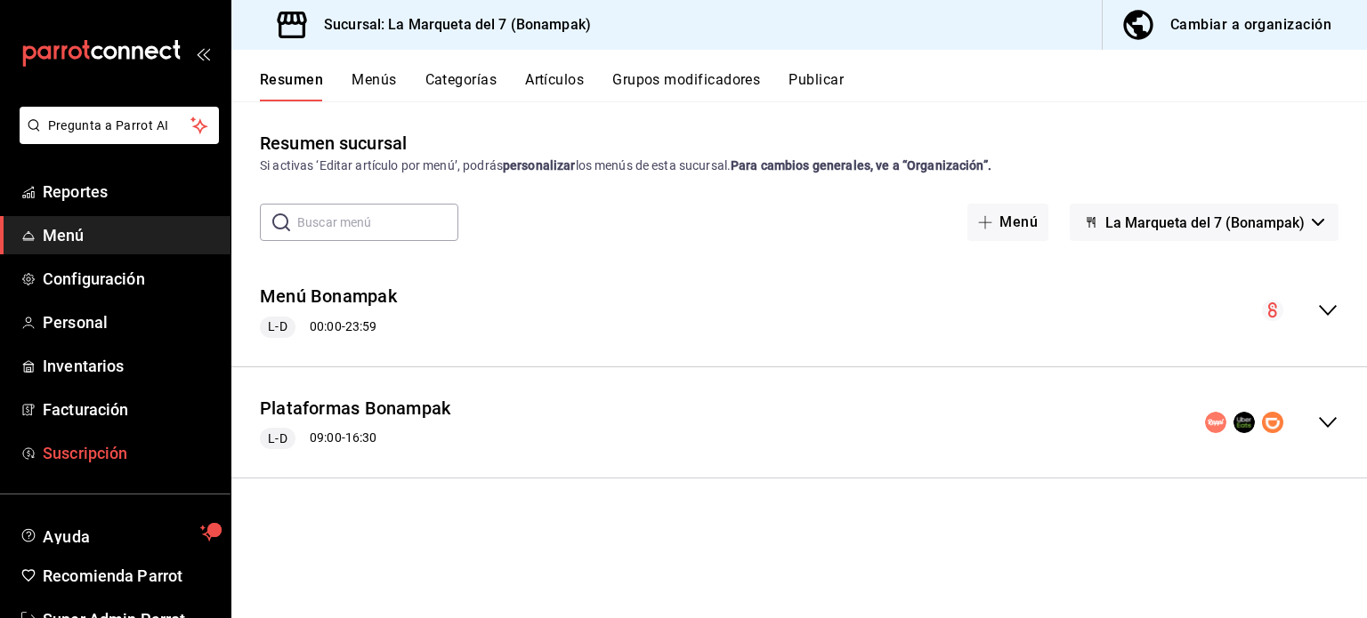
scroll to position [53, 0]
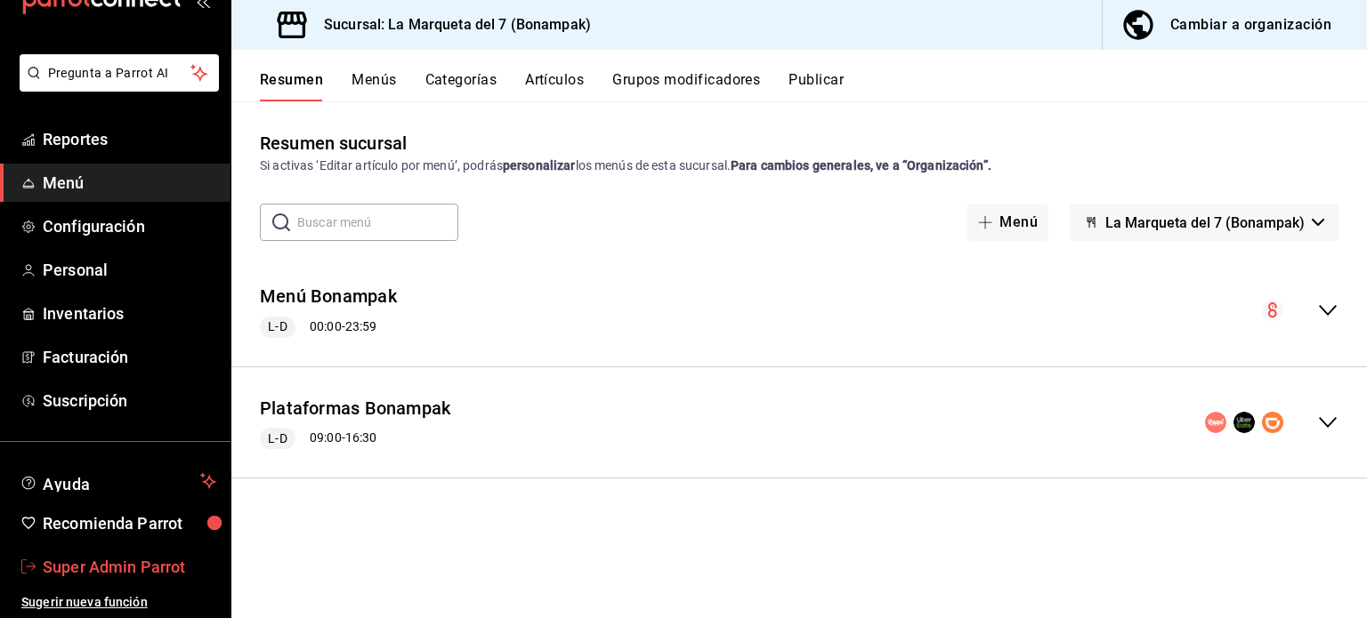
click at [124, 559] on span "Super Admin Parrot" at bounding box center [130, 567] width 174 height 24
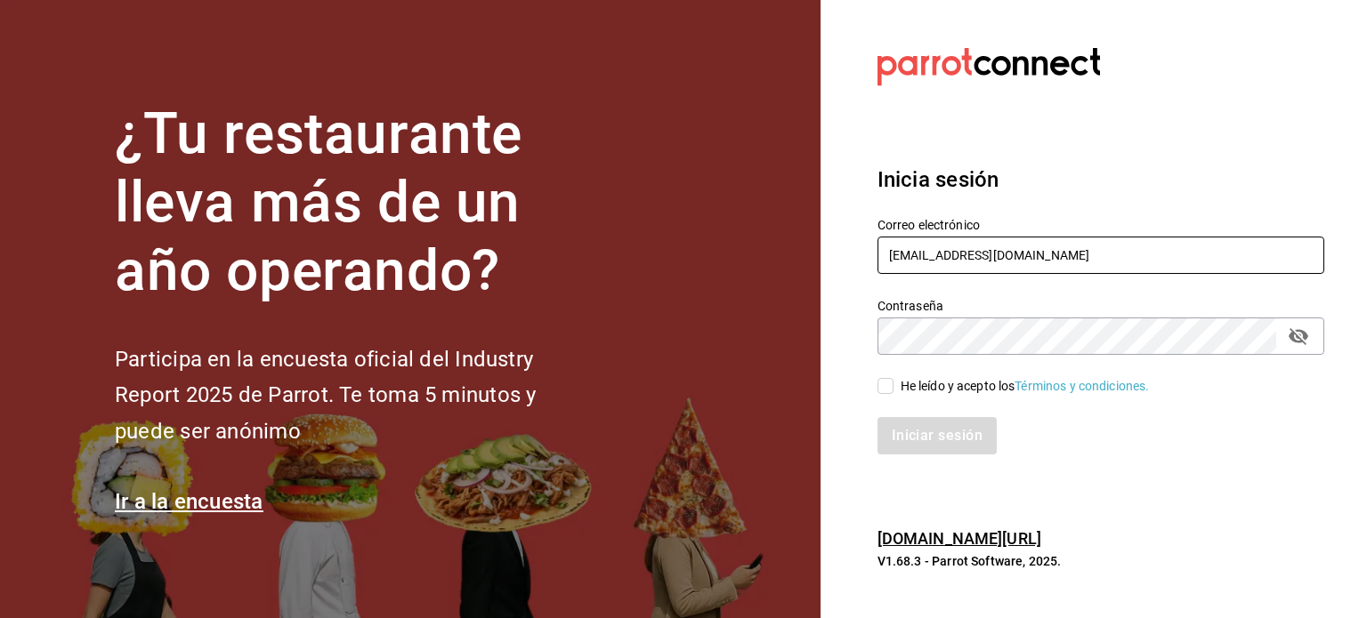
click at [970, 272] on input "[EMAIL_ADDRESS][DOMAIN_NAME]" at bounding box center [1100, 255] width 447 height 37
click at [970, 272] on input "comamosempanadas@cun.com" at bounding box center [1100, 255] width 447 height 37
paste input "text"
click at [970, 272] on input "text" at bounding box center [1100, 255] width 447 height 37
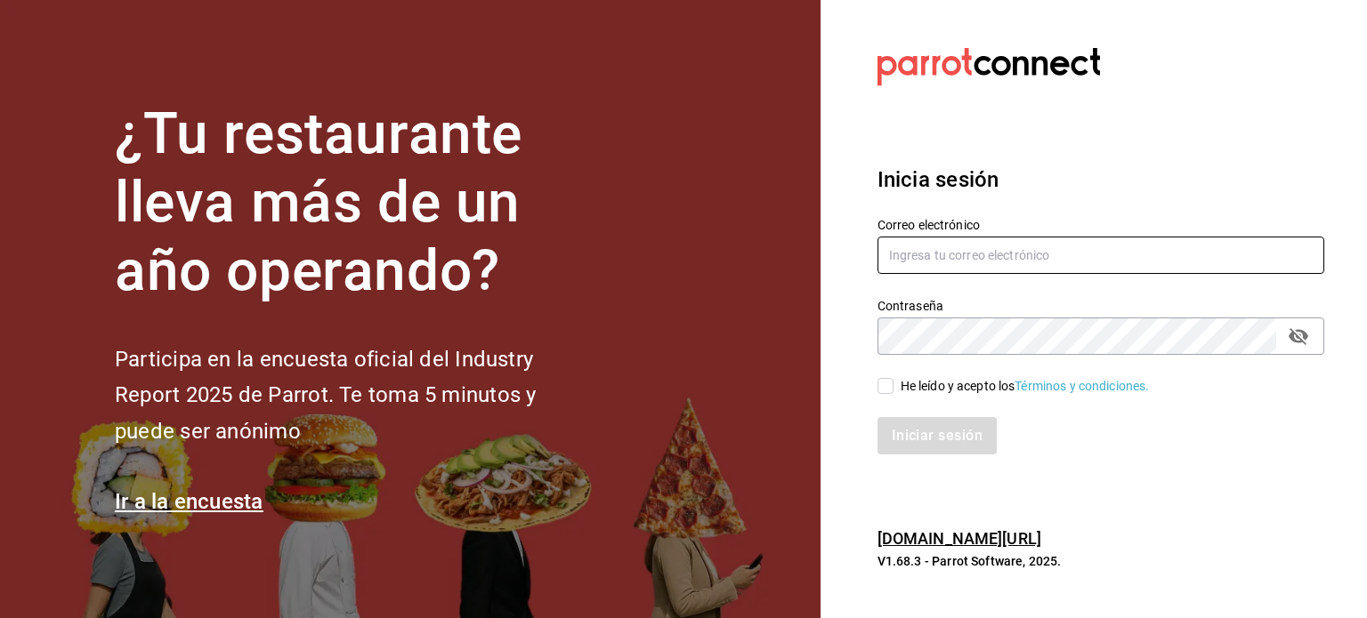
paste input "text"
click at [947, 262] on input "text" at bounding box center [1100, 255] width 447 height 37
paste input "comamosempanadas@cun.com"
type input "comamosempanadas@cun.com"
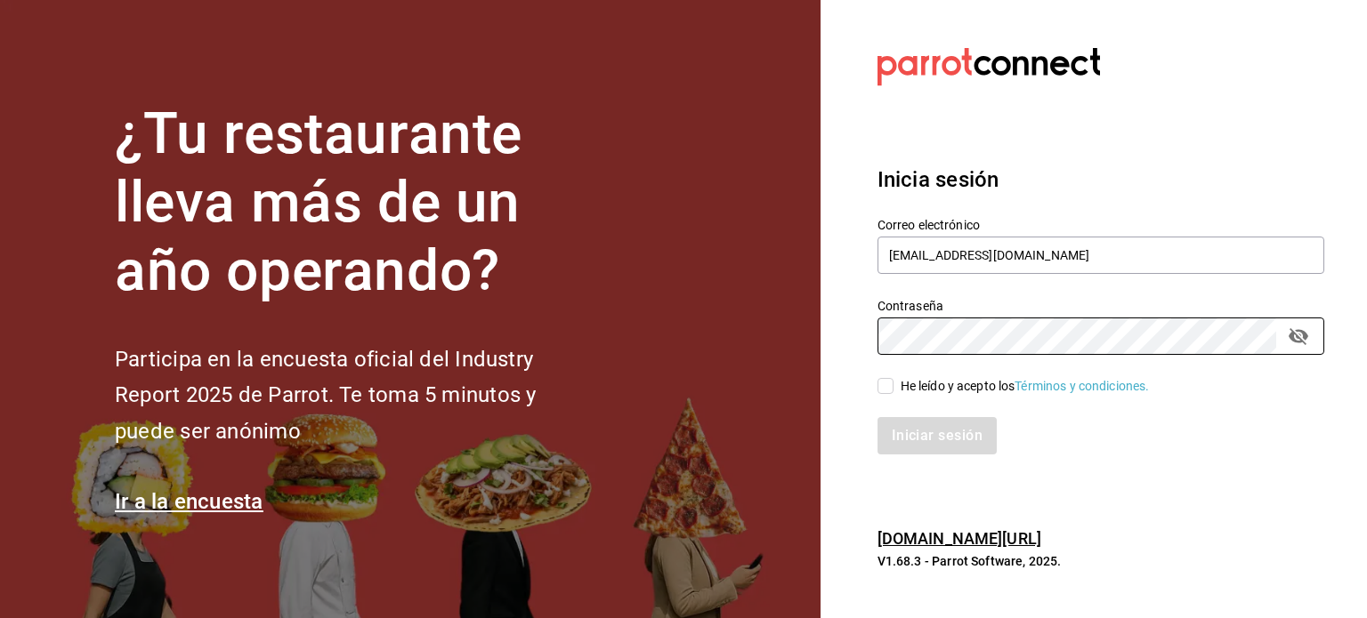
click at [933, 393] on div "He leído y acepto los Términos y condiciones." at bounding box center [1025, 386] width 249 height 19
click at [893, 393] on input "He leído y acepto los Términos y condiciones." at bounding box center [885, 386] width 16 height 16
checkbox input "true"
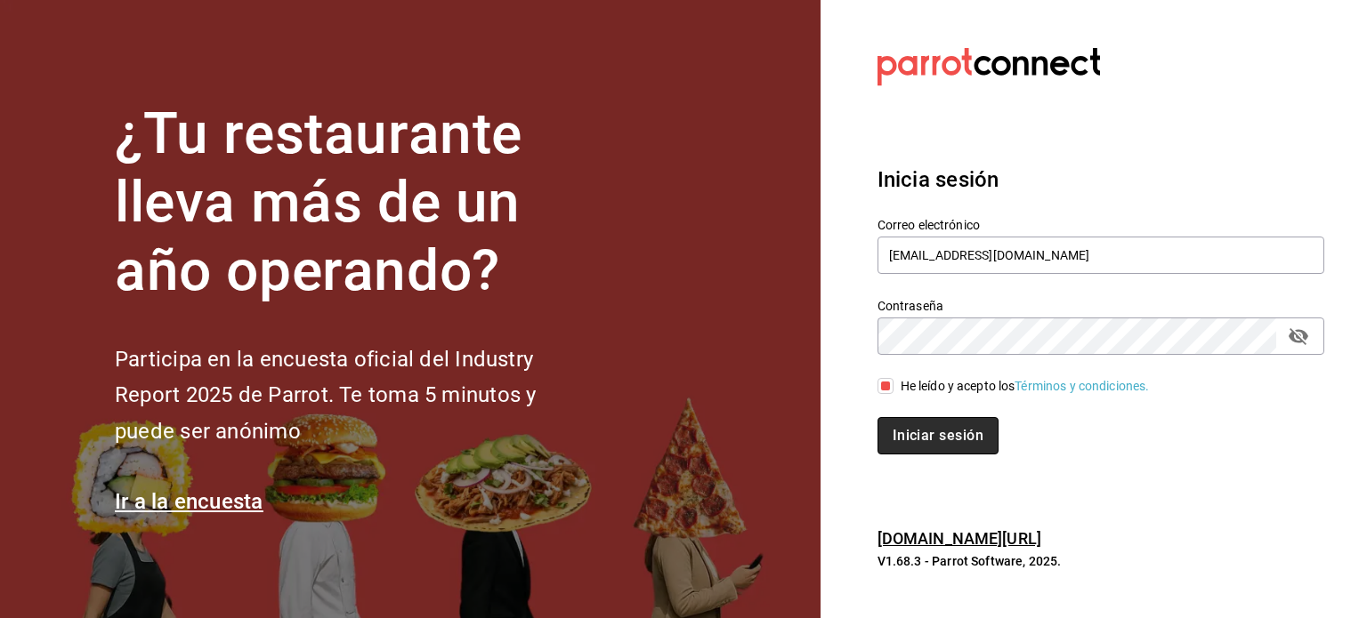
click at [958, 452] on button "Iniciar sesión" at bounding box center [937, 435] width 121 height 37
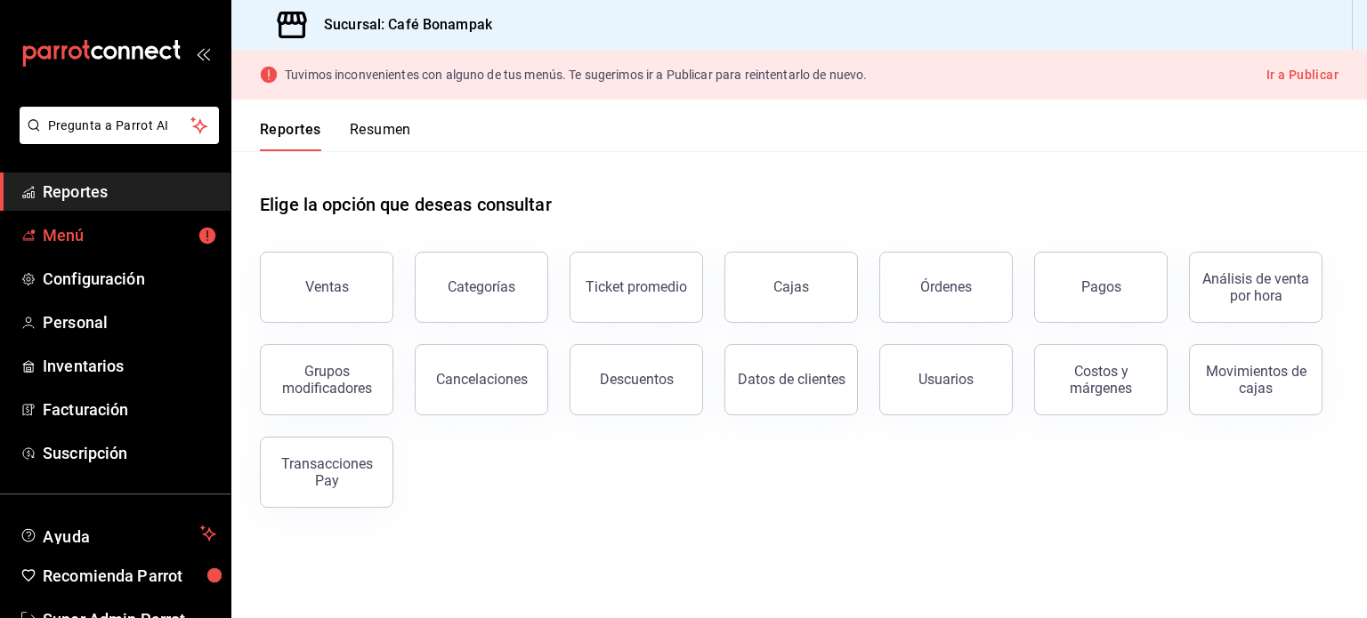
click at [113, 234] on span "Menú" at bounding box center [130, 235] width 174 height 24
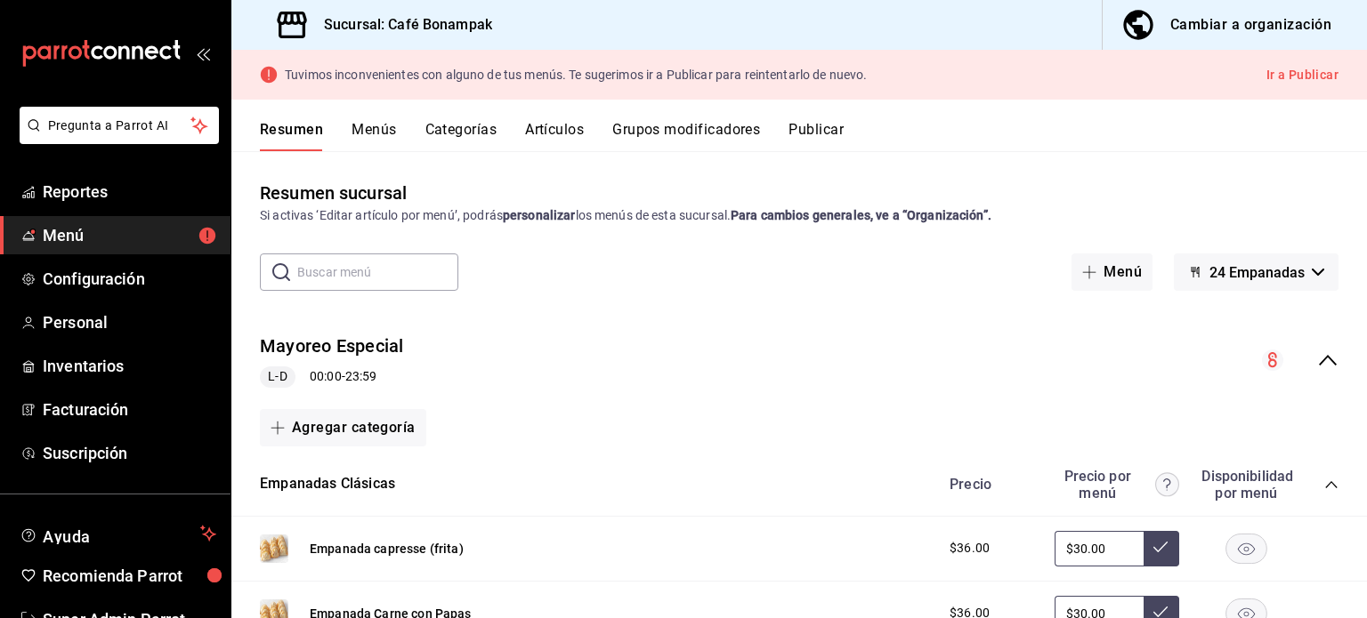
click at [820, 124] on button "Publicar" at bounding box center [815, 136] width 55 height 30
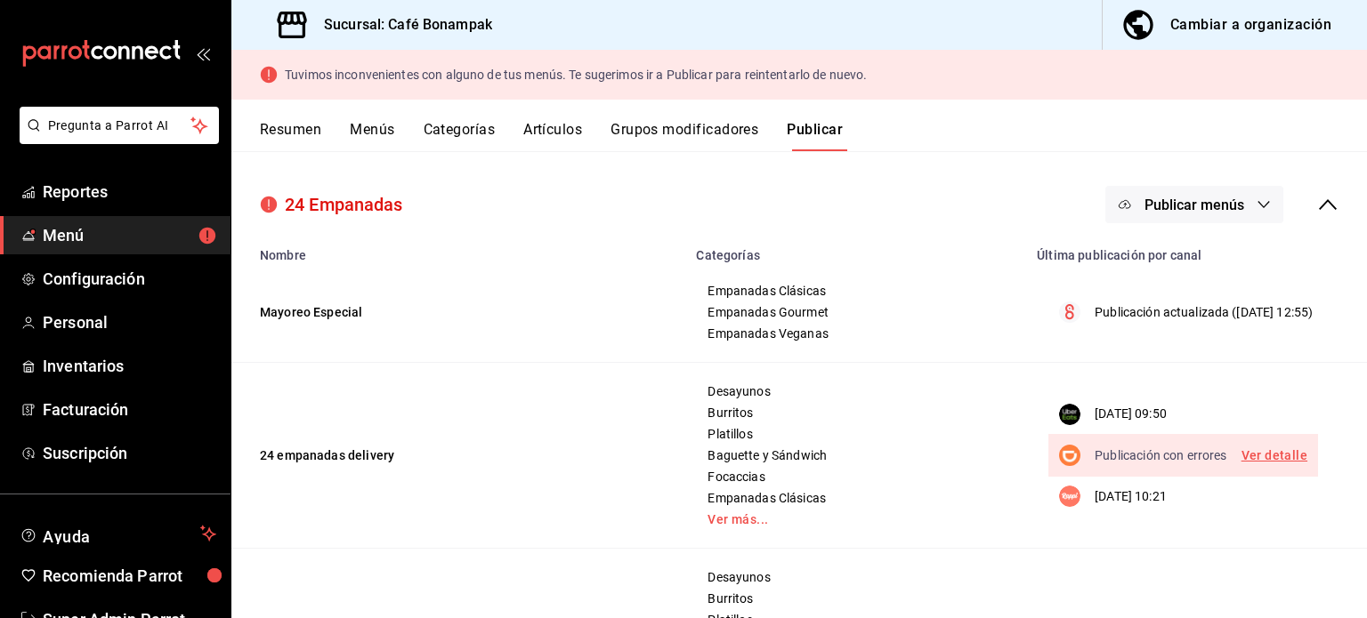
scroll to position [114, 0]
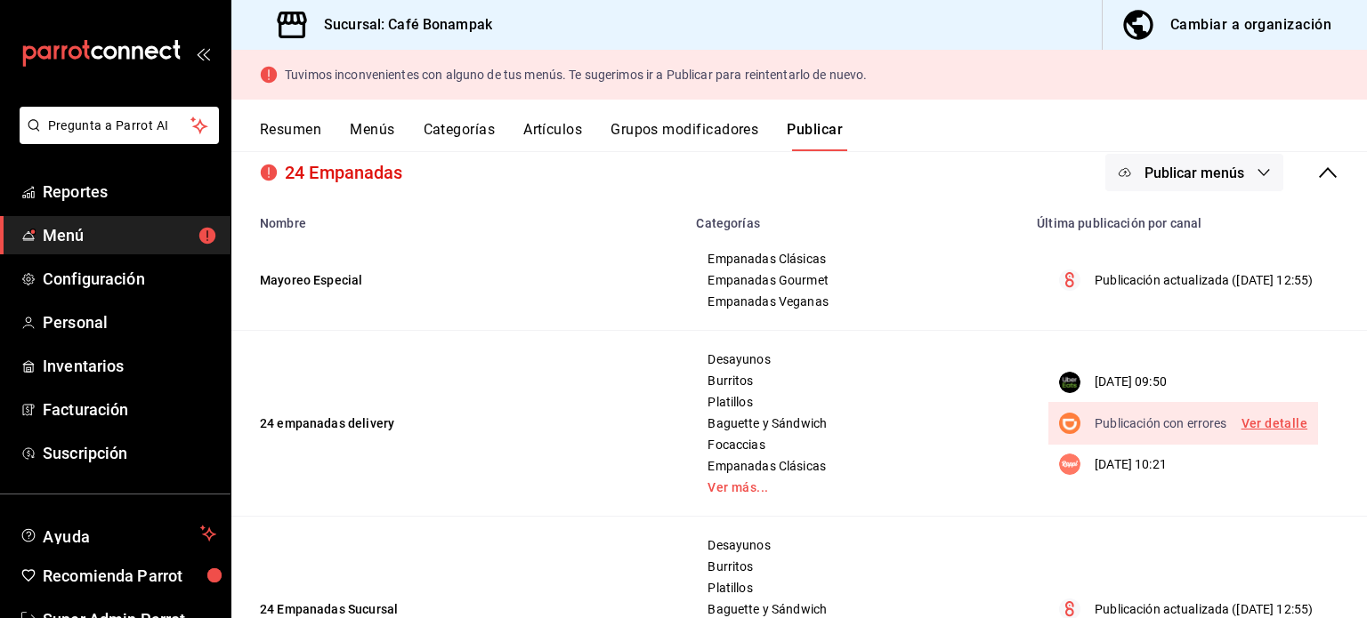
click at [1281, 421] on link "Ver detalle" at bounding box center [1274, 424] width 66 height 22
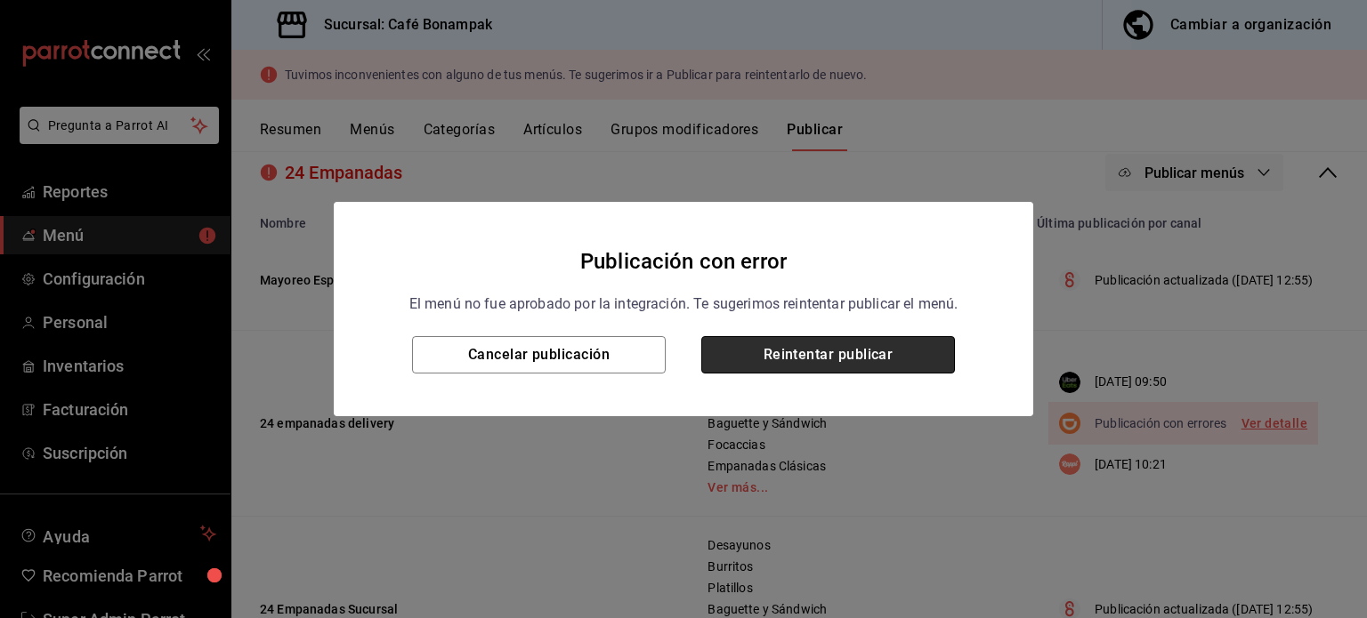
click at [853, 359] on button "Reintentar publicar" at bounding box center [828, 354] width 254 height 37
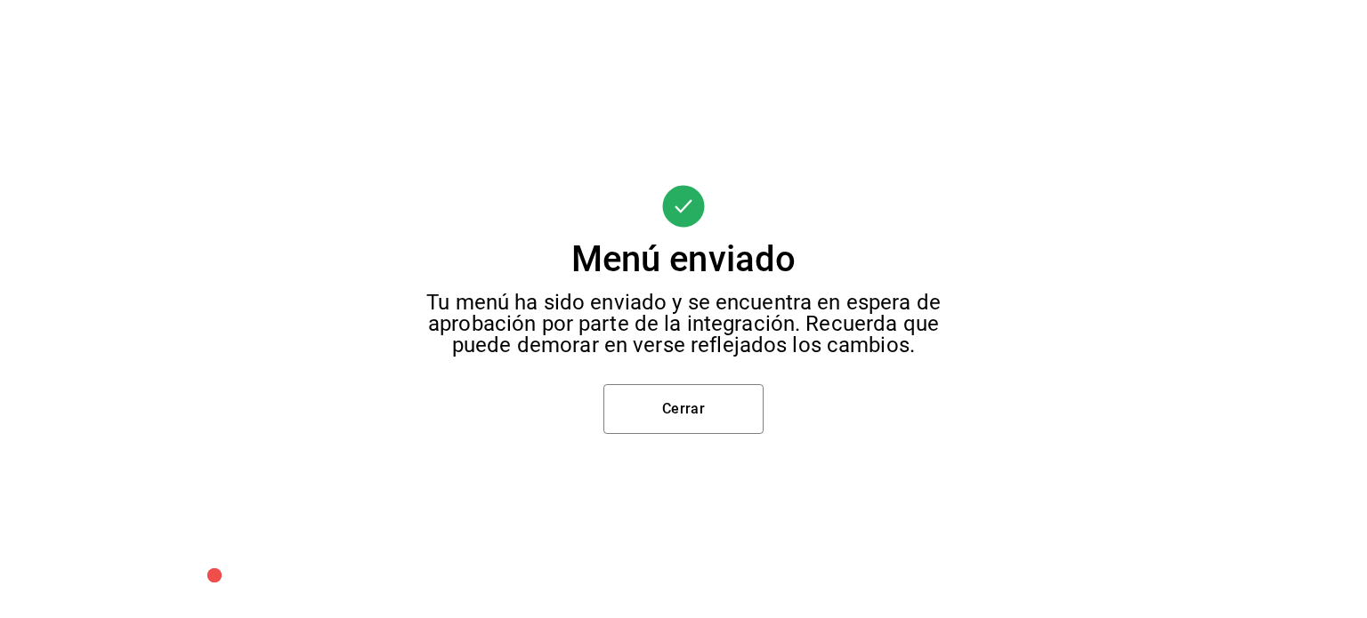
scroll to position [0, 0]
click at [684, 402] on button "Cerrar" at bounding box center [683, 409] width 160 height 50
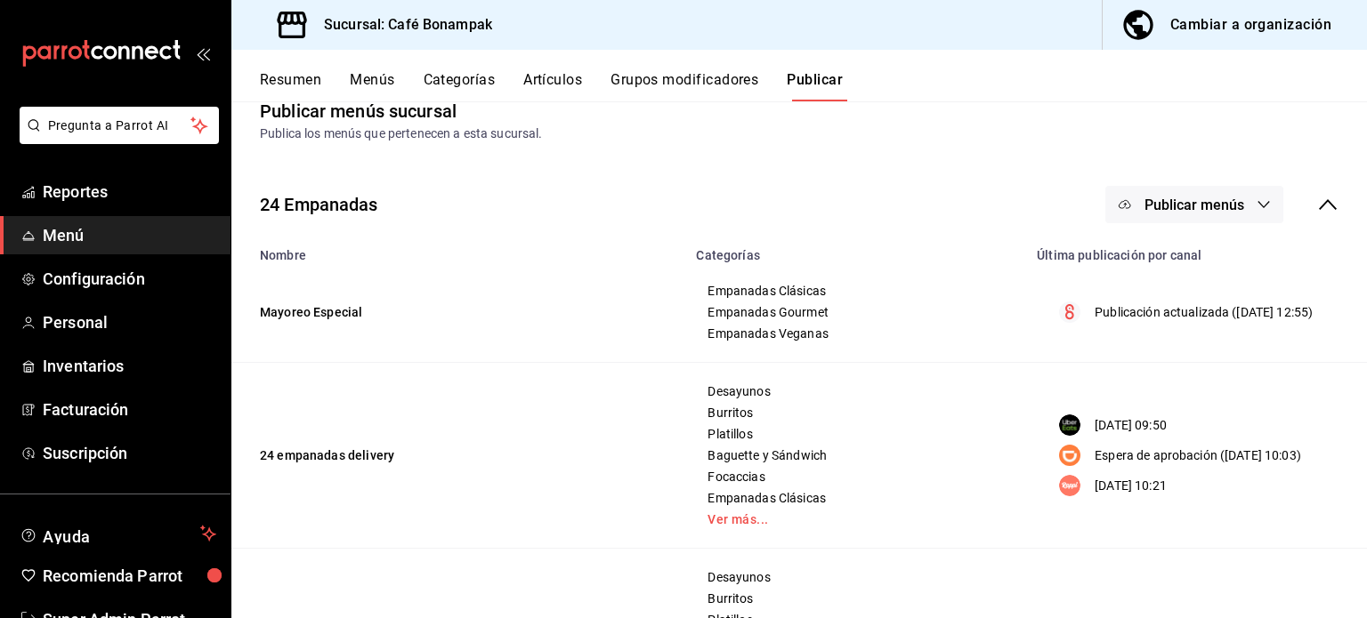
scroll to position [32, 0]
click at [81, 326] on span "Personal" at bounding box center [130, 323] width 174 height 24
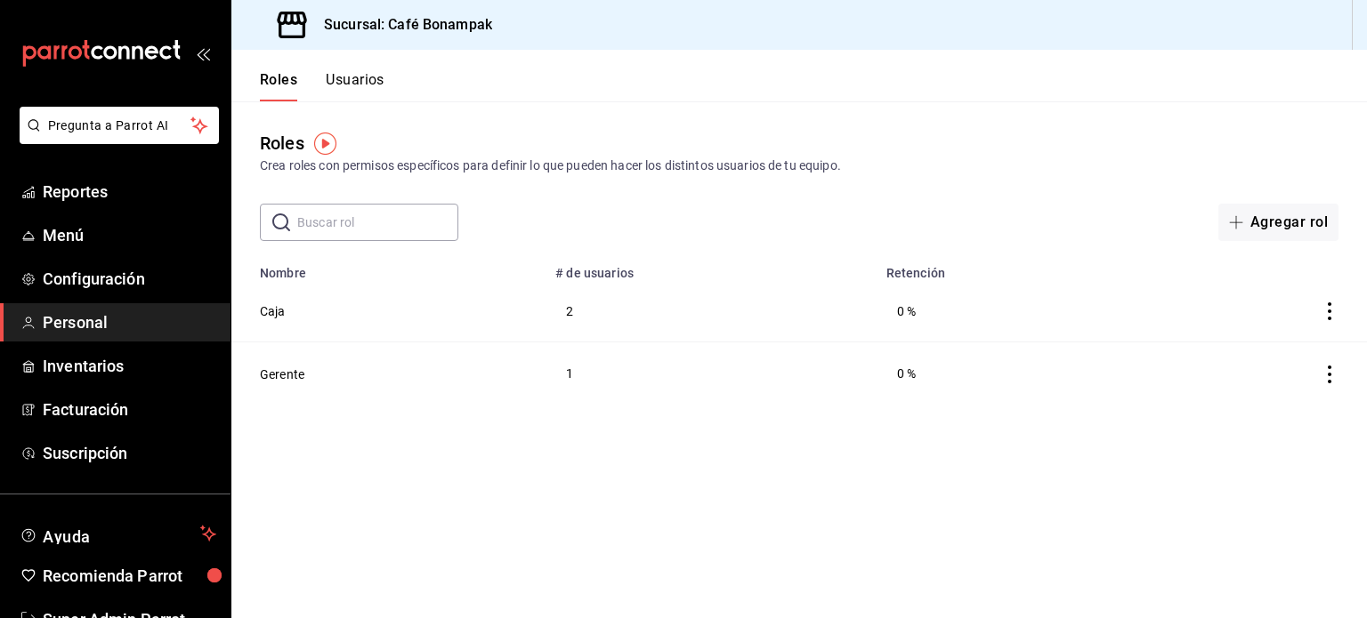
click at [357, 70] on div "Roles Usuarios" at bounding box center [307, 76] width 153 height 52
click at [363, 78] on button "Usuarios" at bounding box center [355, 86] width 59 height 30
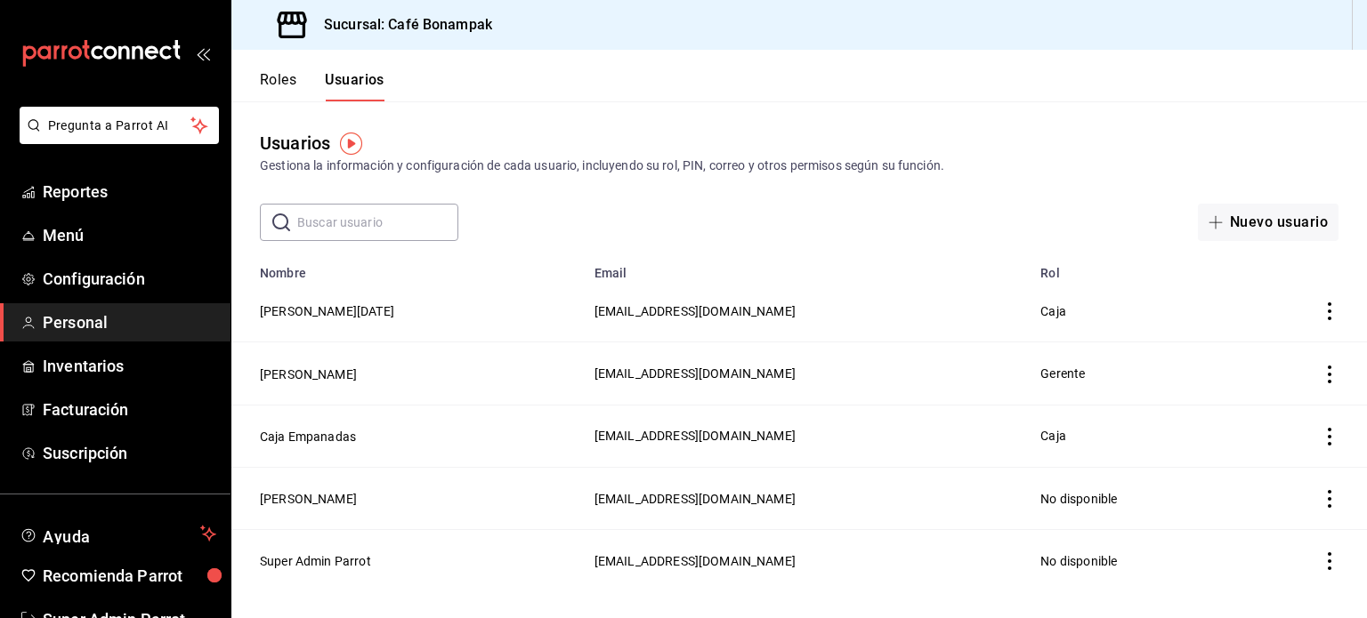
click at [389, 227] on input "text" at bounding box center [377, 223] width 161 height 36
type input "a"
type input "parrot"
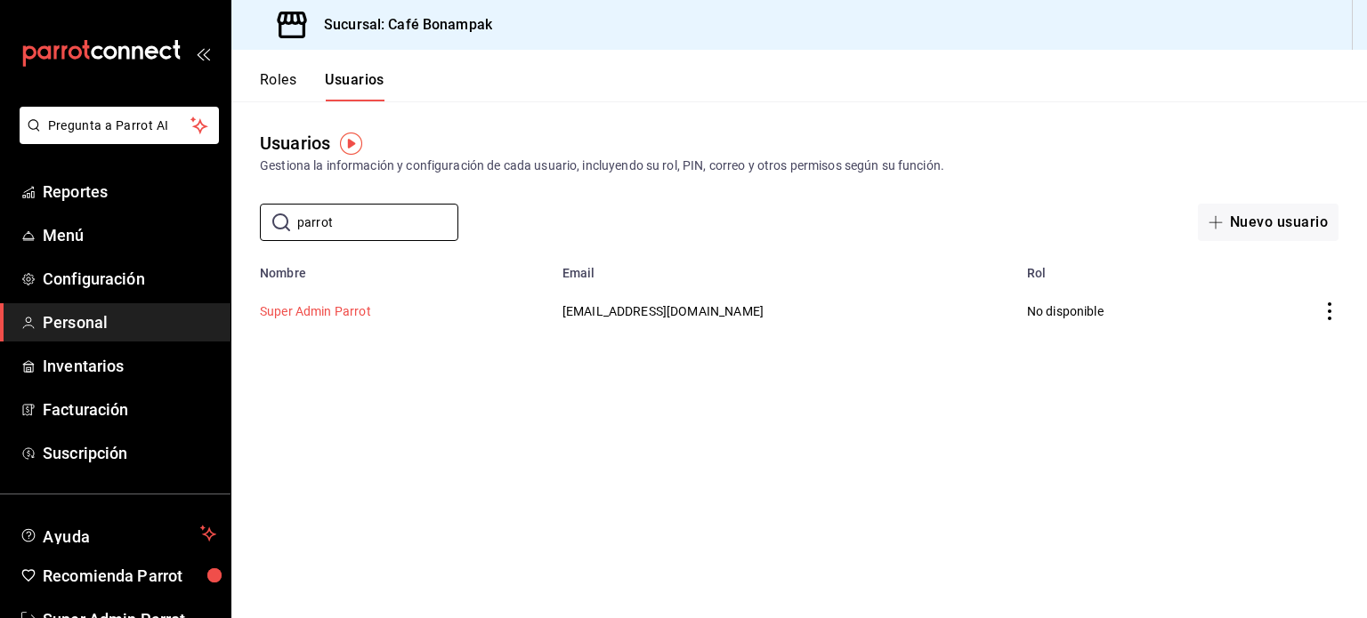
click at [352, 307] on button "Super Admin Parrot" at bounding box center [315, 312] width 111 height 18
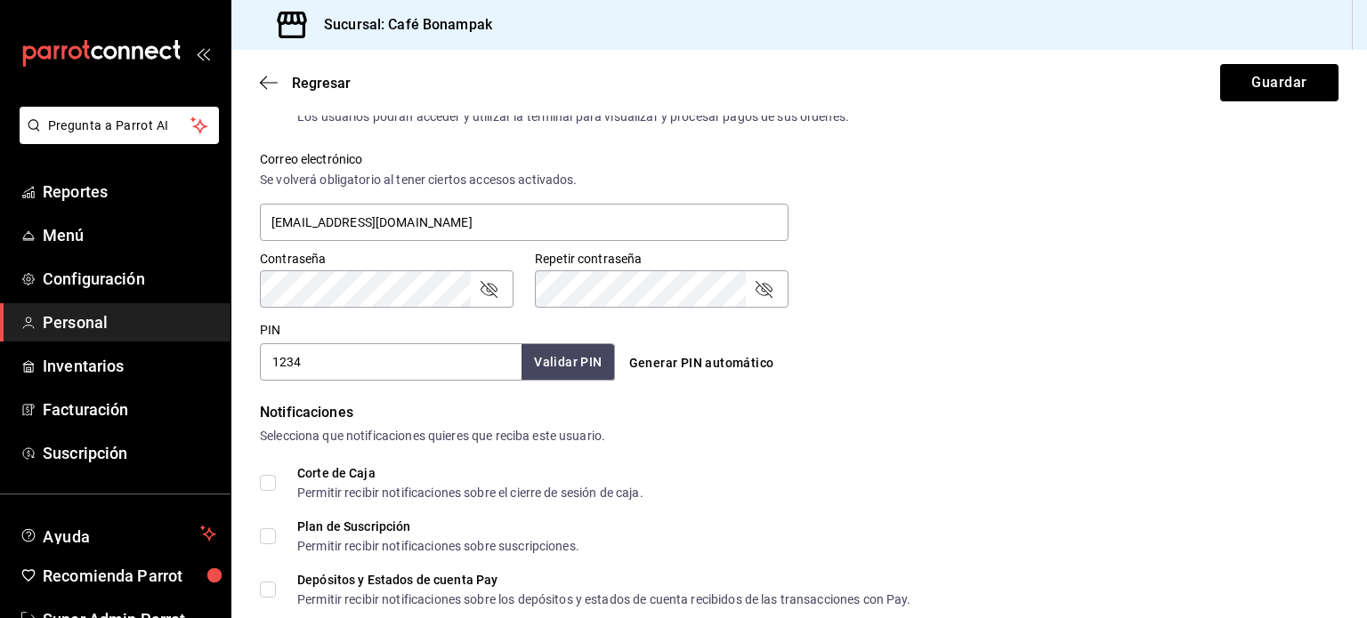
scroll to position [660, 0]
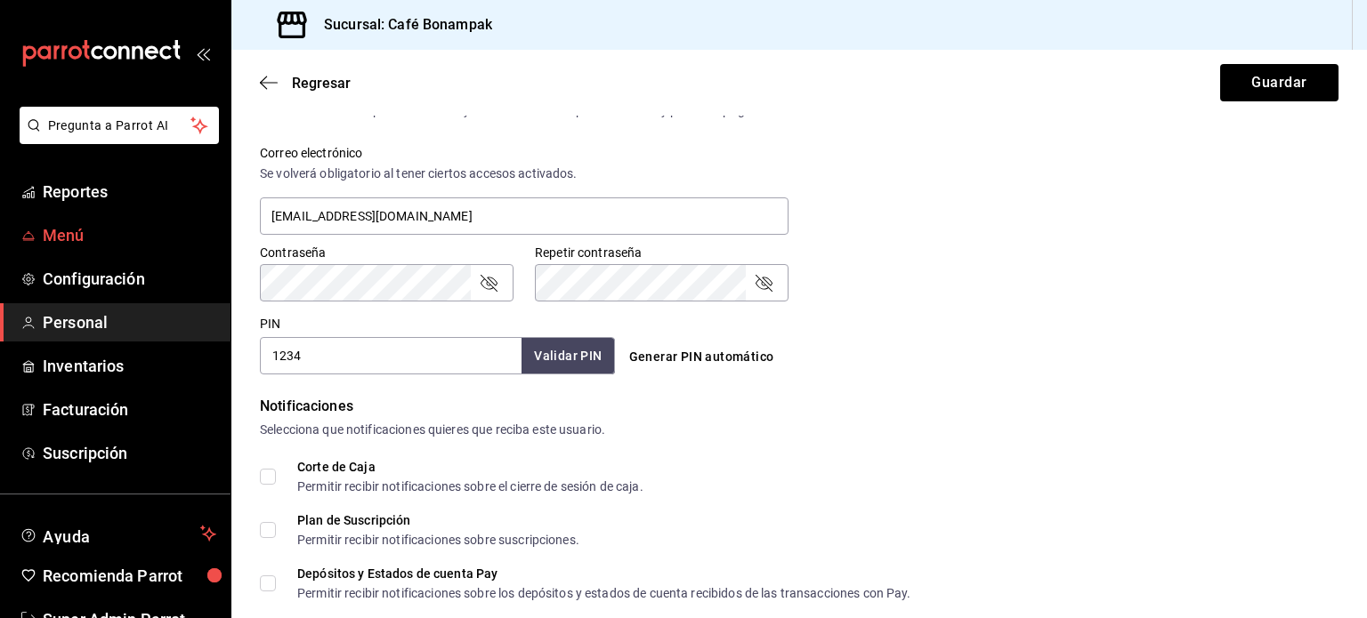
click at [69, 241] on span "Menú" at bounding box center [130, 235] width 174 height 24
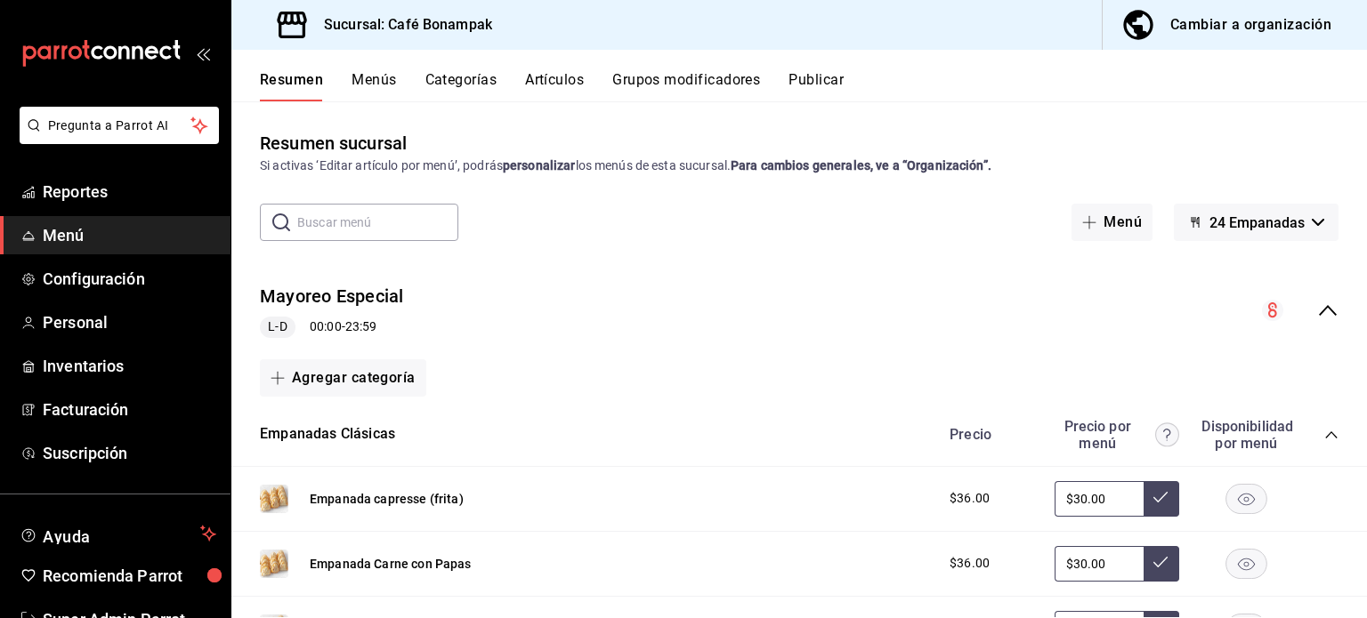
click at [814, 93] on button "Publicar" at bounding box center [815, 86] width 55 height 30
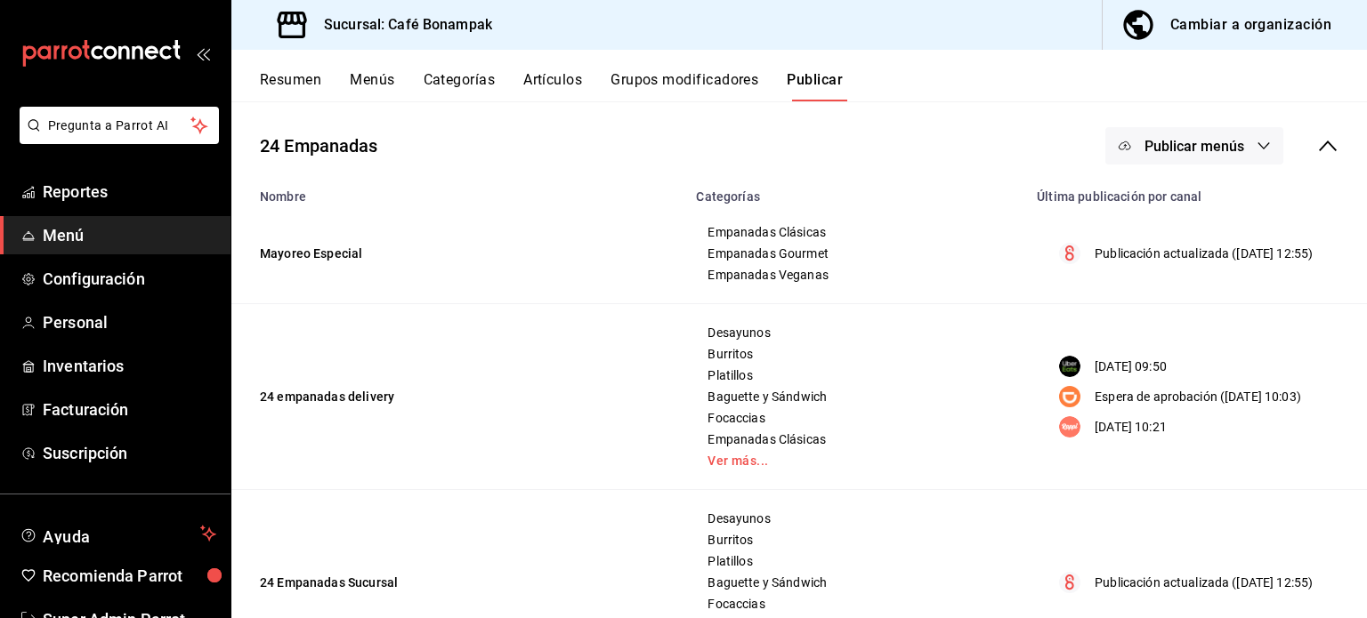
scroll to position [94, 0]
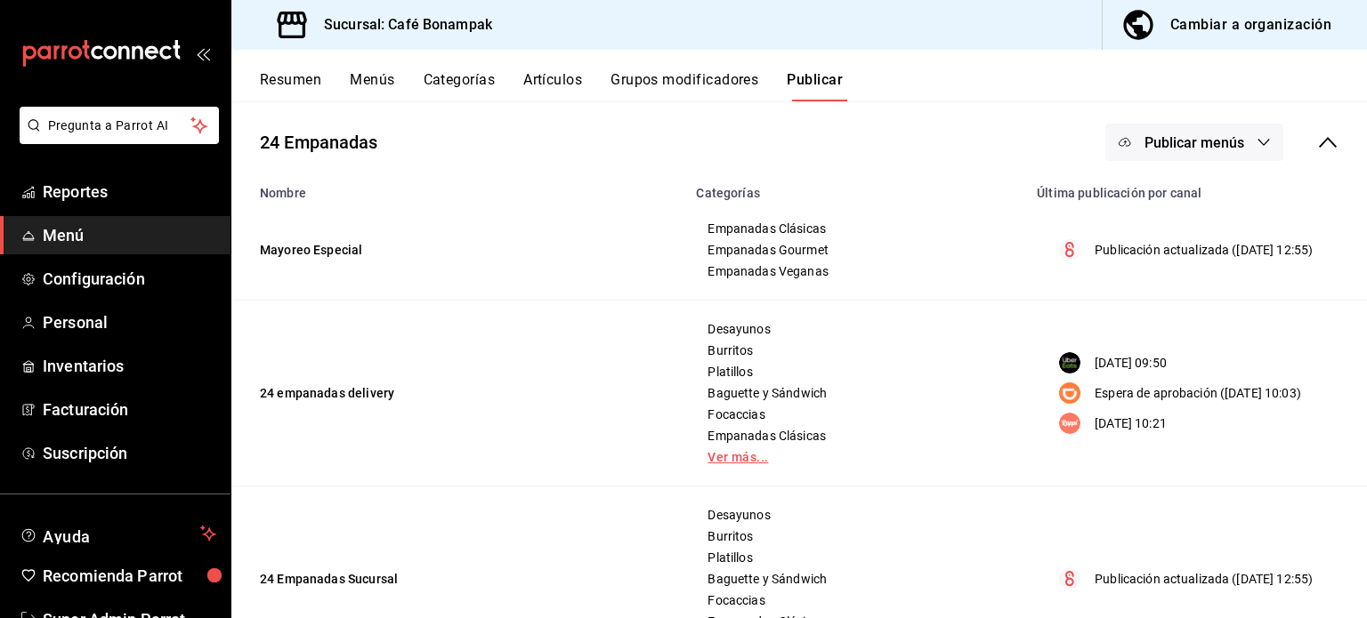
click at [752, 456] on link "Ver más..." at bounding box center [855, 457] width 296 height 12
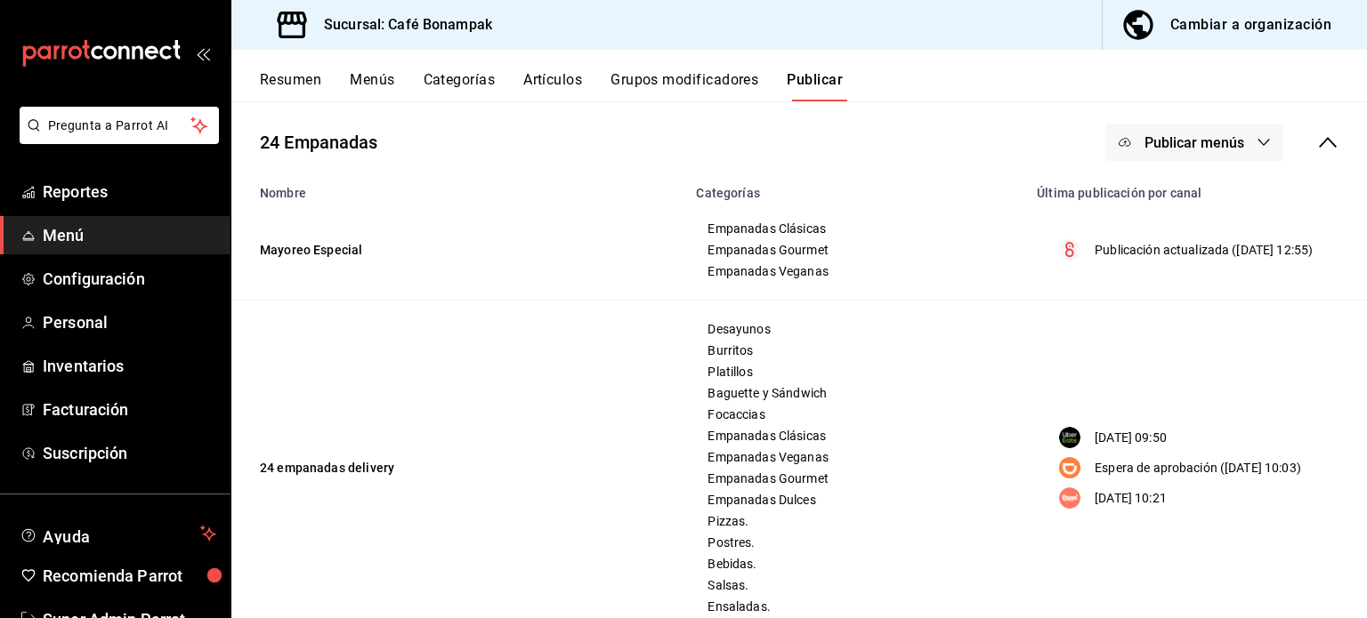
click at [89, 225] on span "Menú" at bounding box center [130, 235] width 174 height 24
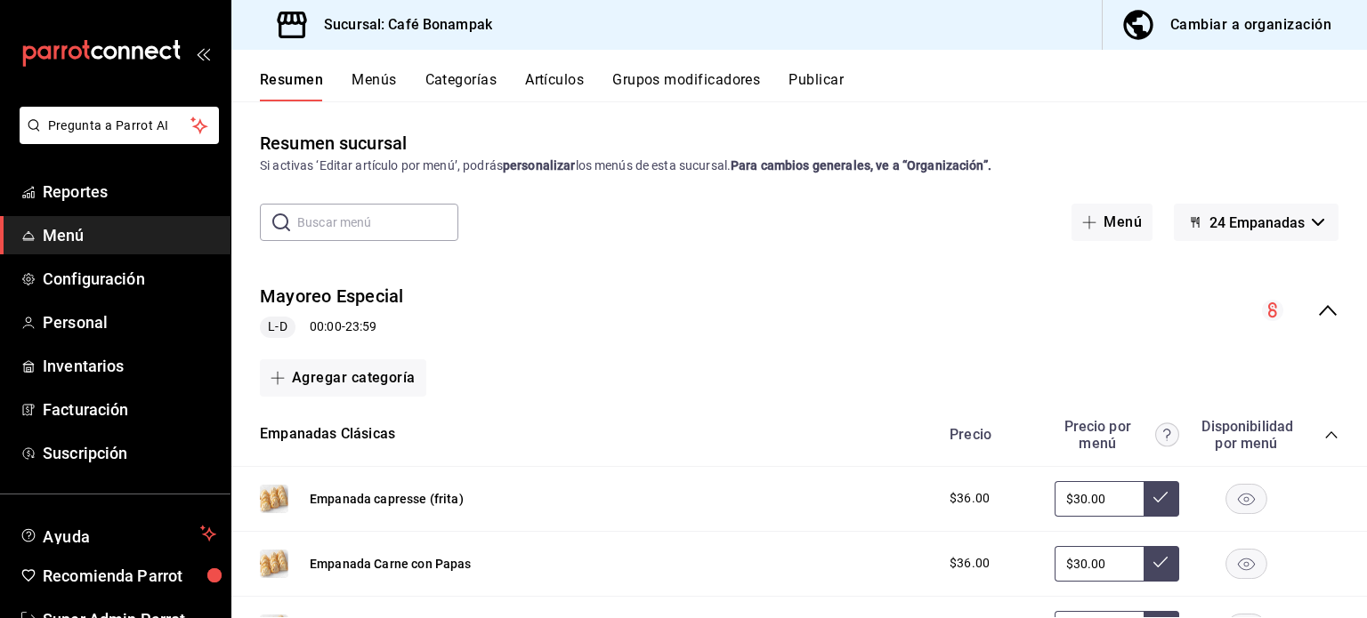
click at [829, 86] on button "Publicar" at bounding box center [815, 86] width 55 height 30
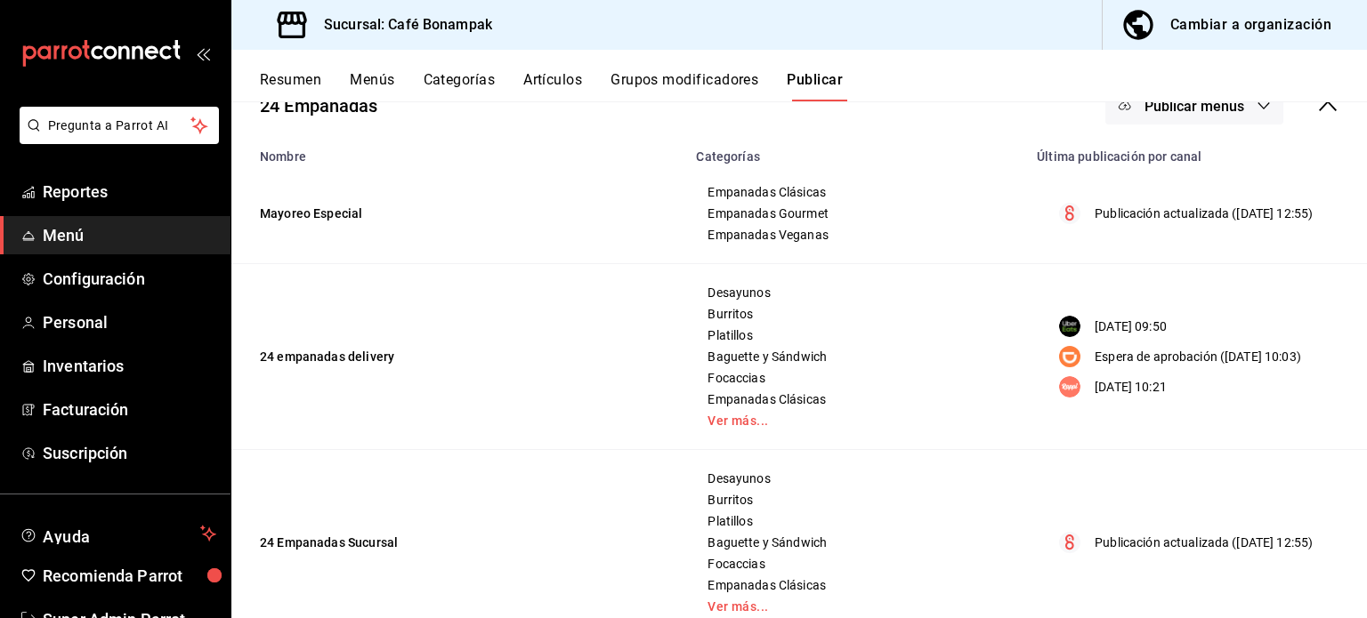
scroll to position [132, 0]
click at [1180, 115] on button "Publicar menús" at bounding box center [1194, 104] width 178 height 37
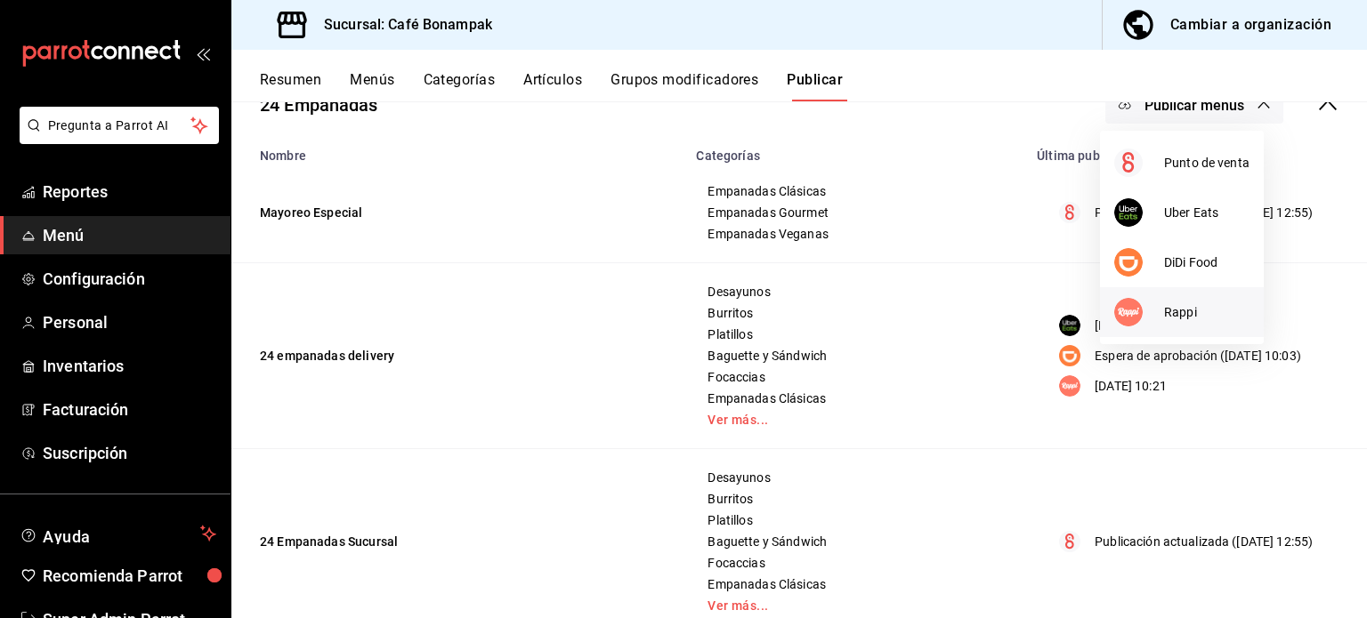
click at [1185, 310] on span "Rappi" at bounding box center [1206, 312] width 85 height 19
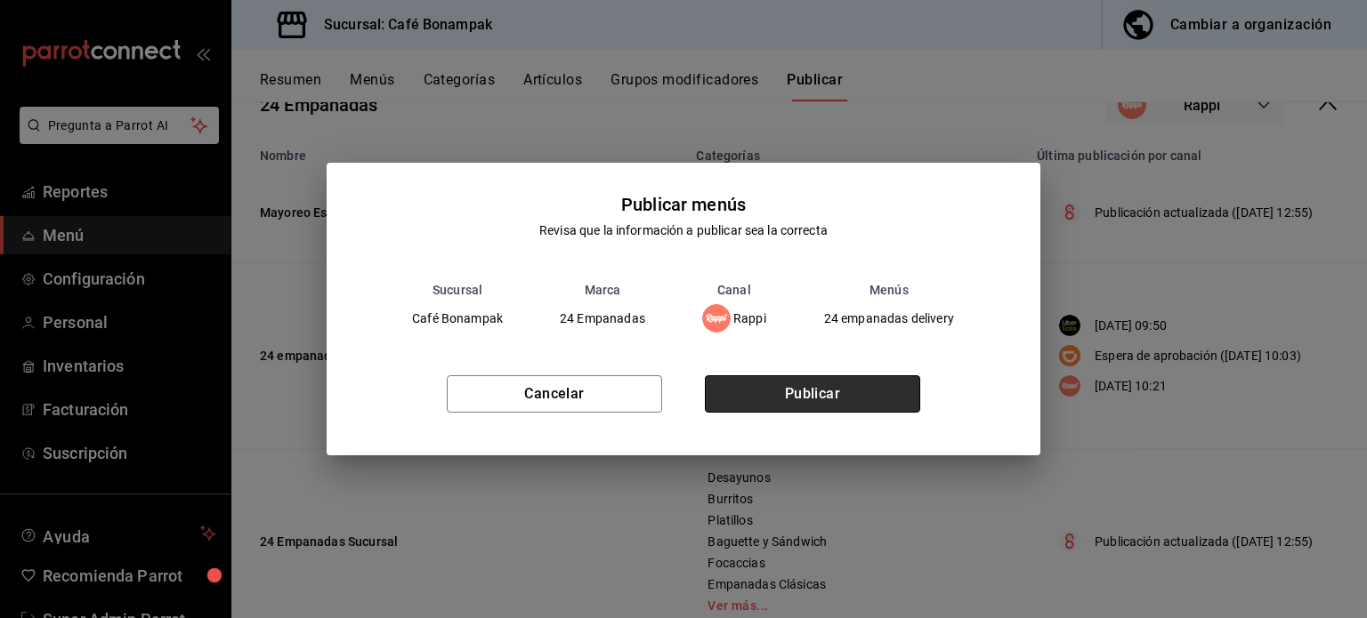
click at [875, 393] on button "Publicar" at bounding box center [812, 394] width 215 height 37
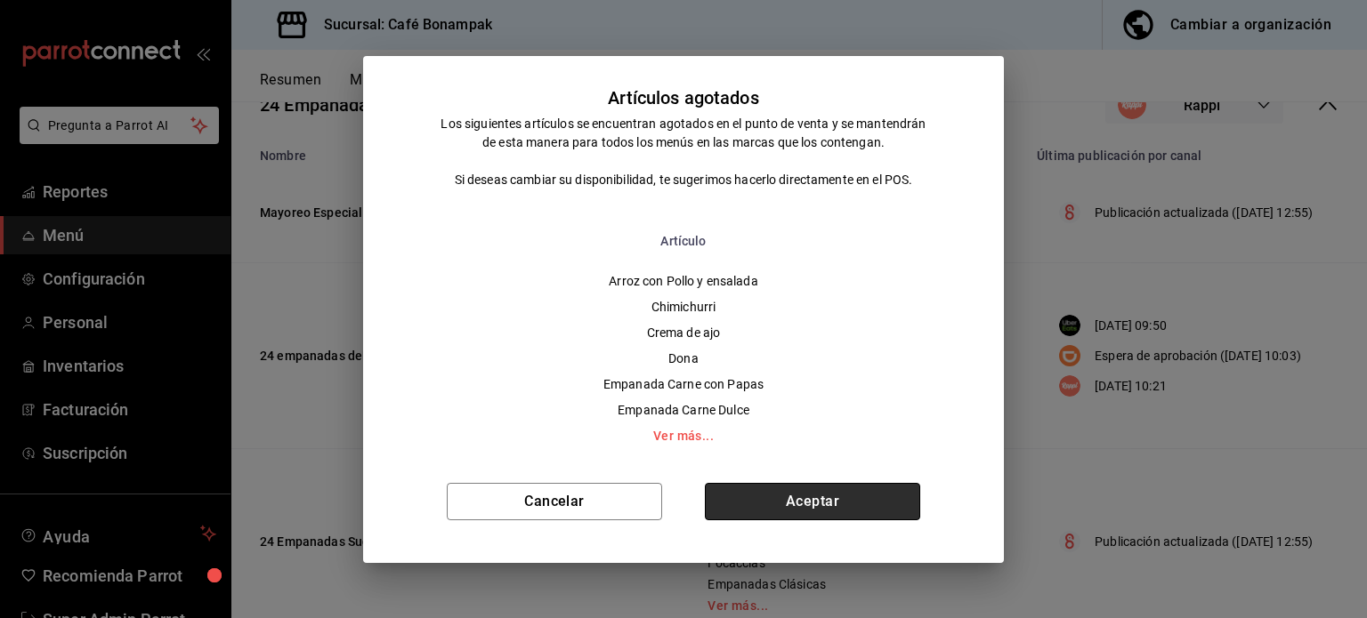
click at [814, 496] on button "Aceptar" at bounding box center [812, 501] width 215 height 37
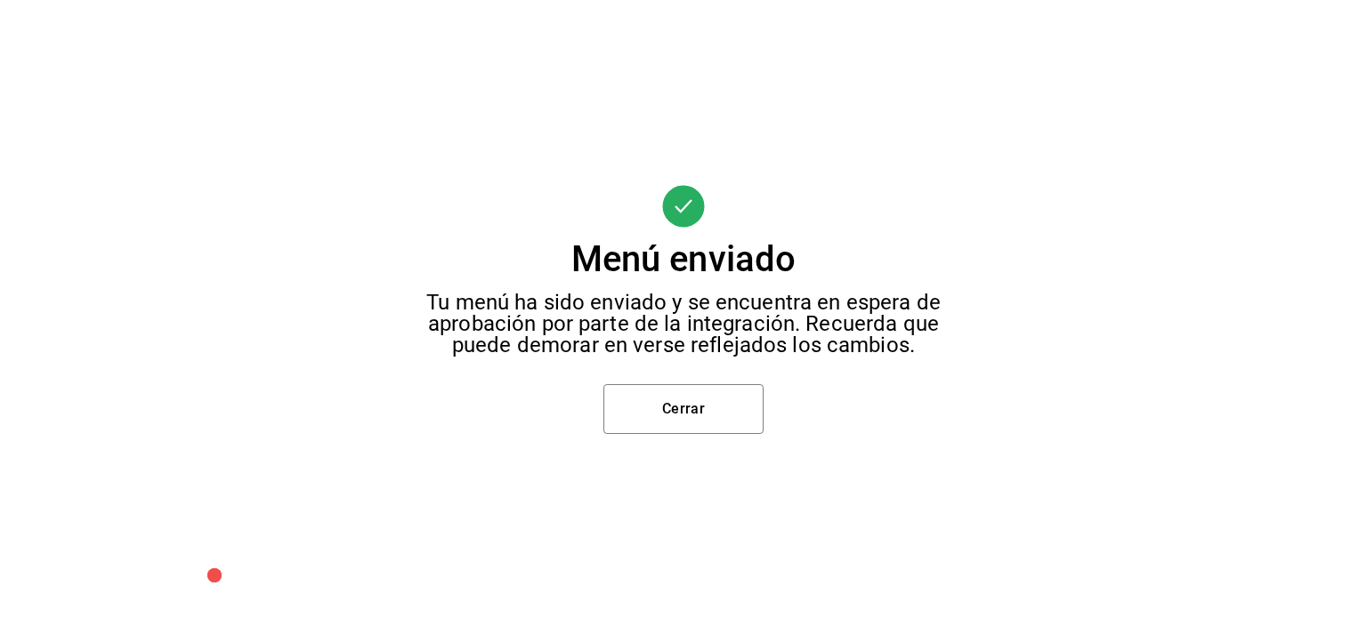
scroll to position [0, 0]
click at [668, 410] on button "Cerrar" at bounding box center [683, 409] width 160 height 50
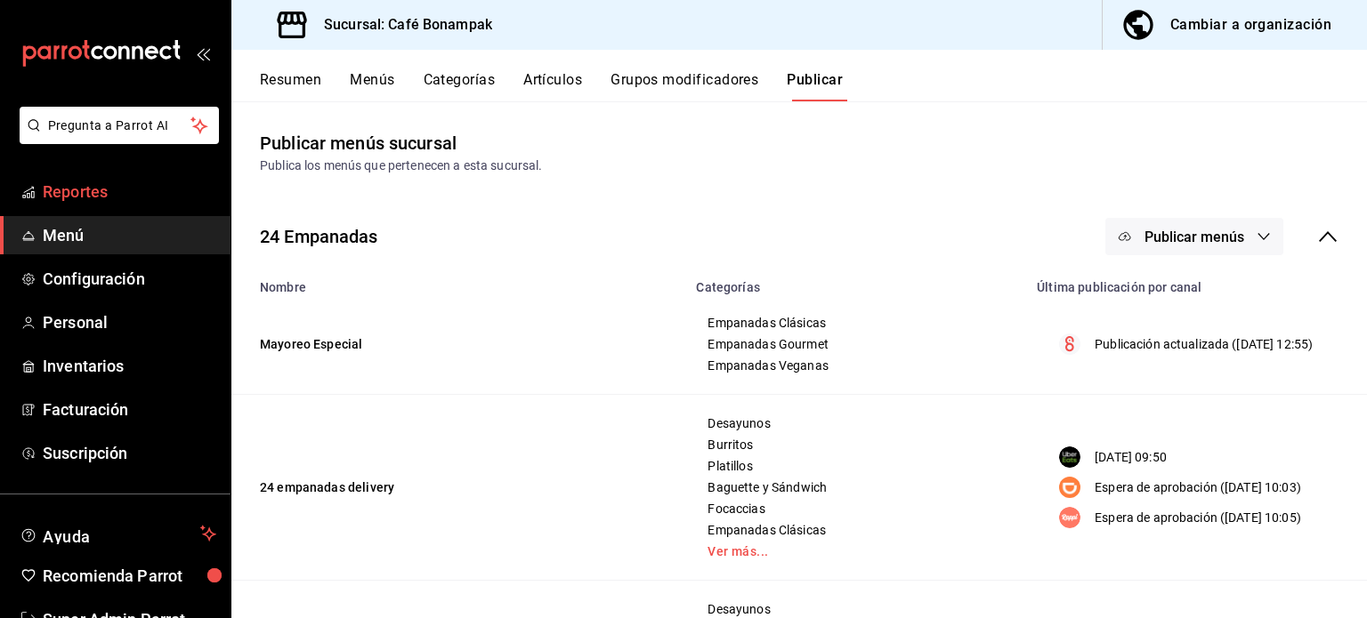
click at [106, 191] on span "Reportes" at bounding box center [130, 192] width 174 height 24
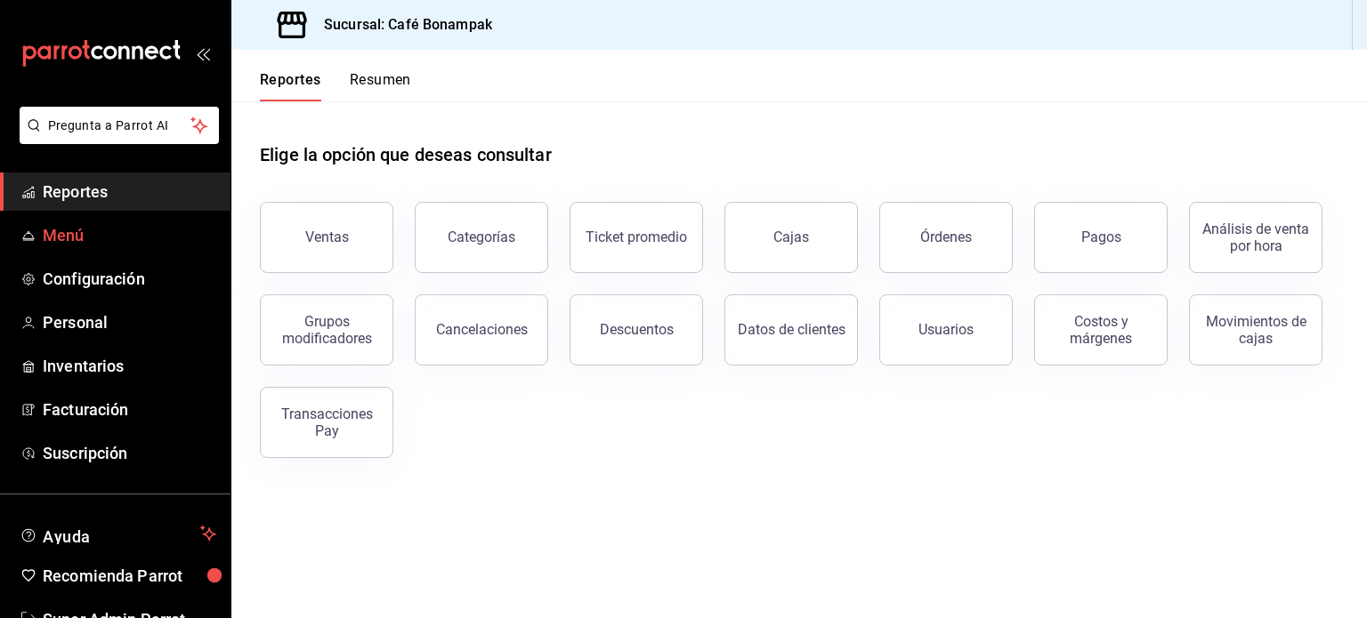
click at [70, 231] on span "Menú" at bounding box center [130, 235] width 174 height 24
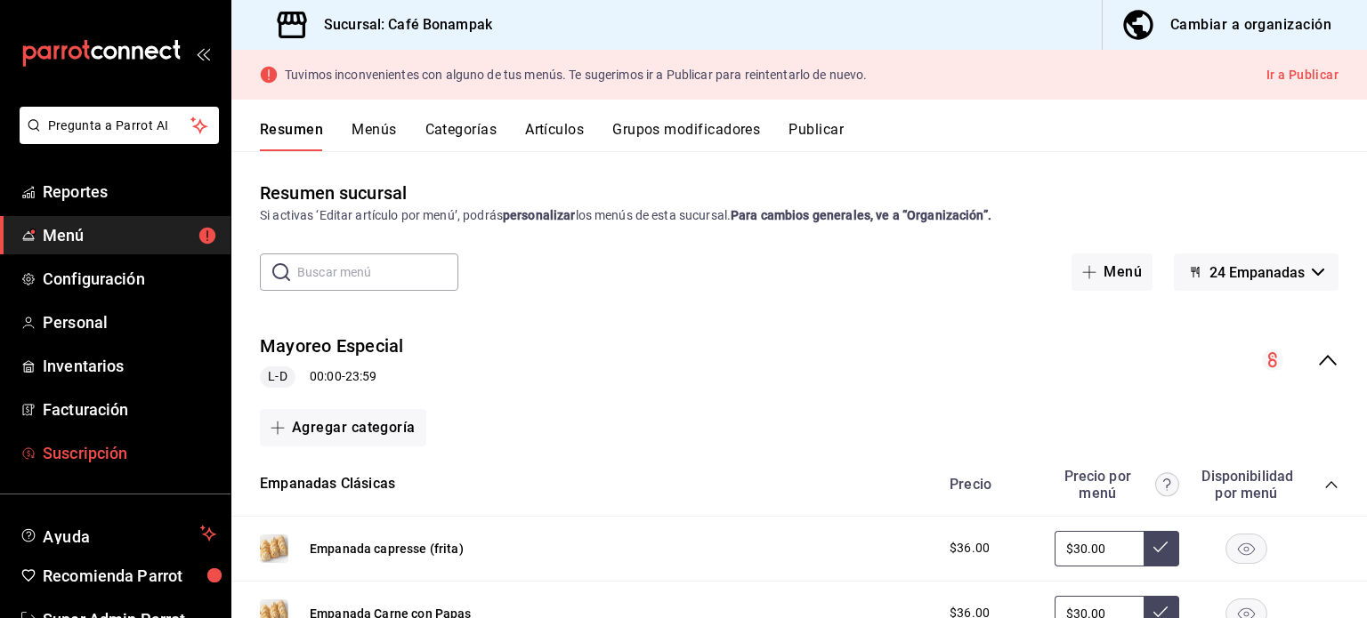
scroll to position [53, 0]
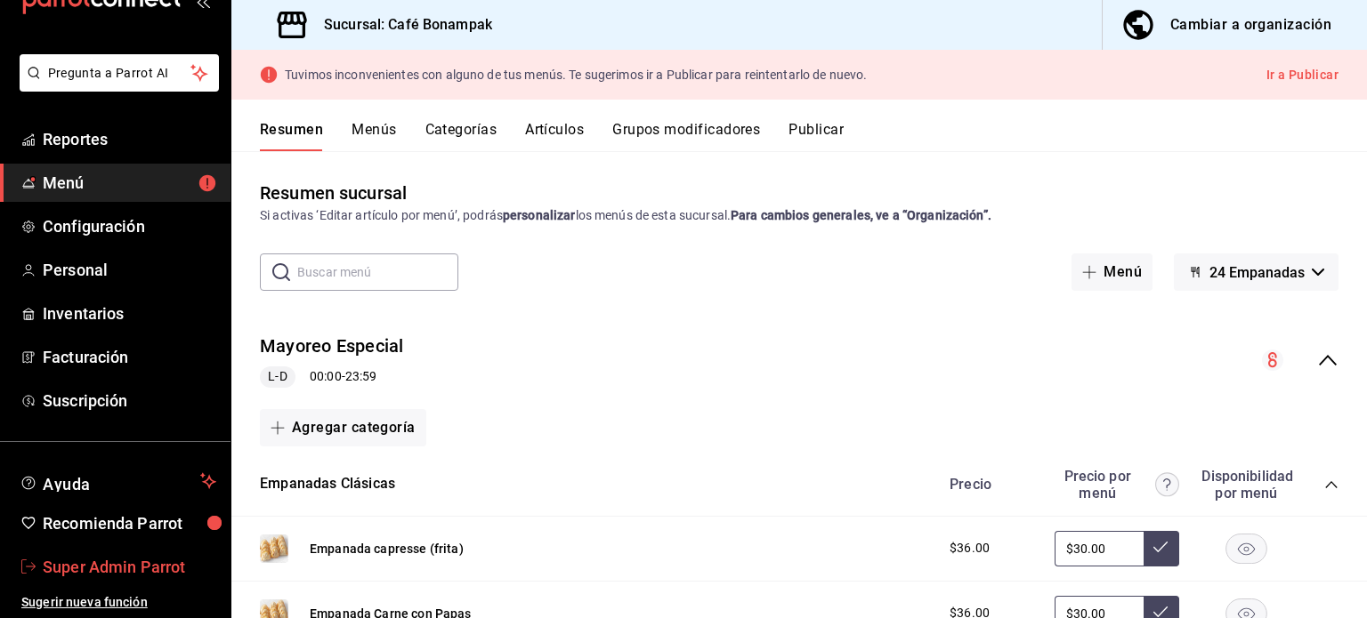
click at [78, 559] on span "Super Admin Parrot" at bounding box center [130, 567] width 174 height 24
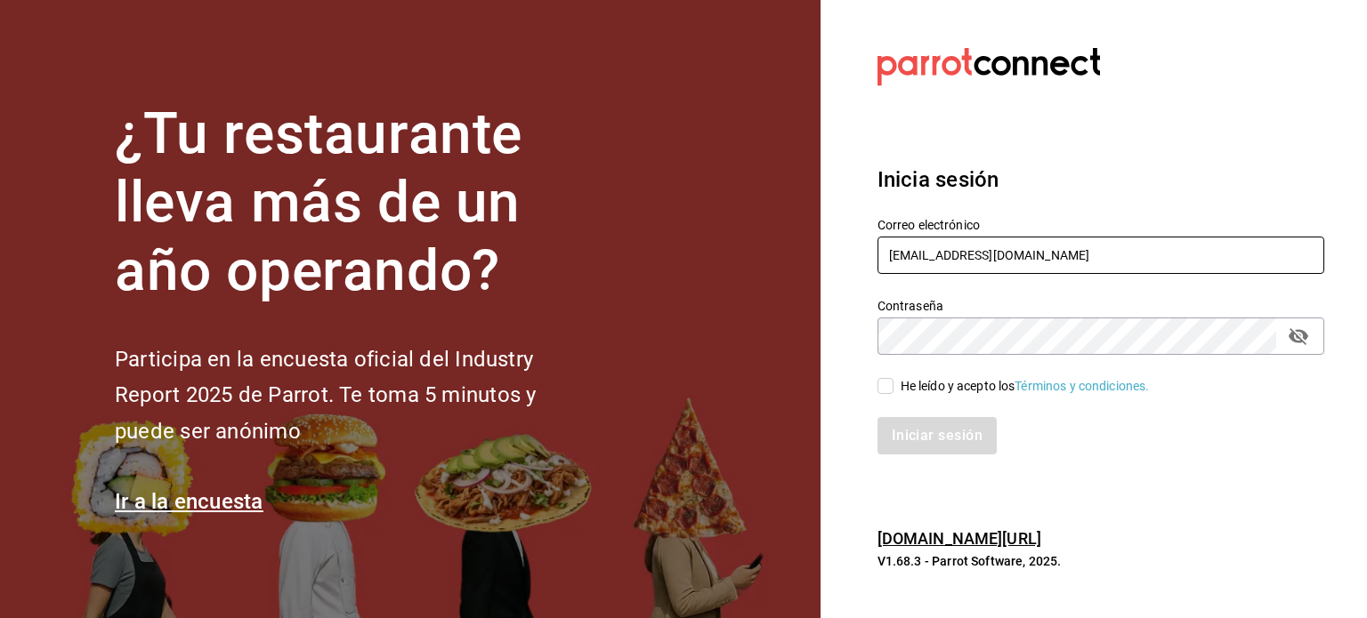
click at [939, 254] on input "comamosempanadas@cun.com" at bounding box center [1100, 255] width 447 height 37
paste input "jantaasianpub@lapaz"
type input "jantaasianpub@lapaz.com"
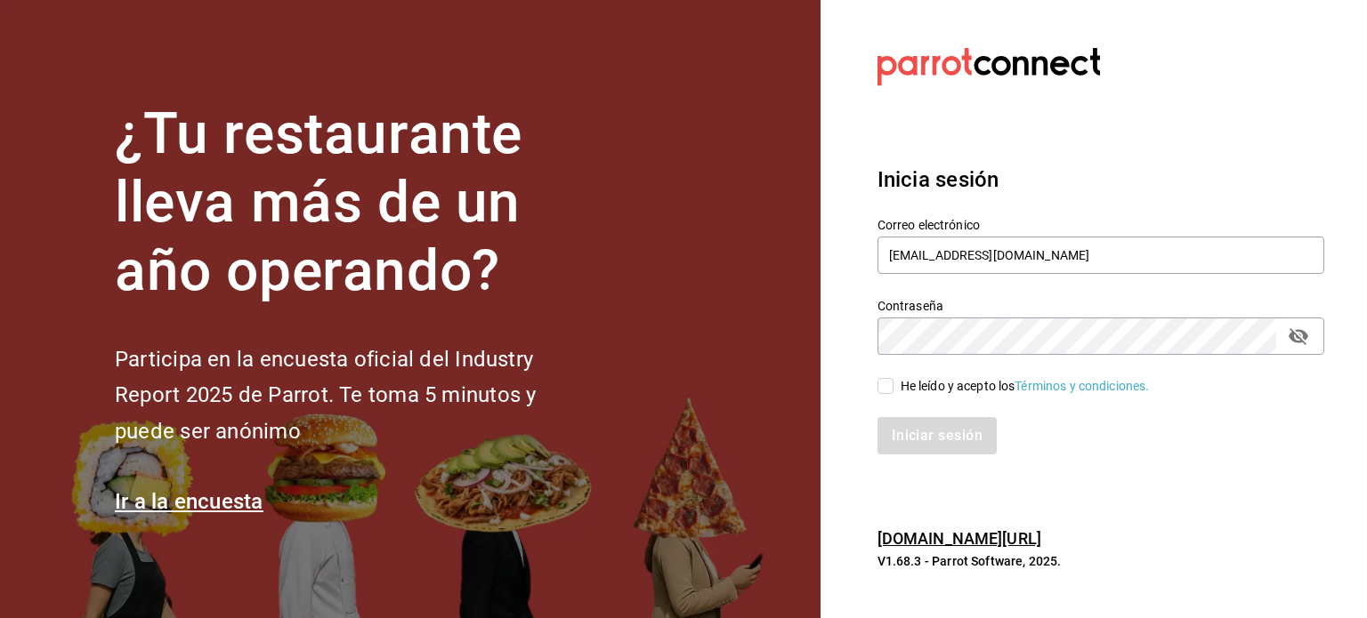
click at [936, 391] on div "He leído y acepto los Términos y condiciones." at bounding box center [1025, 386] width 249 height 19
click at [893, 391] on input "He leído y acepto los Términos y condiciones." at bounding box center [885, 386] width 16 height 16
checkbox input "true"
click at [951, 431] on button "Iniciar sesión" at bounding box center [937, 435] width 121 height 37
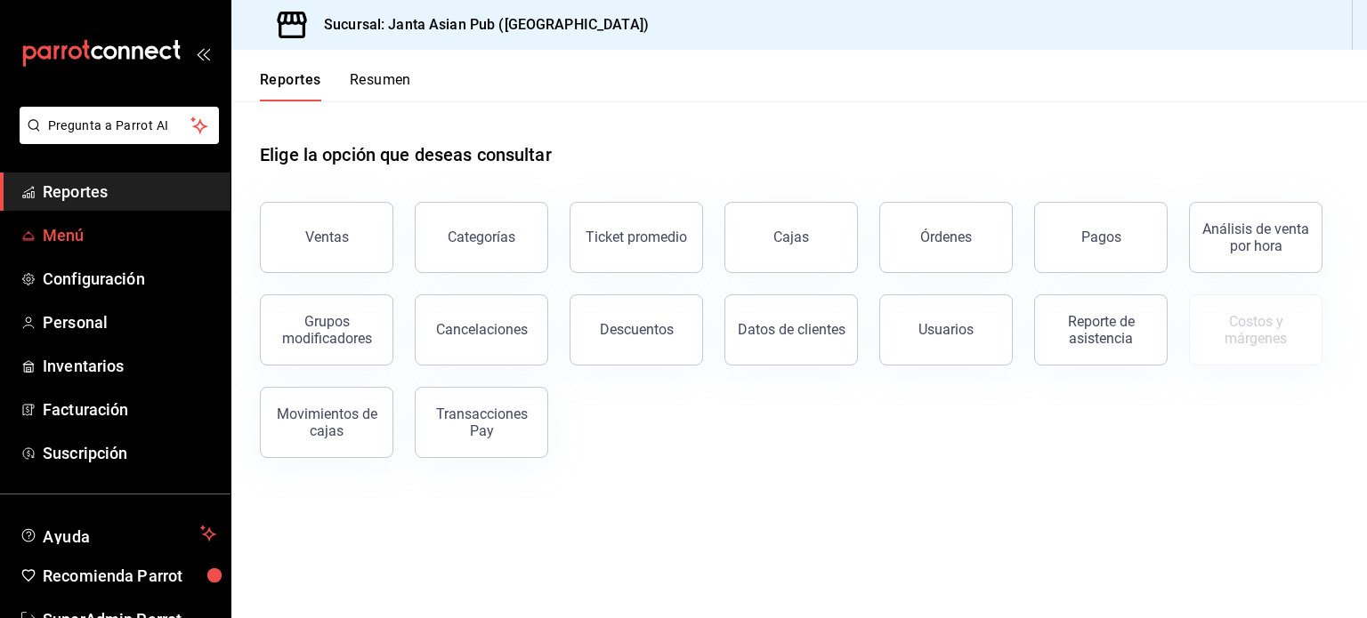
click at [43, 237] on span "Menú" at bounding box center [130, 235] width 174 height 24
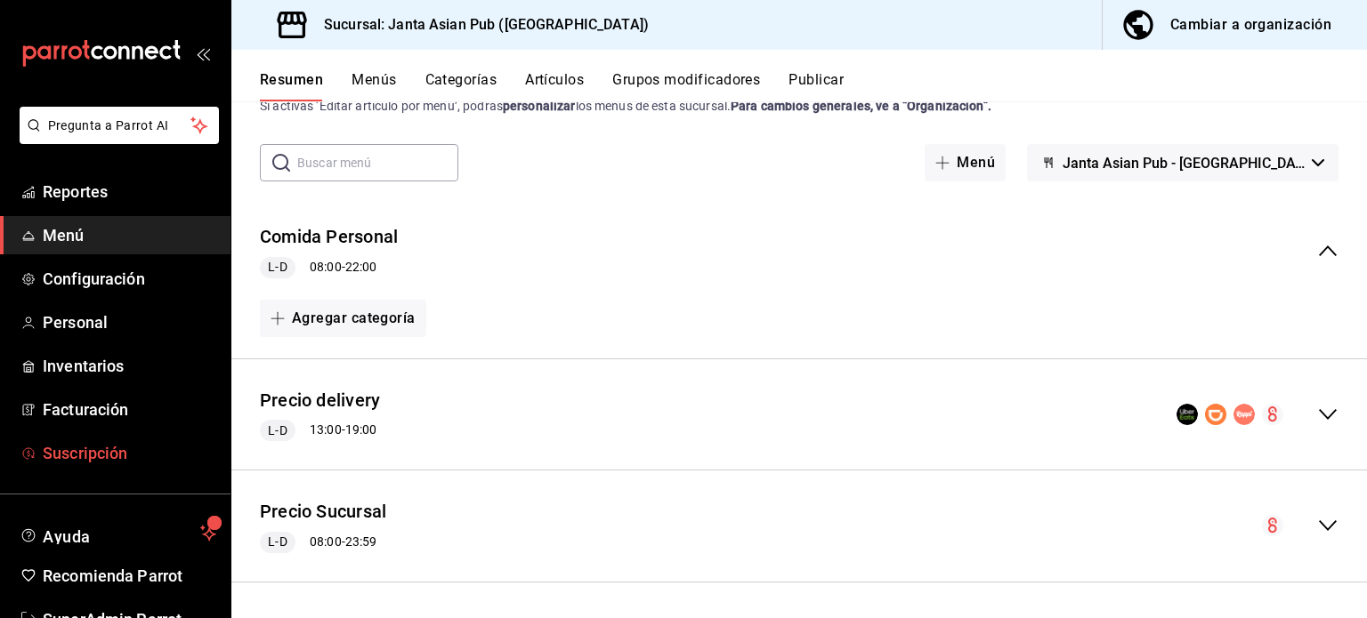
scroll to position [53, 0]
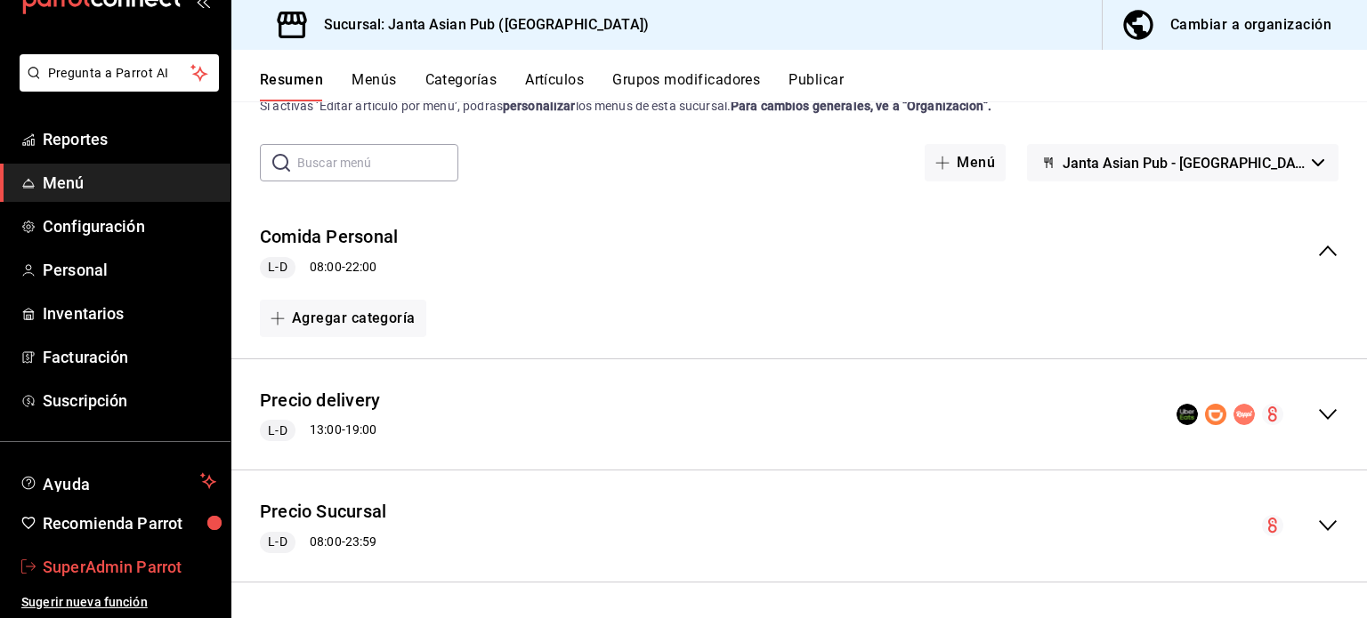
click at [103, 564] on span "SuperAdmin Parrot" at bounding box center [130, 567] width 174 height 24
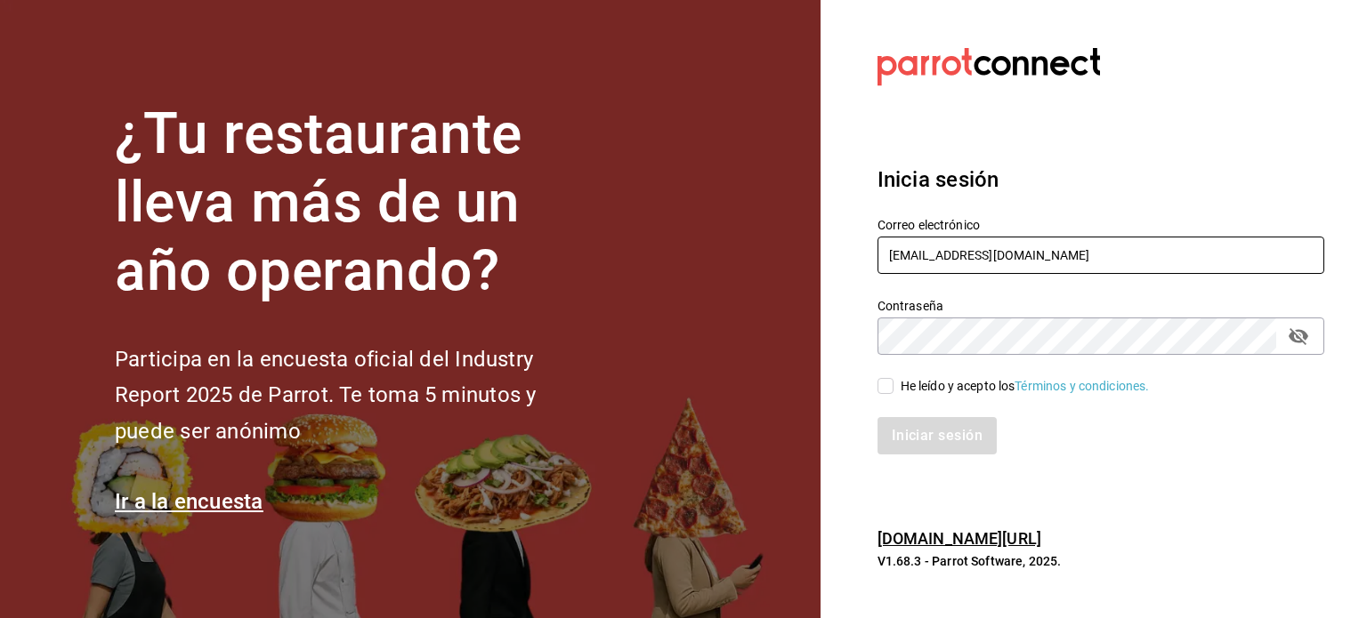
click at [958, 270] on input "[EMAIL_ADDRESS][DOMAIN_NAME]" at bounding box center [1100, 255] width 447 height 37
type input "[EMAIL_ADDRESS][DOMAIN_NAME]"
click at [954, 394] on div "He leído y acepto los Términos y condiciones." at bounding box center [1025, 386] width 249 height 19
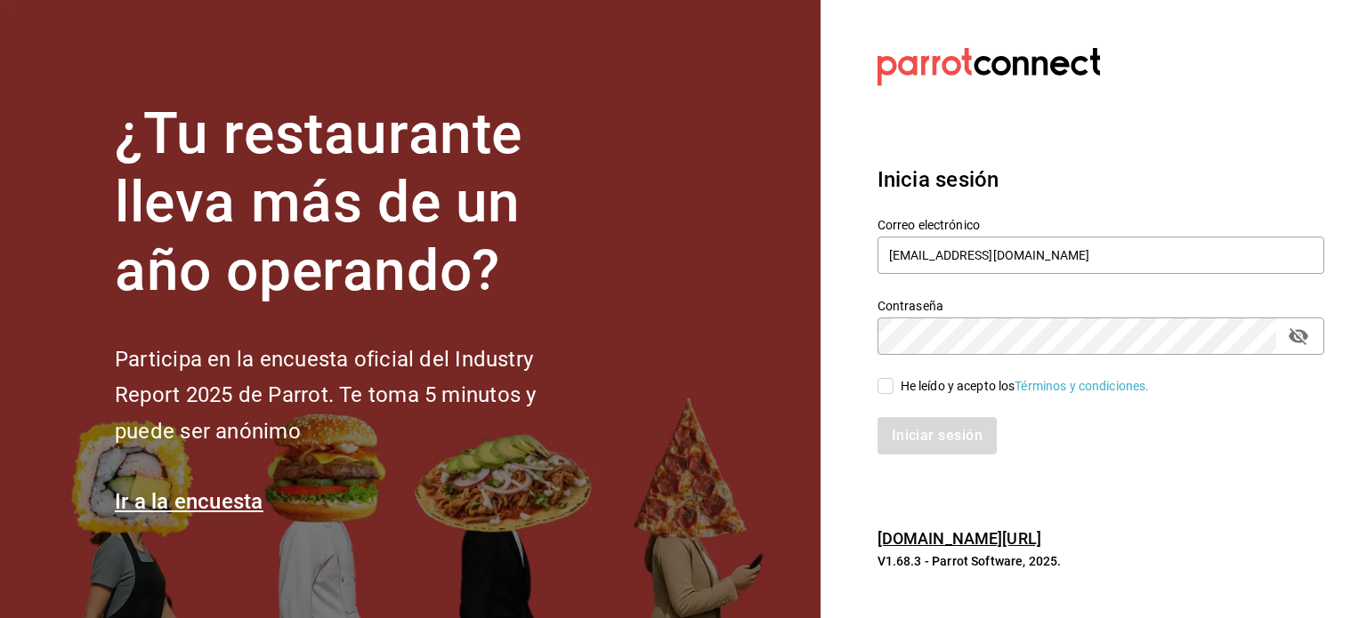
click at [893, 394] on input "He leído y acepto los Términos y condiciones." at bounding box center [885, 386] width 16 height 16
checkbox input "true"
click at [982, 447] on button "Iniciar sesión" at bounding box center [937, 435] width 121 height 37
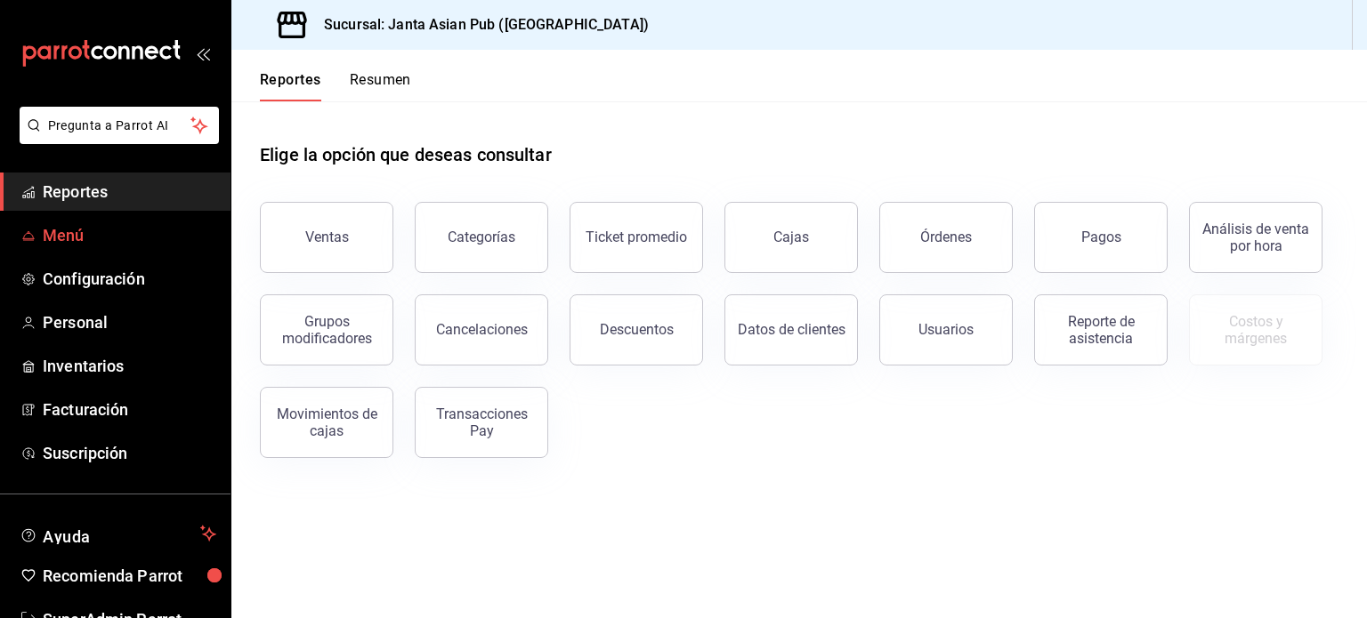
click at [69, 234] on span "Menú" at bounding box center [130, 235] width 174 height 24
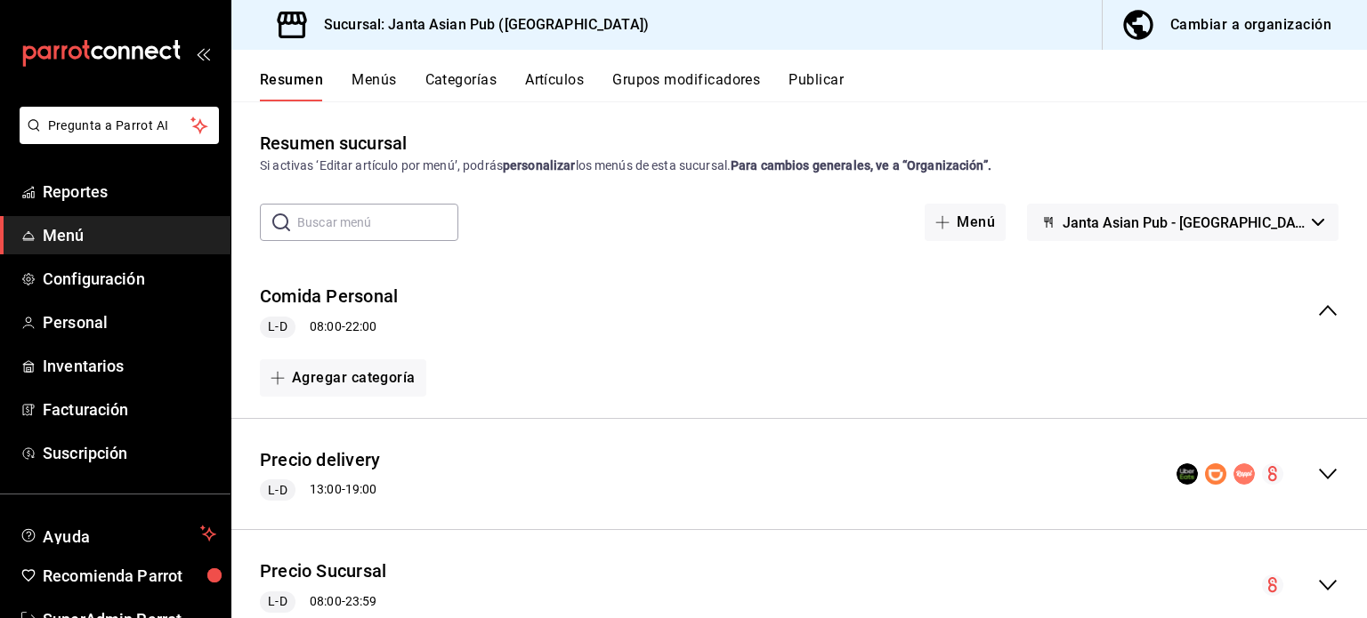
click at [1317, 319] on icon "collapse-menu-row" at bounding box center [1327, 310] width 21 height 21
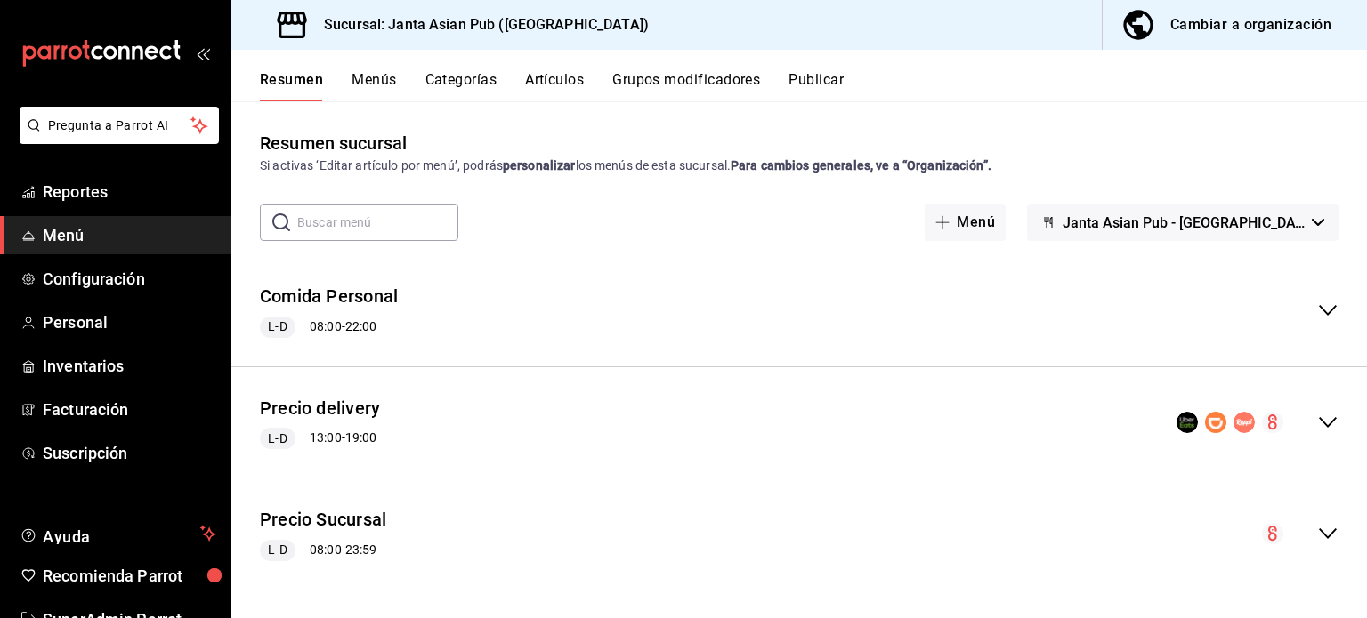
click at [1320, 425] on icon "collapse-menu-row" at bounding box center [1327, 422] width 21 height 21
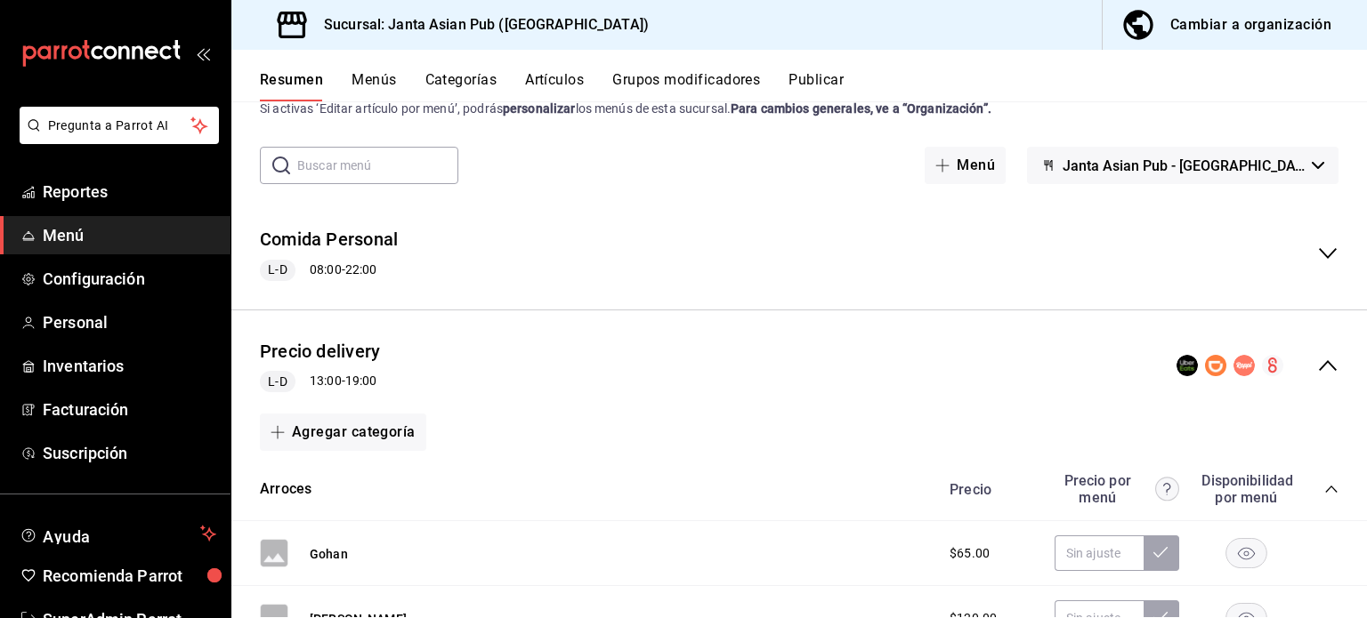
scroll to position [59, 0]
